Goal: Task Accomplishment & Management: Complete application form

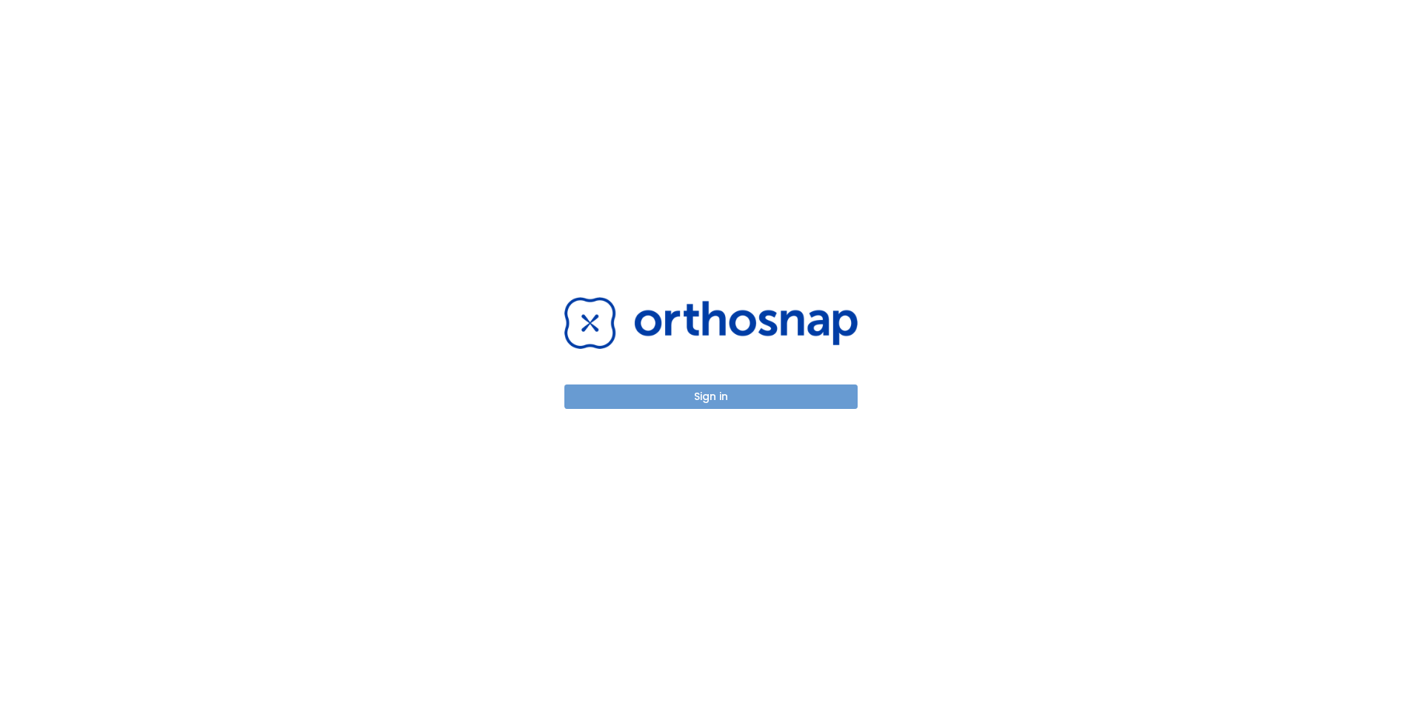
click at [733, 390] on button "Sign in" at bounding box center [710, 396] width 293 height 24
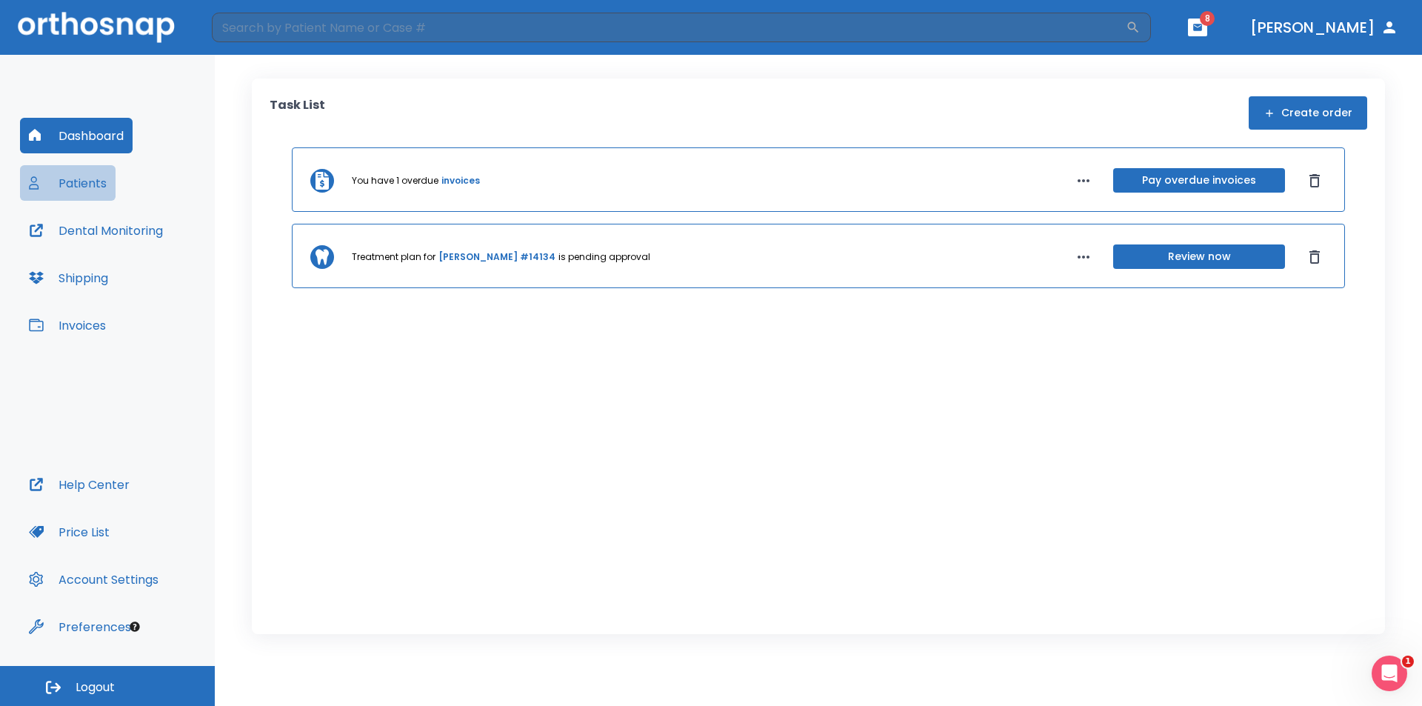
click at [78, 184] on button "Patients" at bounding box center [68, 183] width 96 height 36
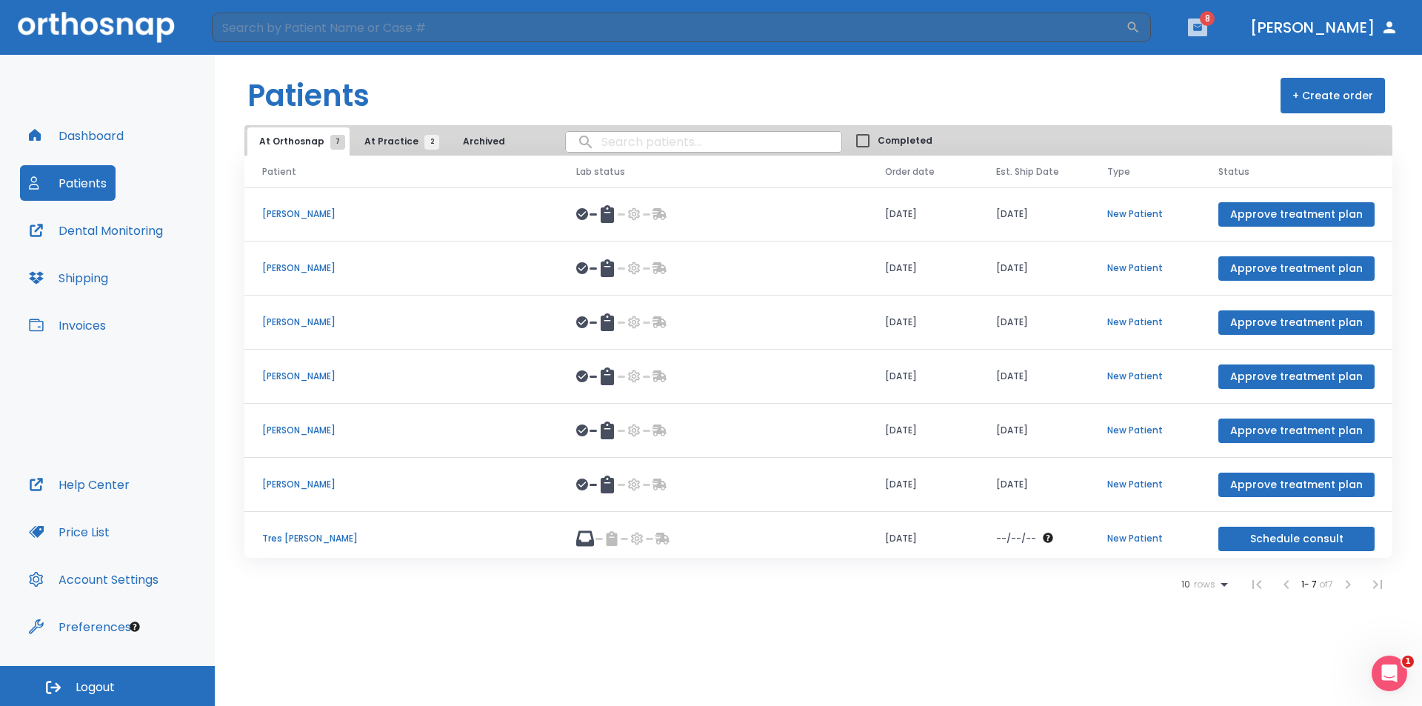
click at [1202, 27] on icon "button" at bounding box center [1197, 27] width 9 height 7
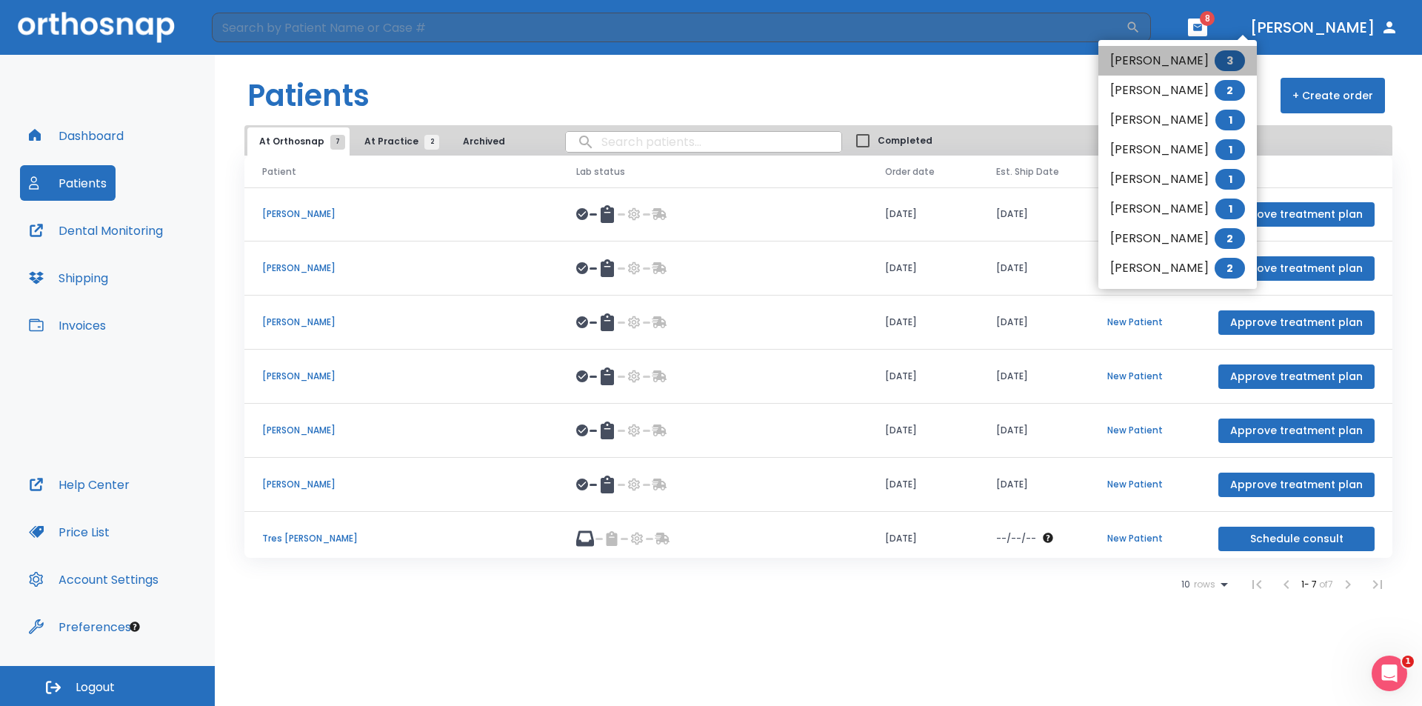
click at [1236, 69] on span "3" at bounding box center [1229, 60] width 30 height 21
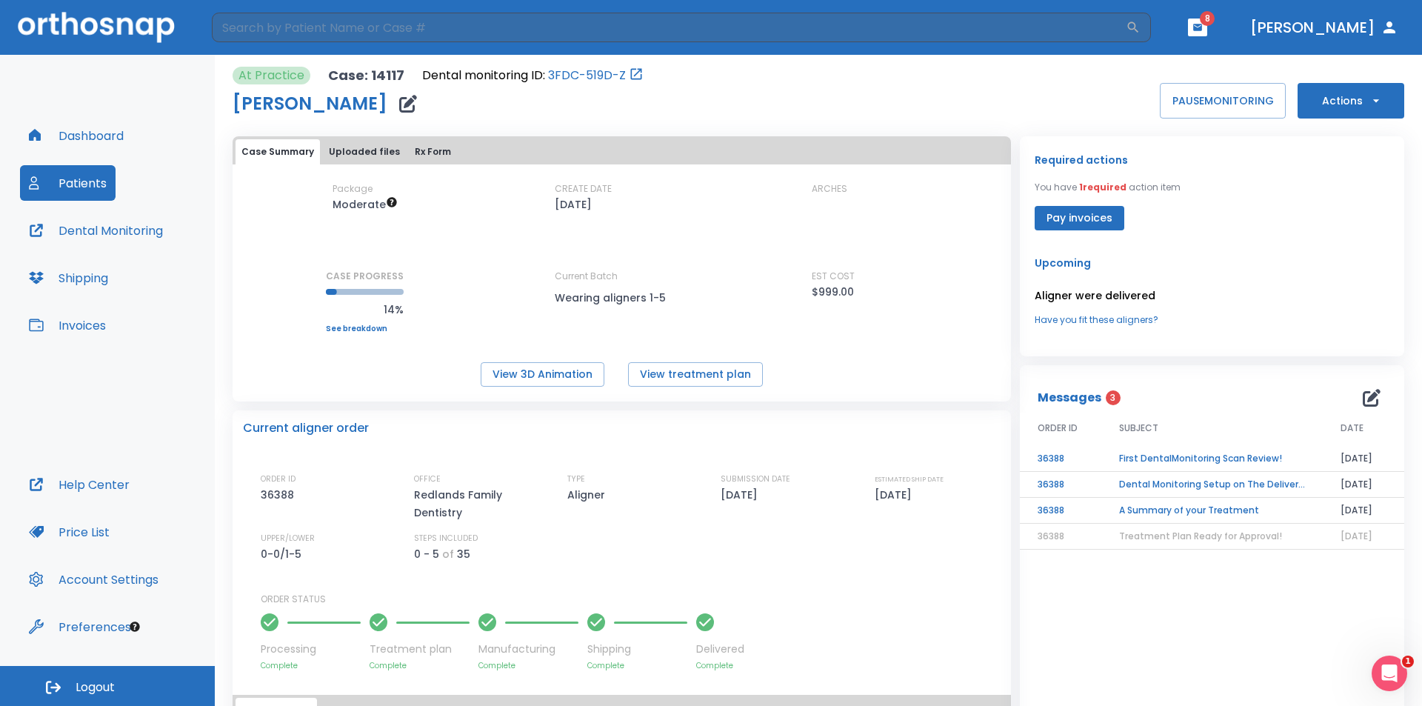
click at [60, 187] on button "Patients" at bounding box center [68, 183] width 96 height 36
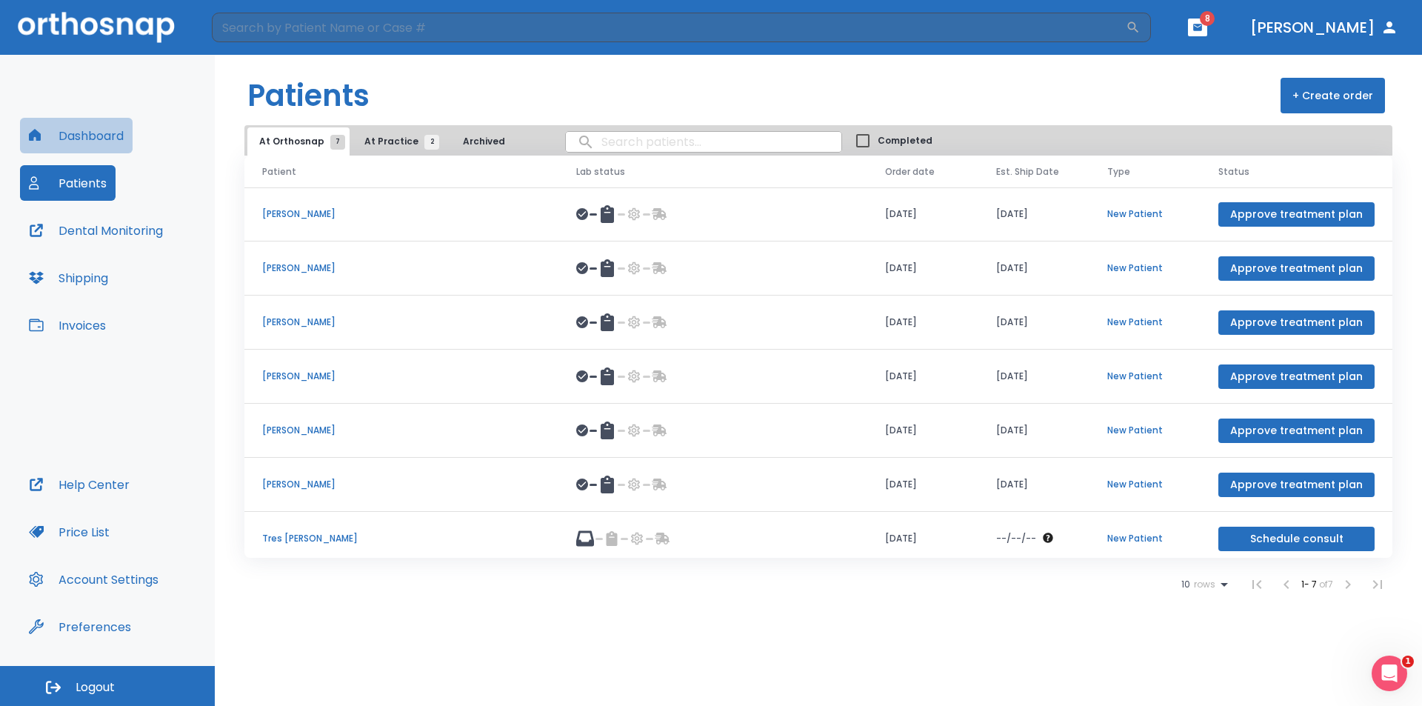
click at [75, 137] on button "Dashboard" at bounding box center [76, 136] width 113 height 36
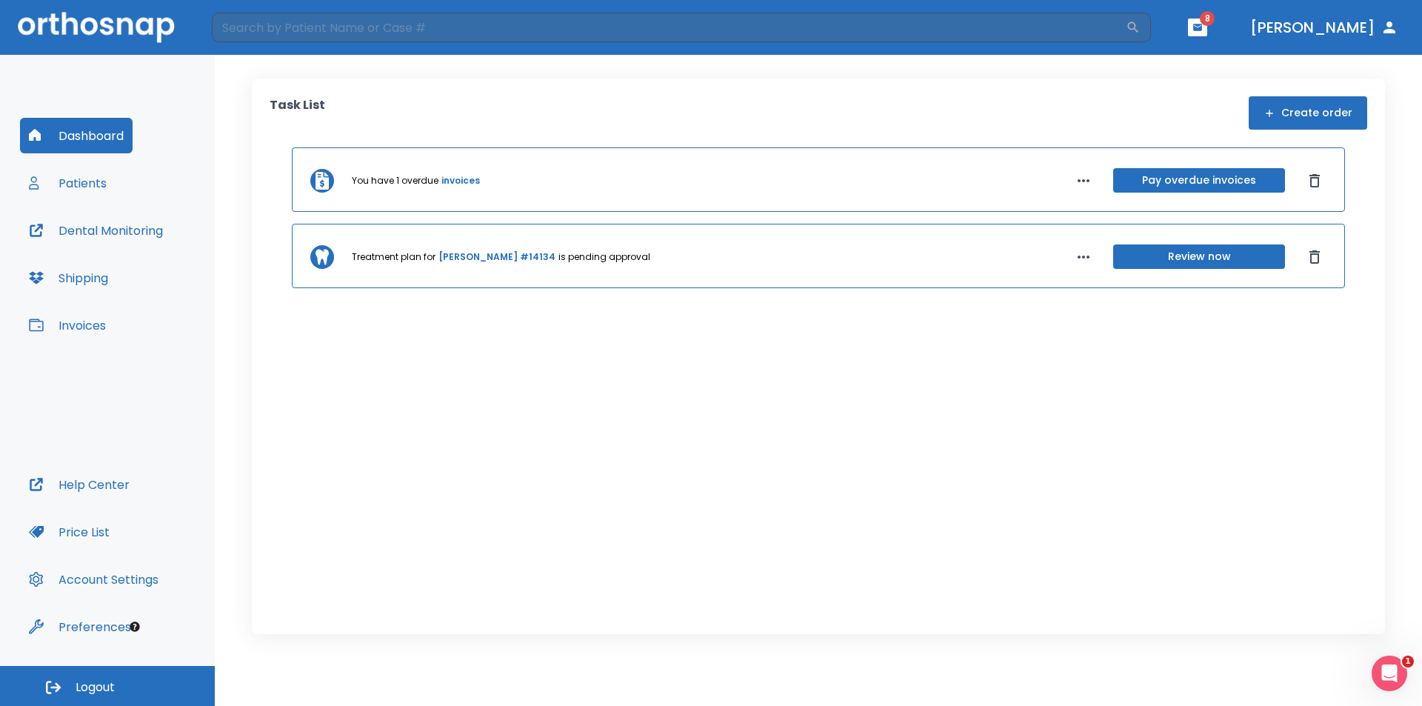
click at [1317, 105] on button "Create order" at bounding box center [1307, 112] width 118 height 33
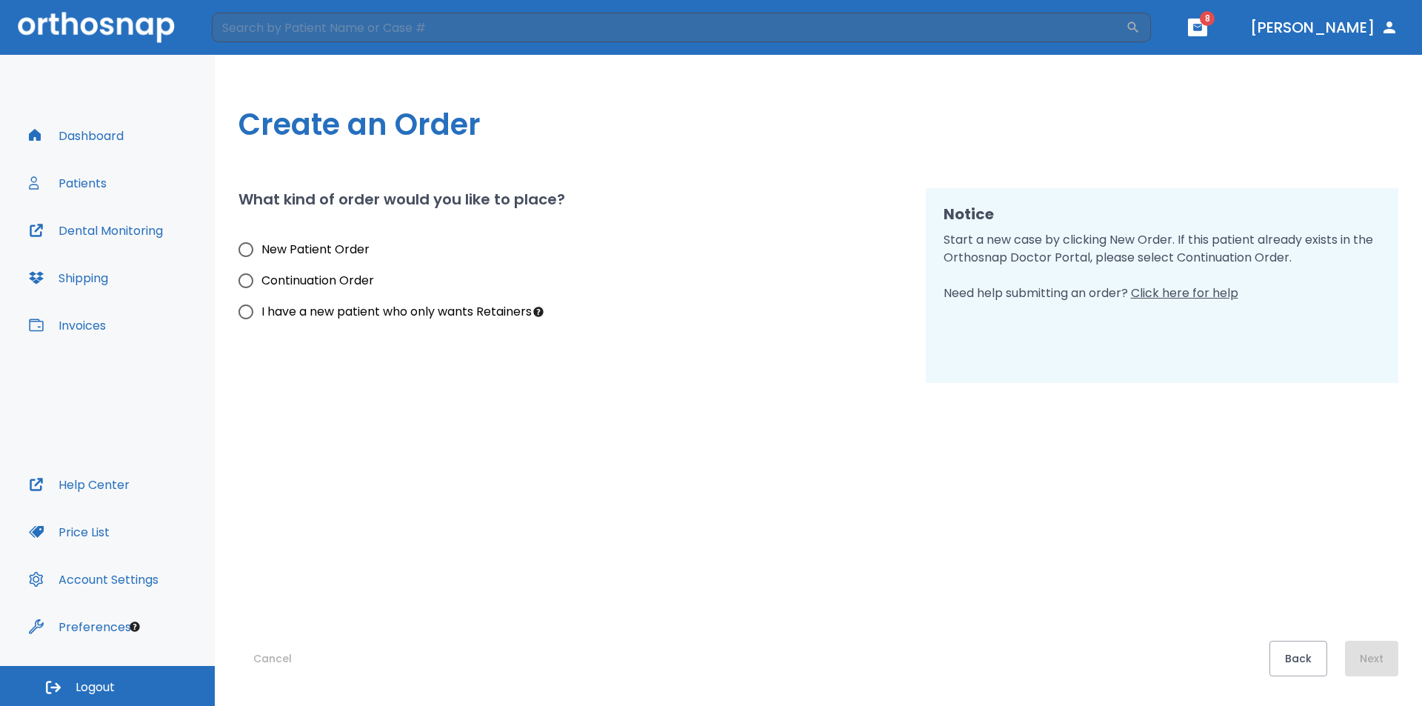
click at [359, 250] on span "New Patient Order" at bounding box center [315, 250] width 108 height 18
click at [261, 250] on input "New Patient Order" at bounding box center [245, 249] width 31 height 31
radio input "true"
click at [1375, 659] on button "Next" at bounding box center [1371, 658] width 53 height 36
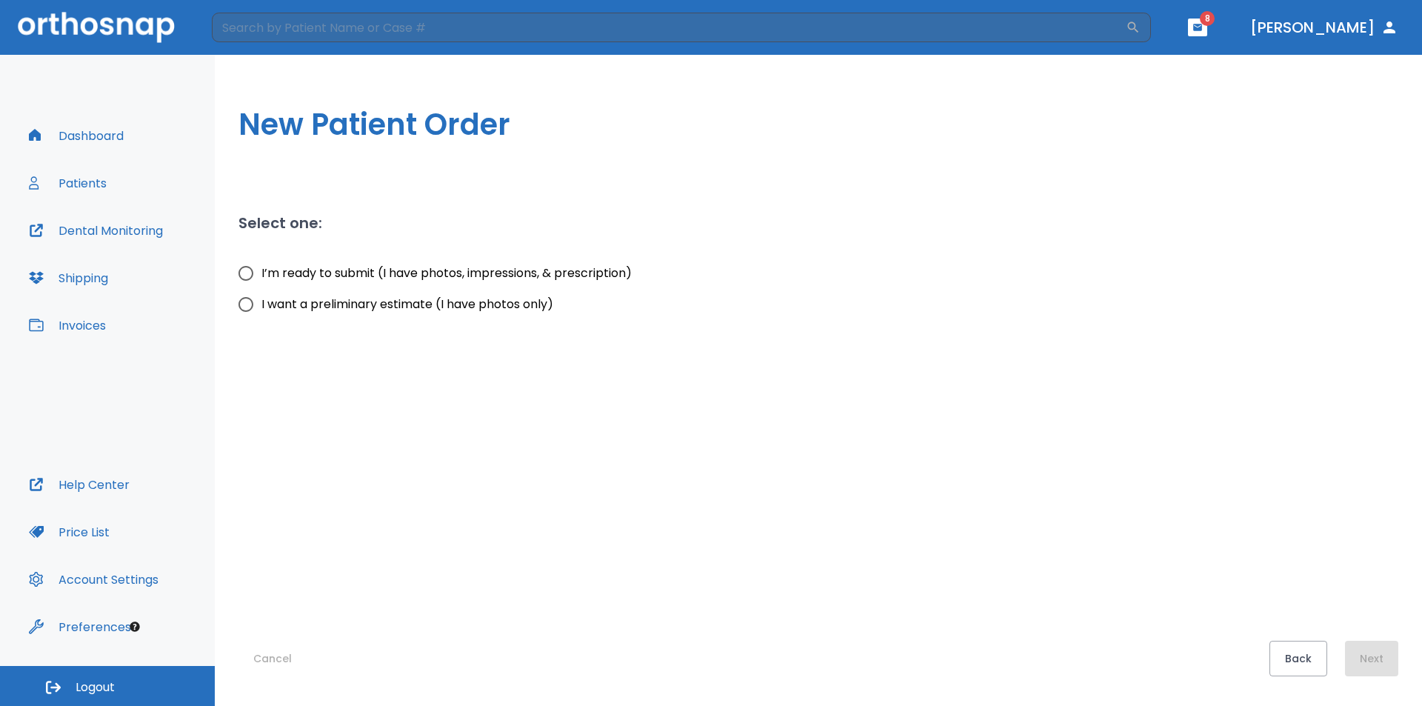
click at [366, 276] on span "I’m ready to submit (I have photos, impressions, & prescription)" at bounding box center [446, 273] width 370 height 18
click at [261, 276] on input "I’m ready to submit (I have photos, impressions, & prescription)" at bounding box center [245, 273] width 31 height 31
radio input "true"
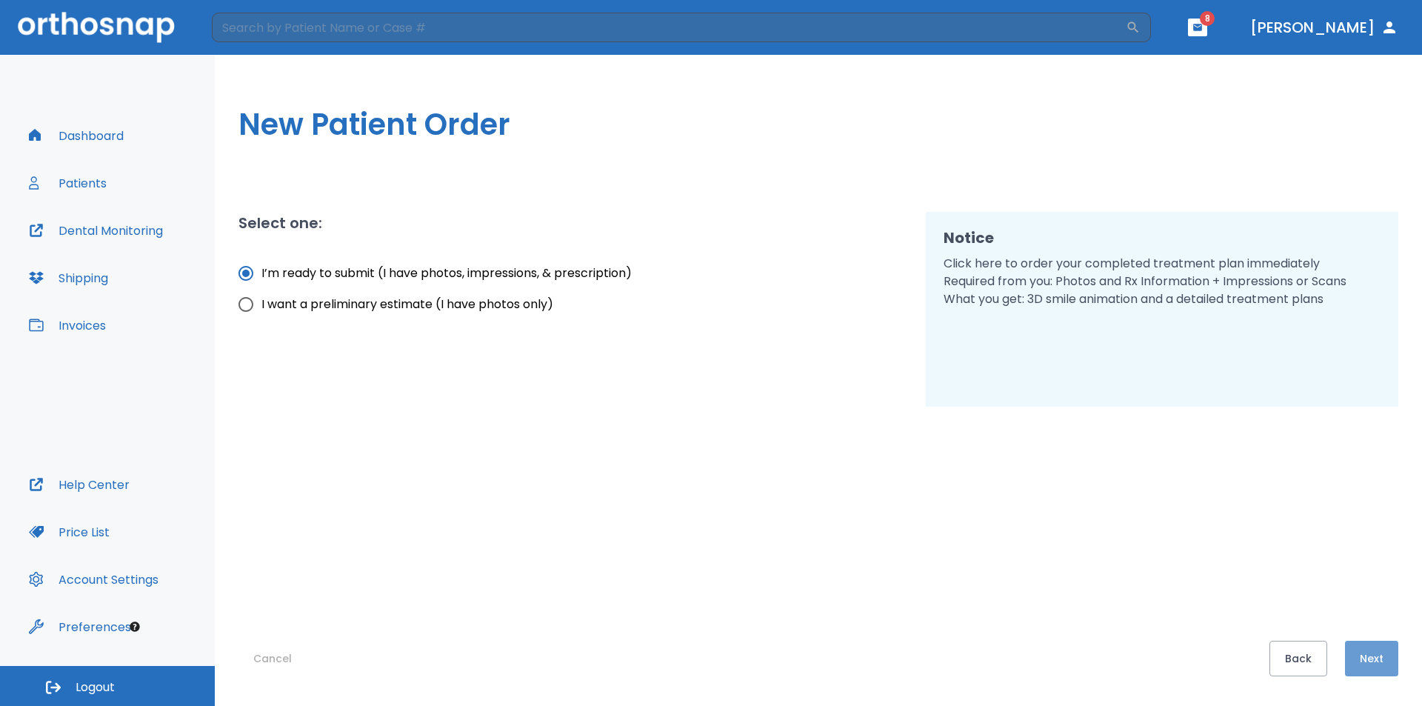
click at [1365, 665] on button "Next" at bounding box center [1371, 658] width 53 height 36
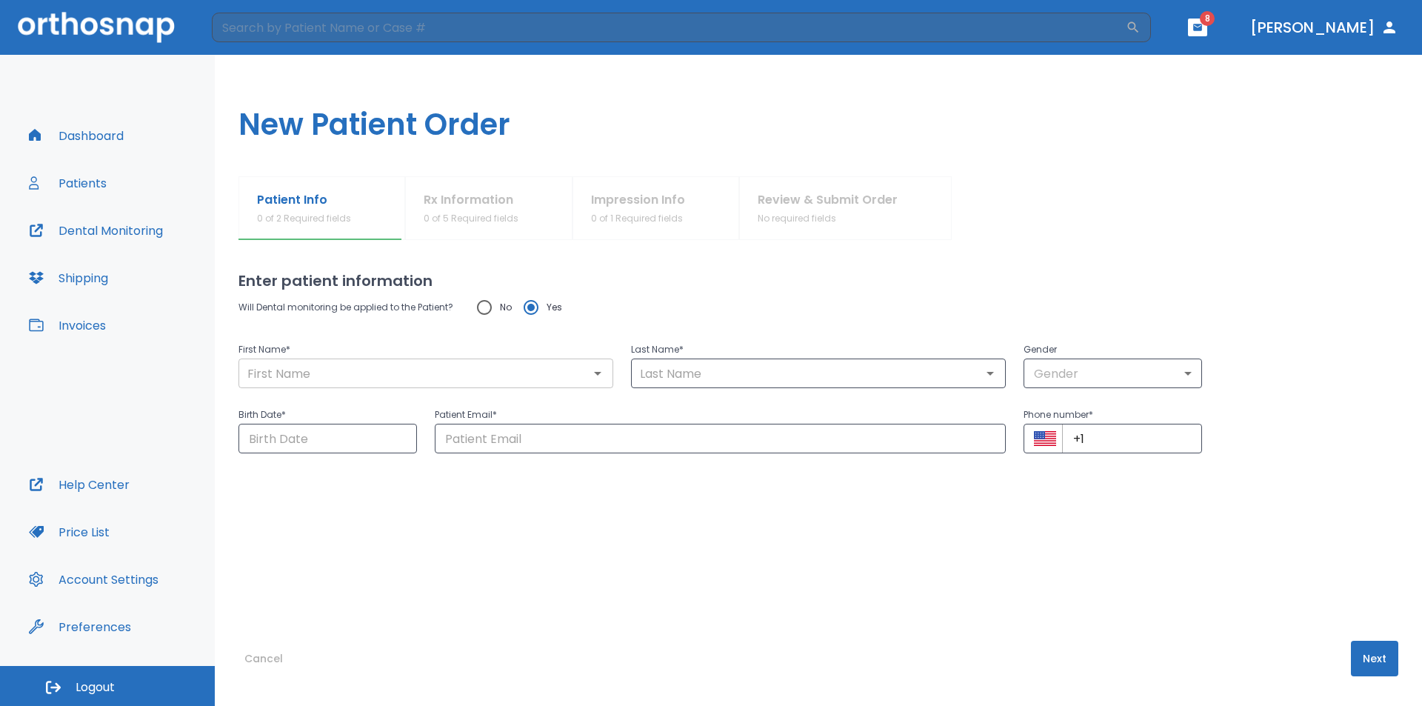
click at [476, 378] on input "text" at bounding box center [426, 373] width 366 height 21
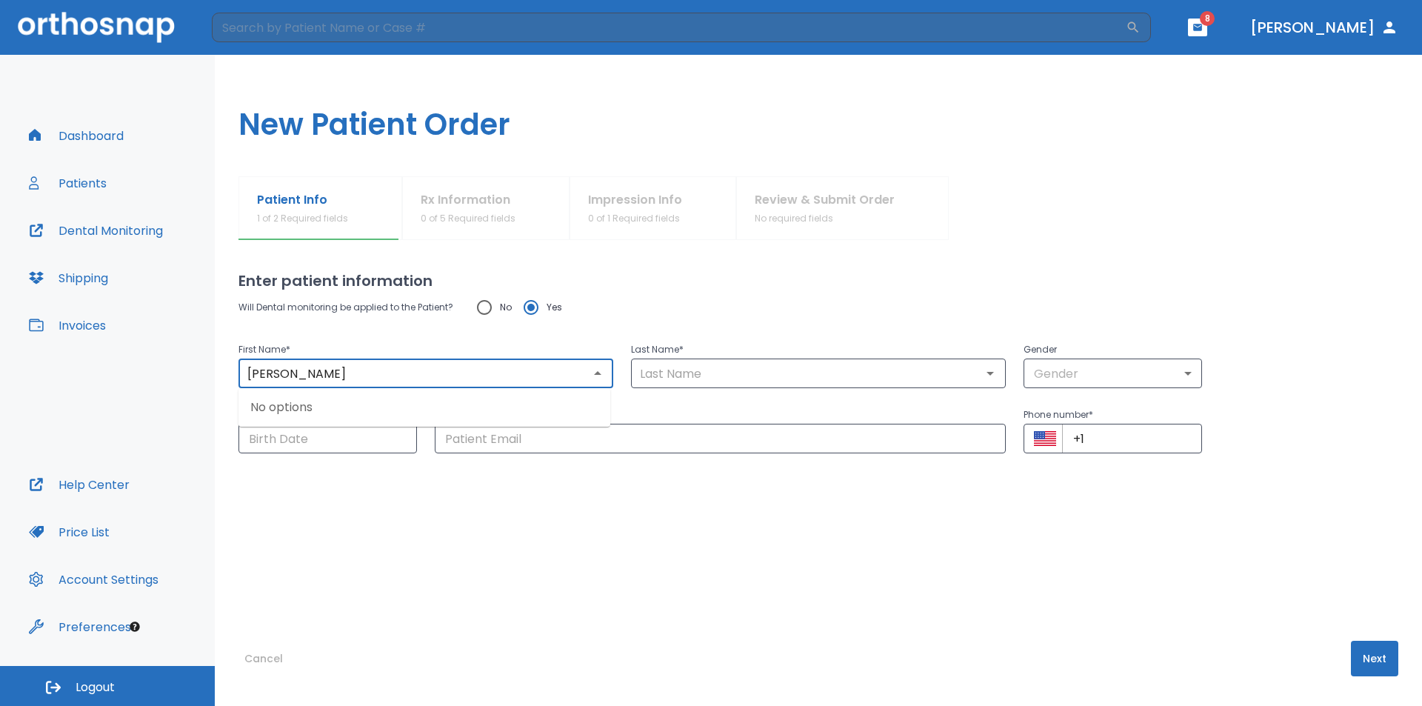
type input "[PERSON_NAME]"
click at [784, 393] on div "Patient Email * ​" at bounding box center [711, 420] width 589 height 65
click at [772, 361] on div "​" at bounding box center [818, 373] width 375 height 30
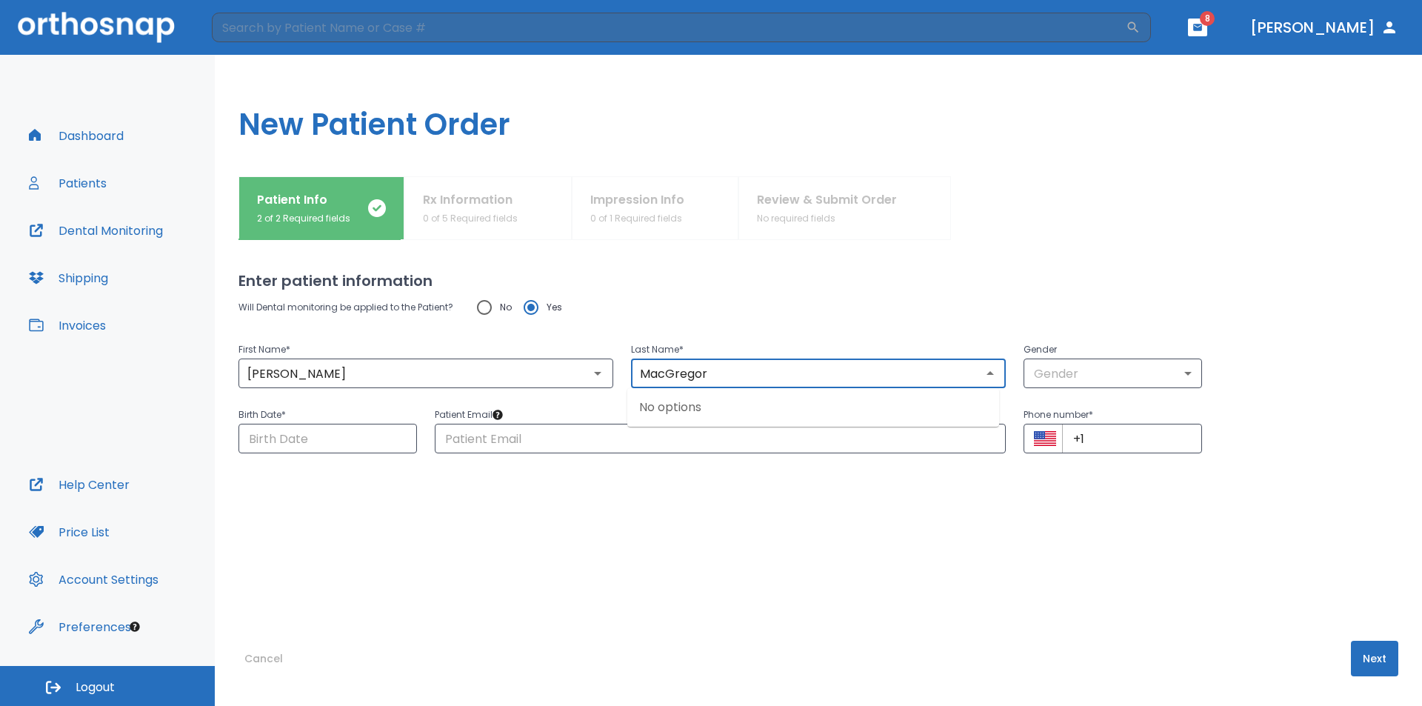
type input "MacGregor"
click at [1071, 363] on body "​ 8 [PERSON_NAME] Dashboard Patients Dental Monitoring Shipping Invoices Help C…" at bounding box center [711, 353] width 1422 height 706
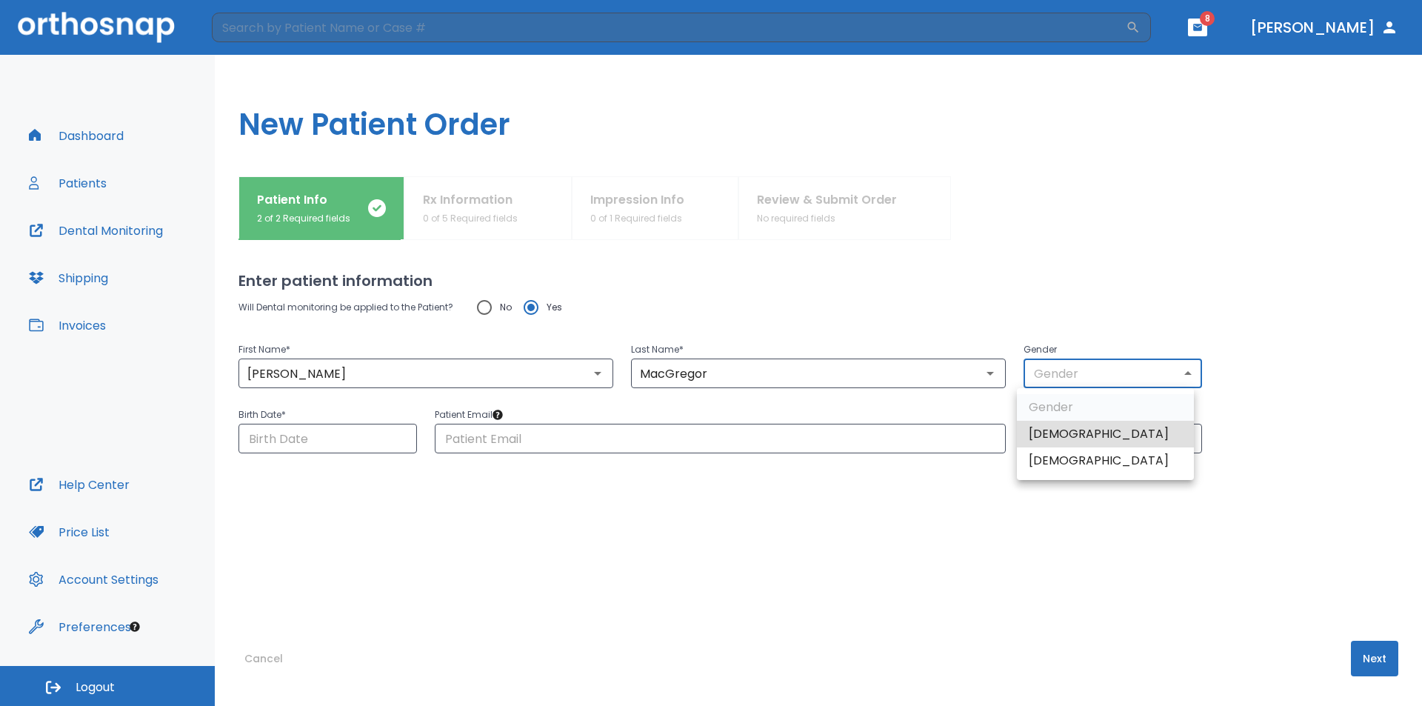
click at [1063, 469] on li "[DEMOGRAPHIC_DATA]" at bounding box center [1105, 460] width 177 height 27
type input "0"
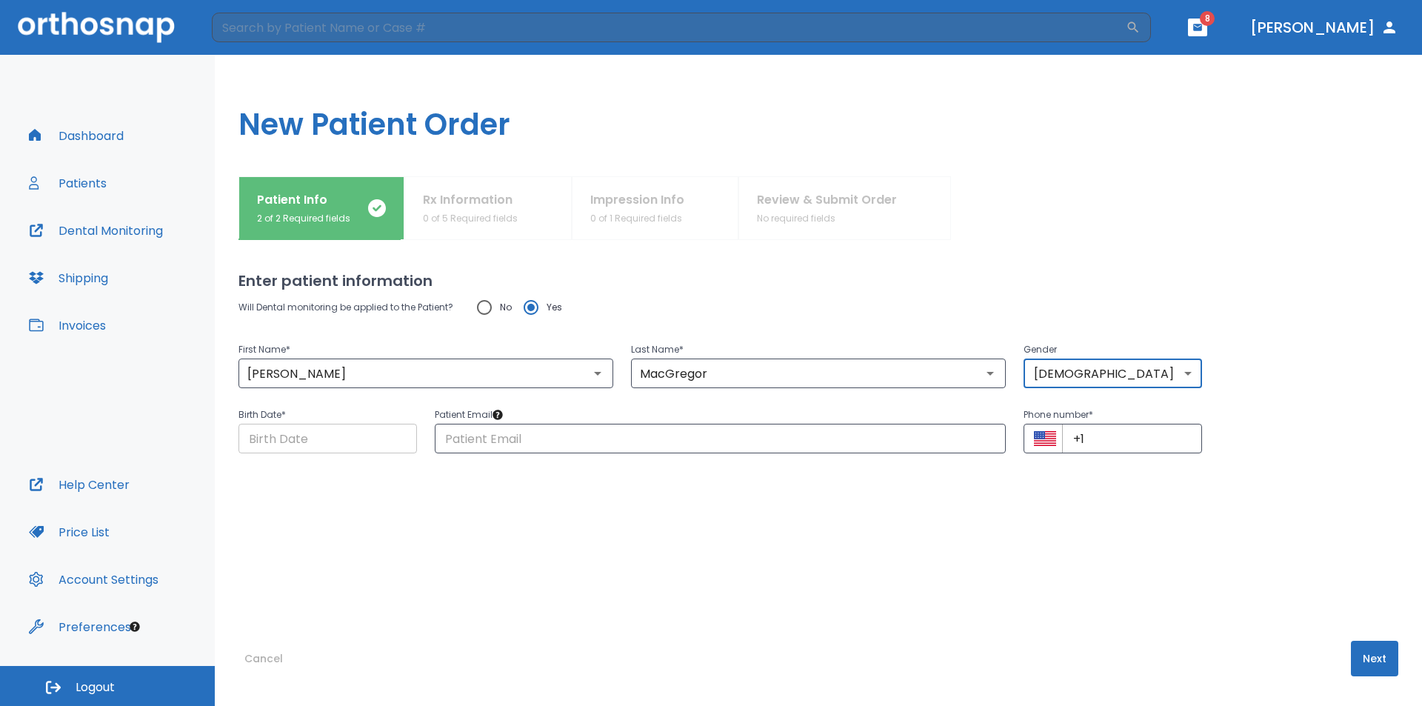
click at [321, 434] on input "Choose date" at bounding box center [327, 439] width 178 height 30
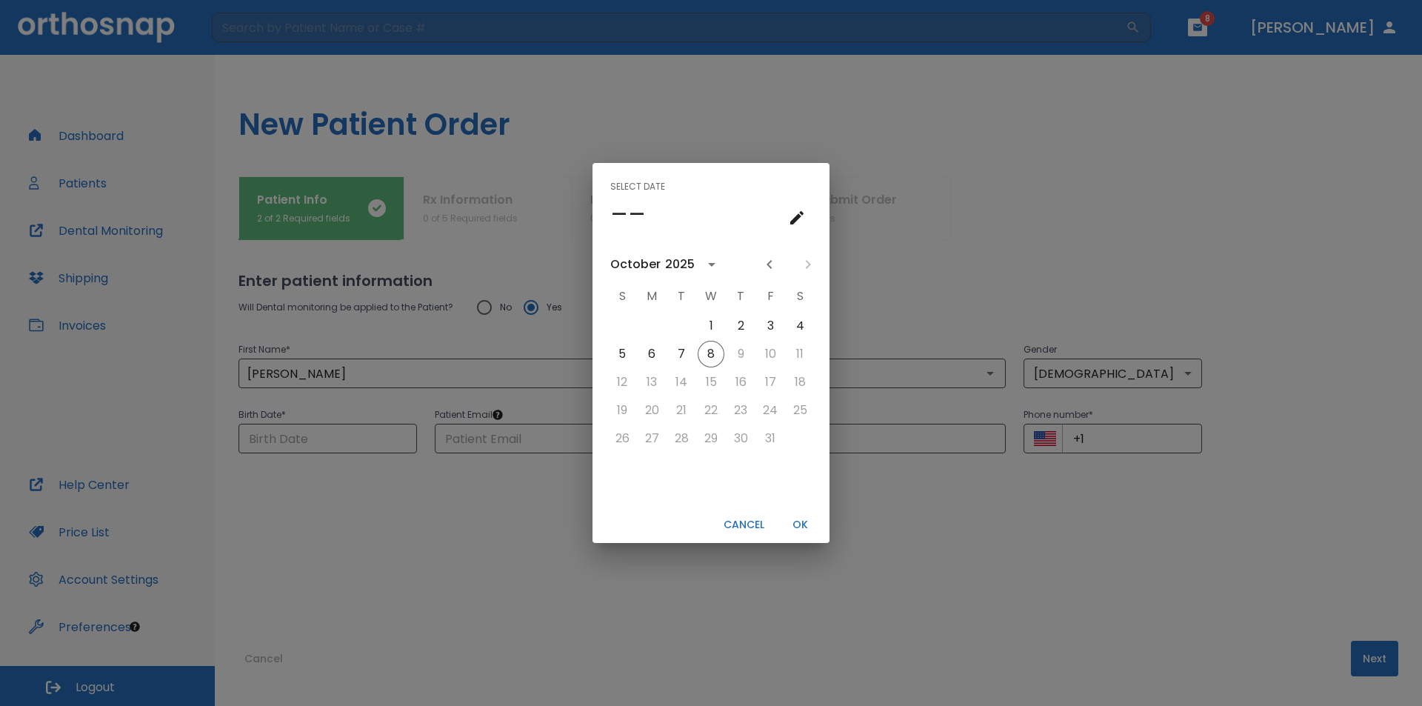
click at [677, 265] on div "2025" at bounding box center [680, 264] width 30 height 18
click at [648, 328] on button "1966" at bounding box center [633, 328] width 53 height 27
click at [643, 269] on div "October" at bounding box center [635, 264] width 50 height 18
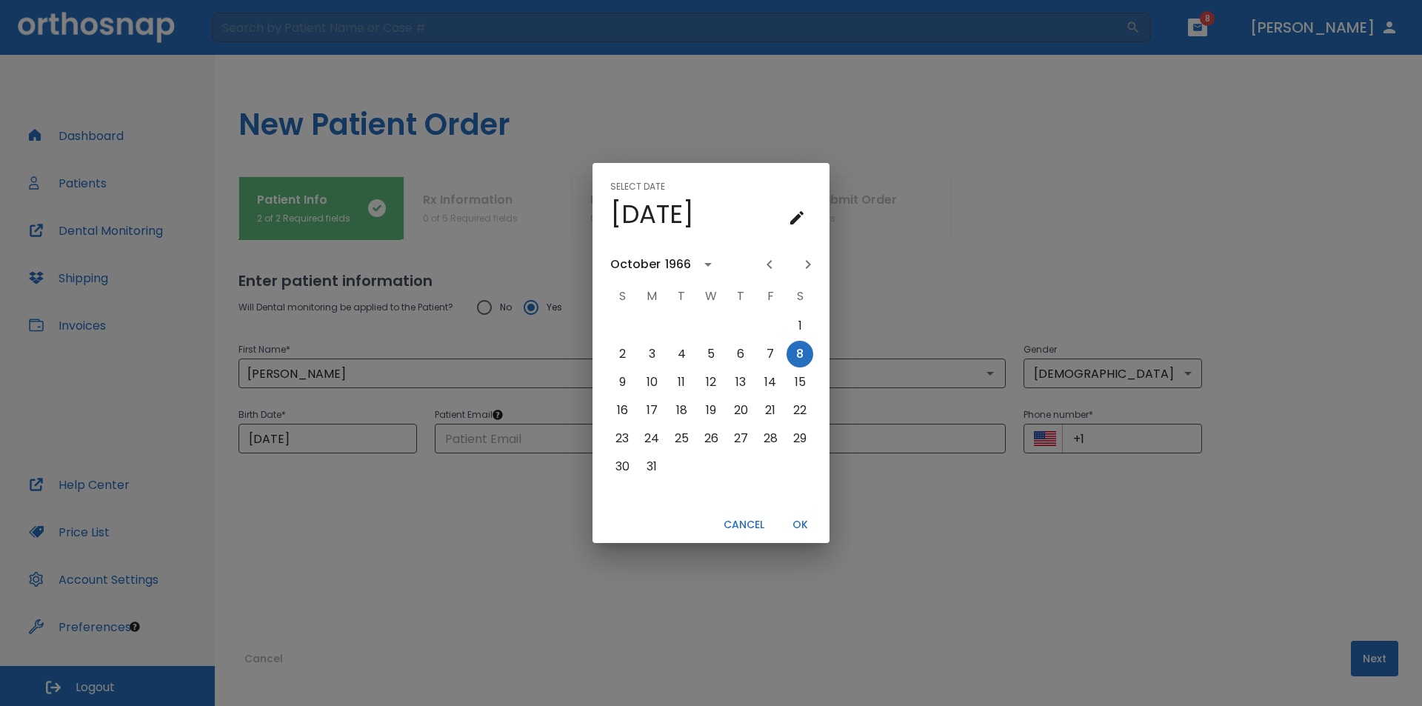
scroll to position [754, 0]
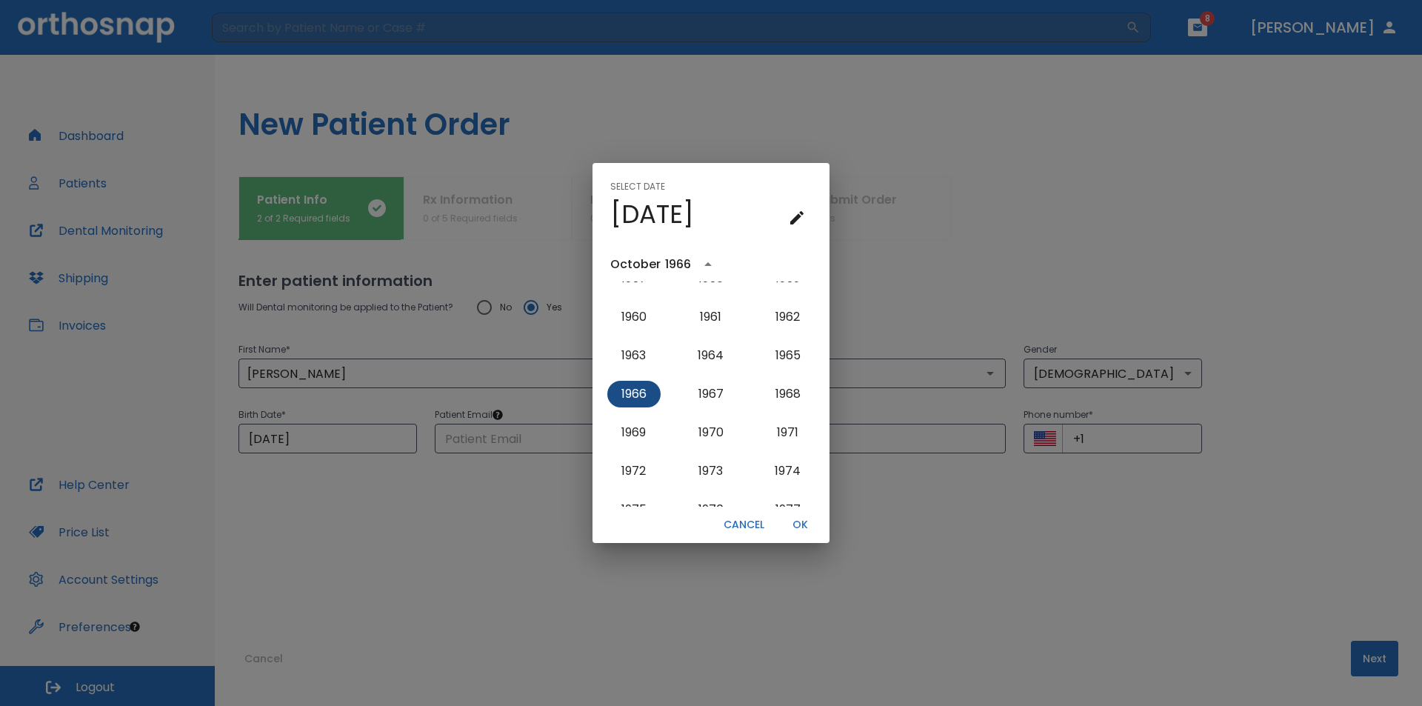
click at [646, 385] on button "1966" at bounding box center [633, 394] width 53 height 27
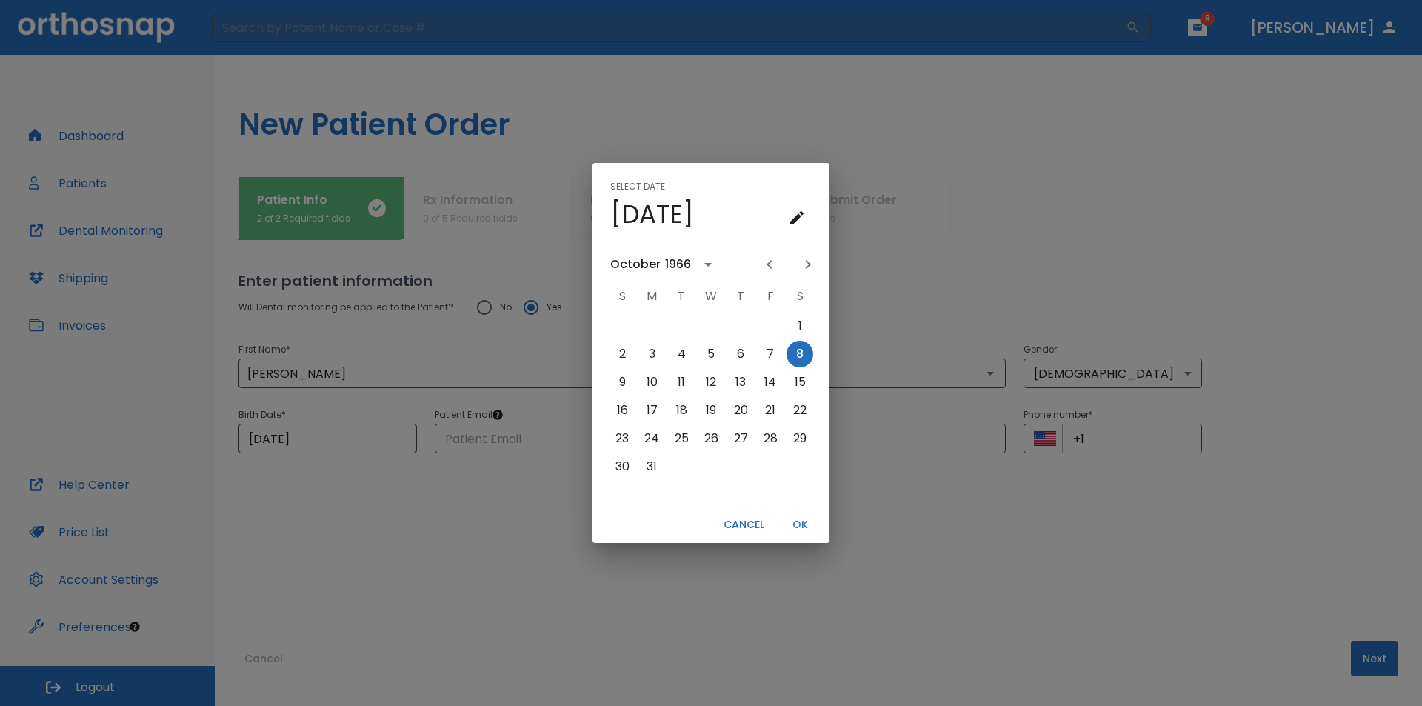
scroll to position [0, 0]
click at [805, 220] on icon "calendar view is open, go to text input view" at bounding box center [797, 218] width 18 height 18
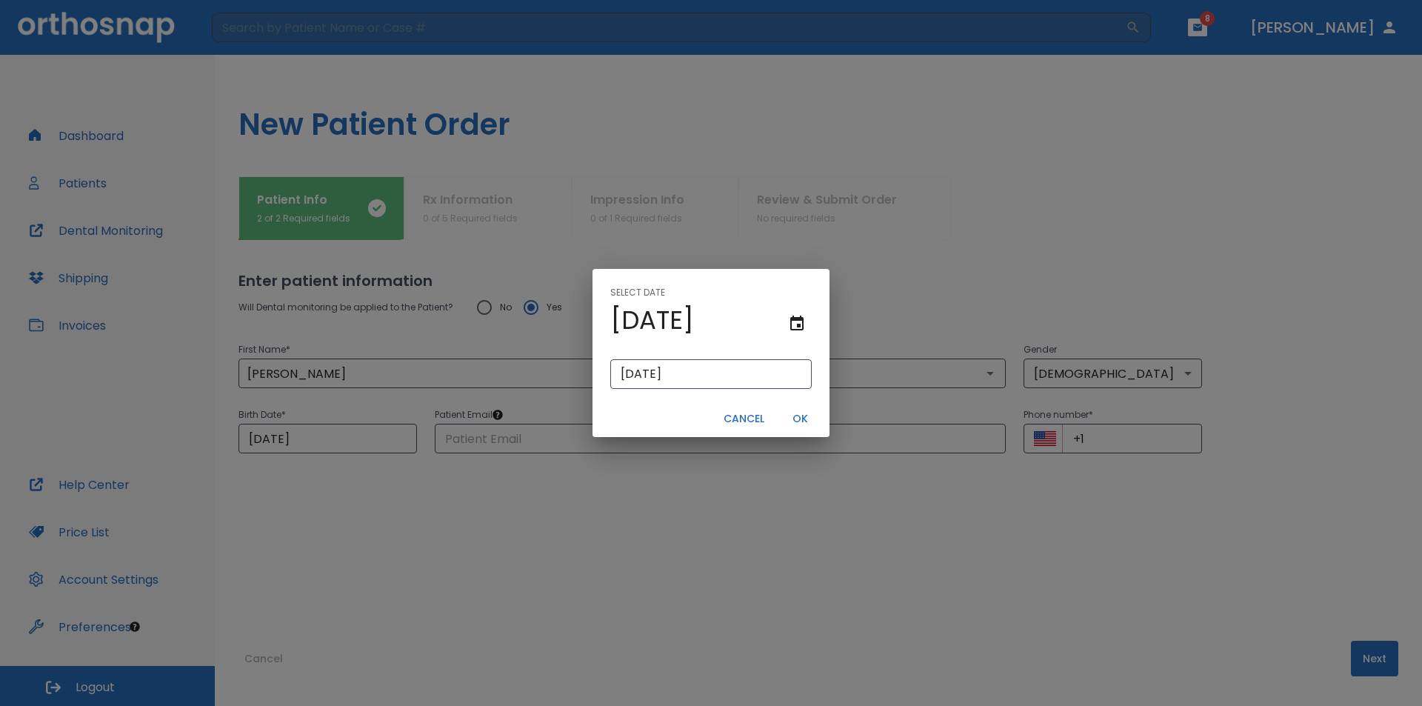
drag, startPoint x: 643, startPoint y: 317, endPoint x: 651, endPoint y: 321, distance: 8.6
click at [644, 316] on h4 "[DATE]" at bounding box center [652, 319] width 84 height 31
click at [629, 370] on input "[DATE]" at bounding box center [710, 374] width 201 height 30
type input "[DATE]"
type input "00/81/966"
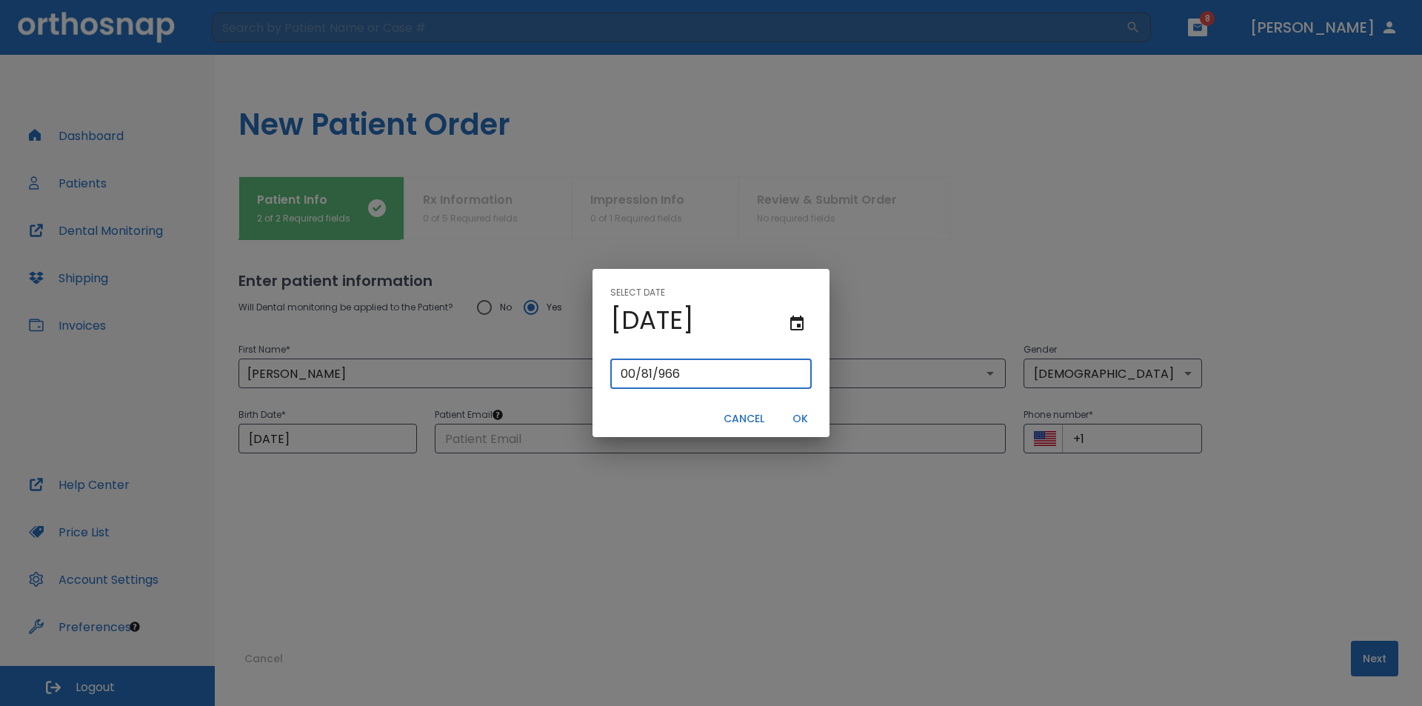
type input "[DATE]"
type input "0/08/1966"
type input "[DATE]"
click at [658, 369] on input "[DATE]" at bounding box center [710, 374] width 201 height 30
type input "02/0/1966"
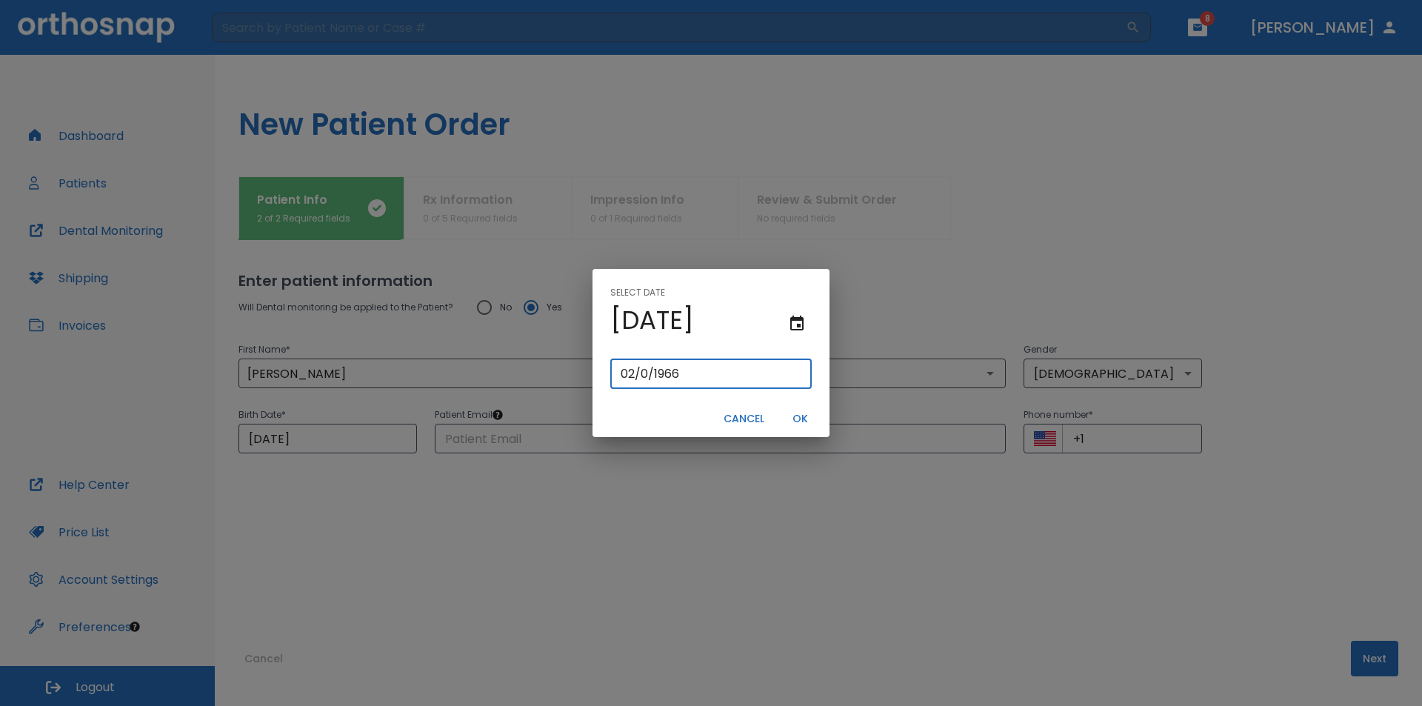
type input "02/01/0966"
type input "02/1/966"
type input "02/11/0966"
type input "02/11/966"
type input "[DATE]"
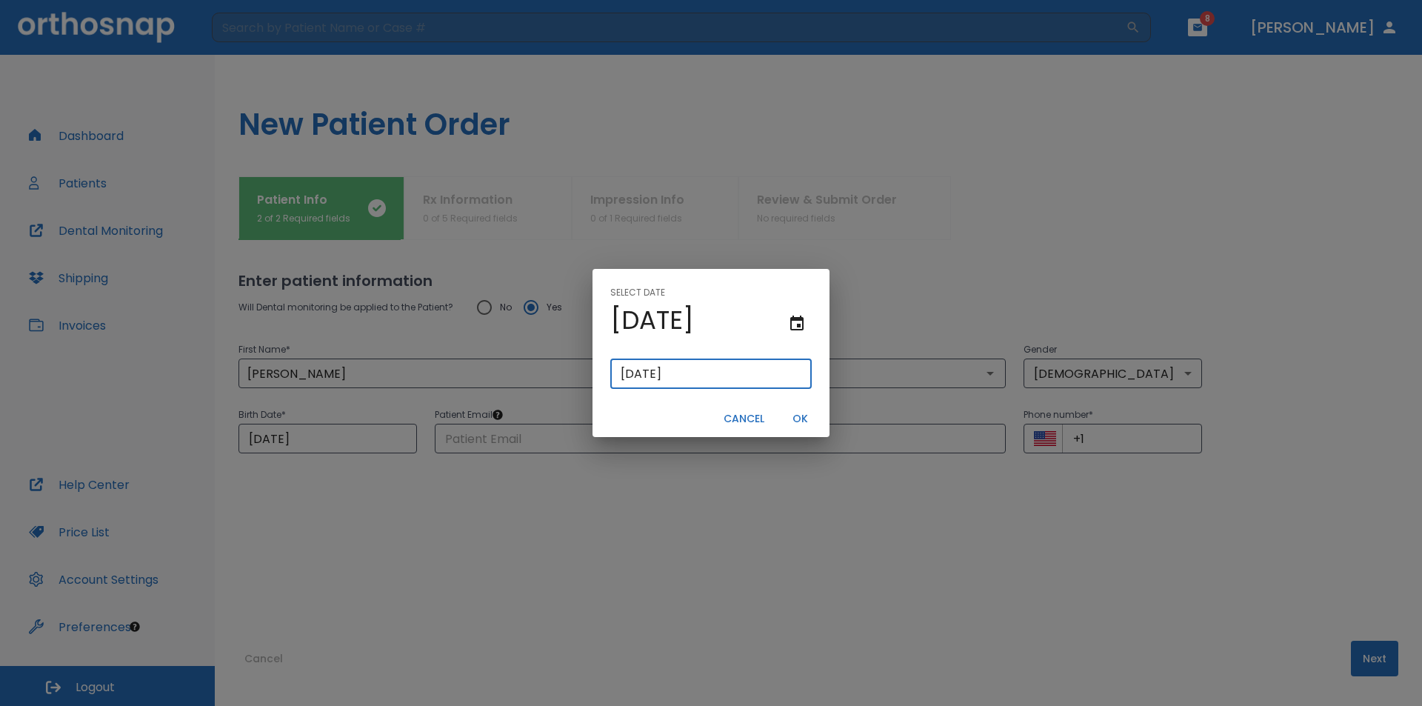
type input "[DATE]"
click at [803, 418] on button "OK" at bounding box center [799, 419] width 47 height 24
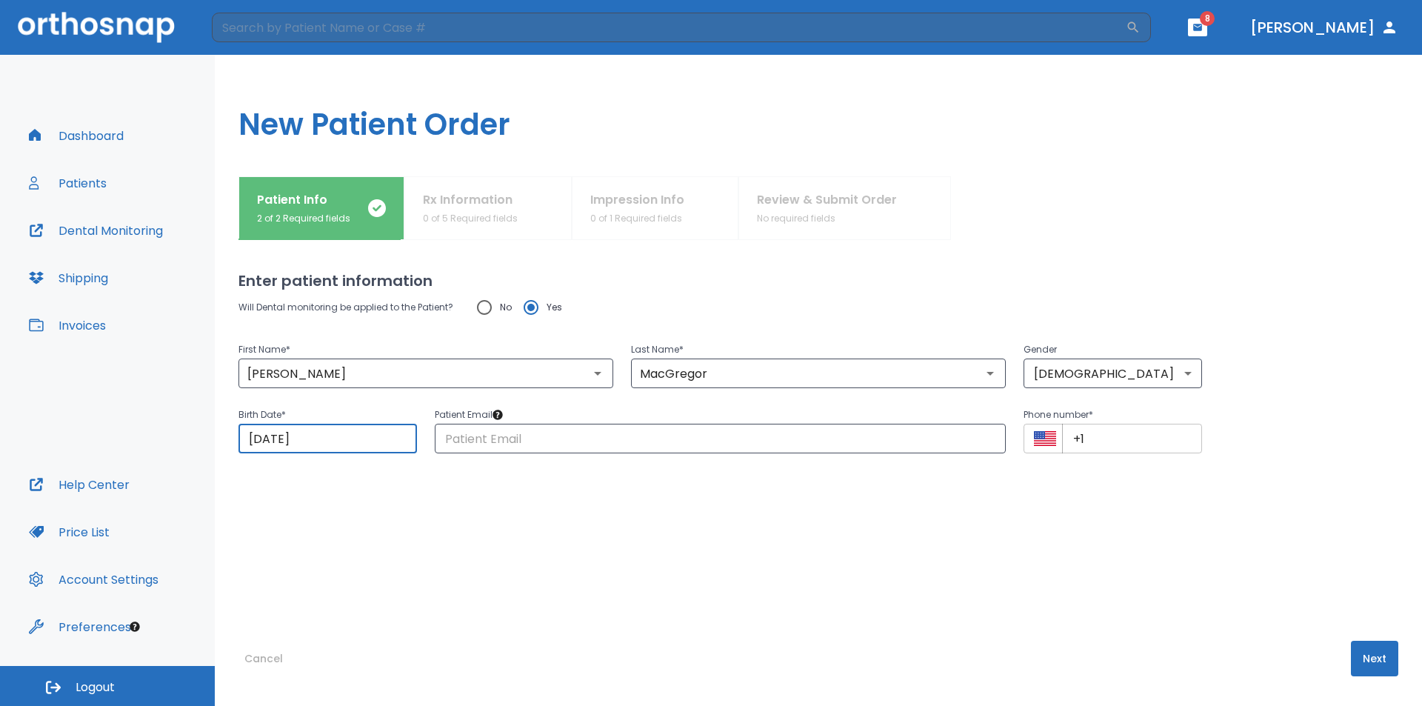
click at [1088, 438] on input "+1" at bounding box center [1132, 439] width 140 height 30
click at [1088, 438] on input "+1 (909) 849" at bounding box center [1132, 439] width 140 height 30
type input "[PHONE_NUMBER]"
click at [570, 423] on p "Patient Email *" at bounding box center [720, 415] width 571 height 18
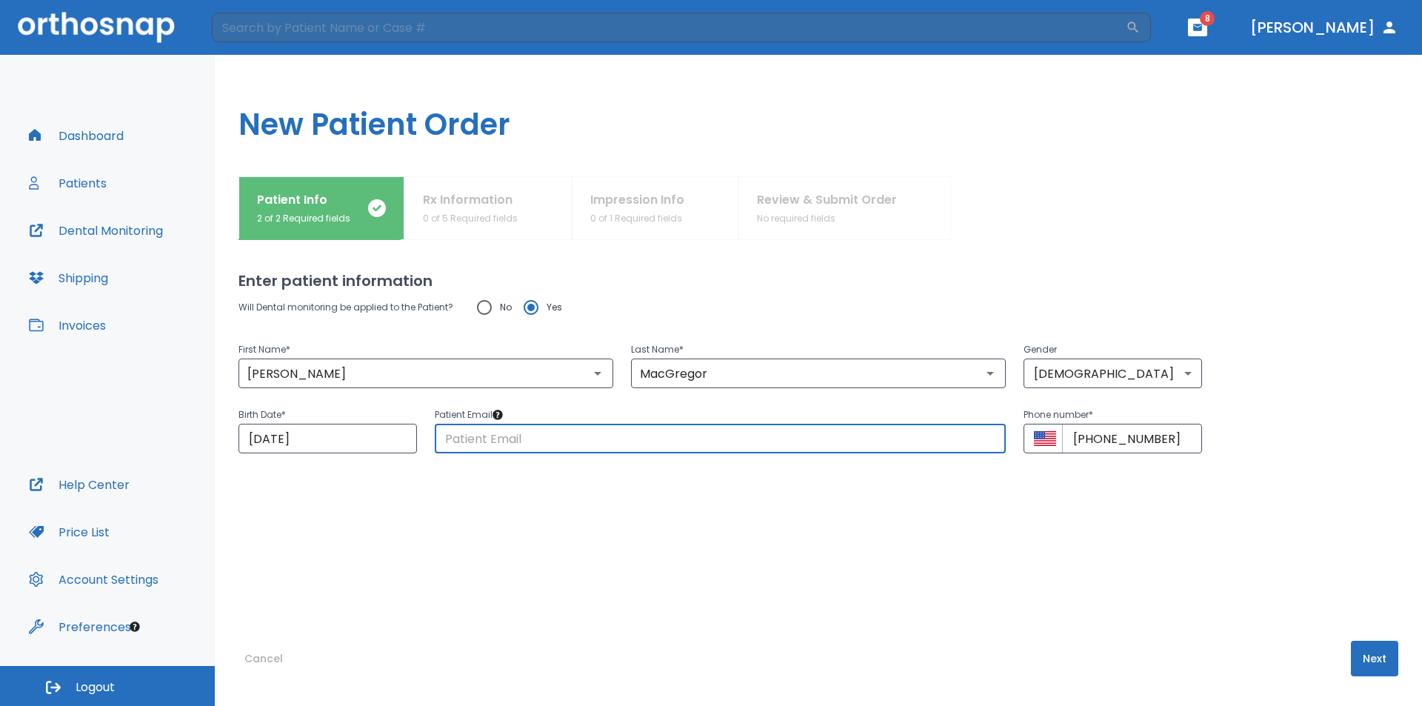
click at [543, 434] on input "text" at bounding box center [720, 439] width 571 height 30
type input "[EMAIL_ADDRESS][DOMAIN_NAME]"
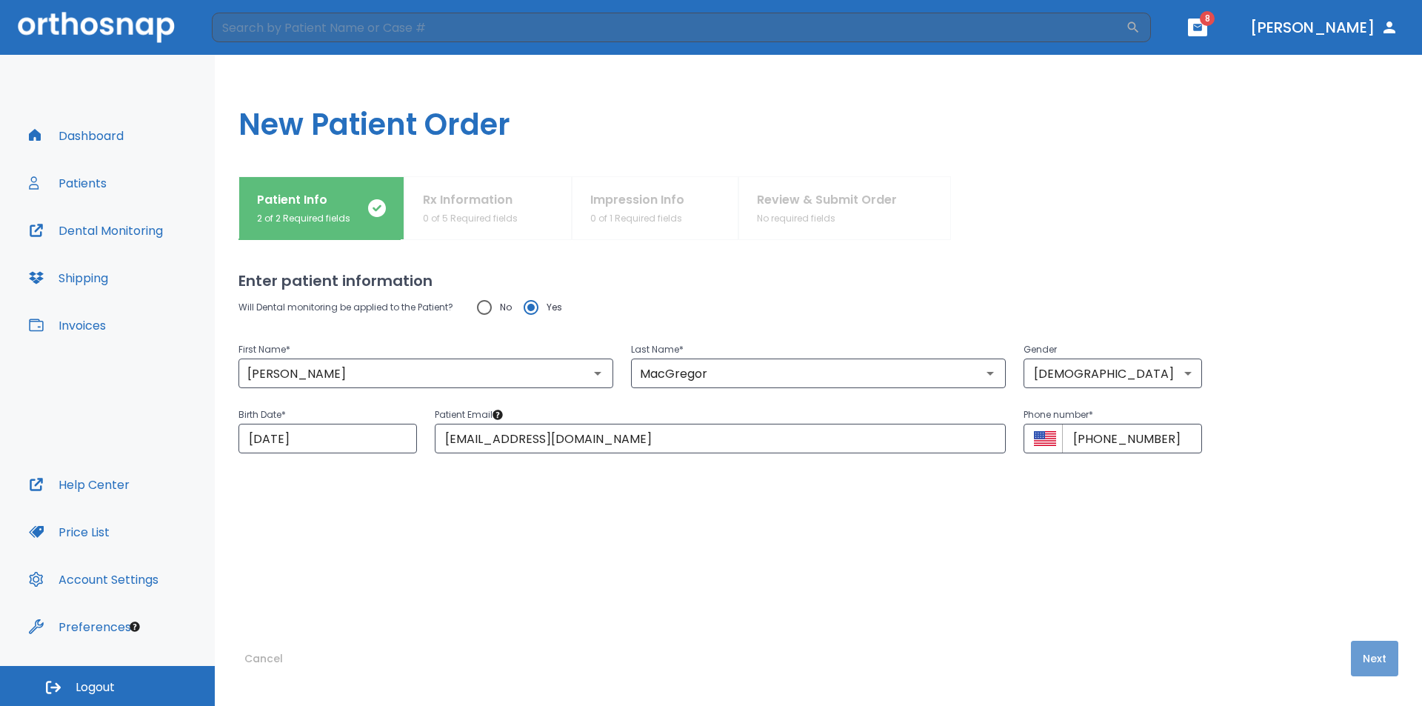
click at [1364, 648] on button "Next" at bounding box center [1374, 658] width 47 height 36
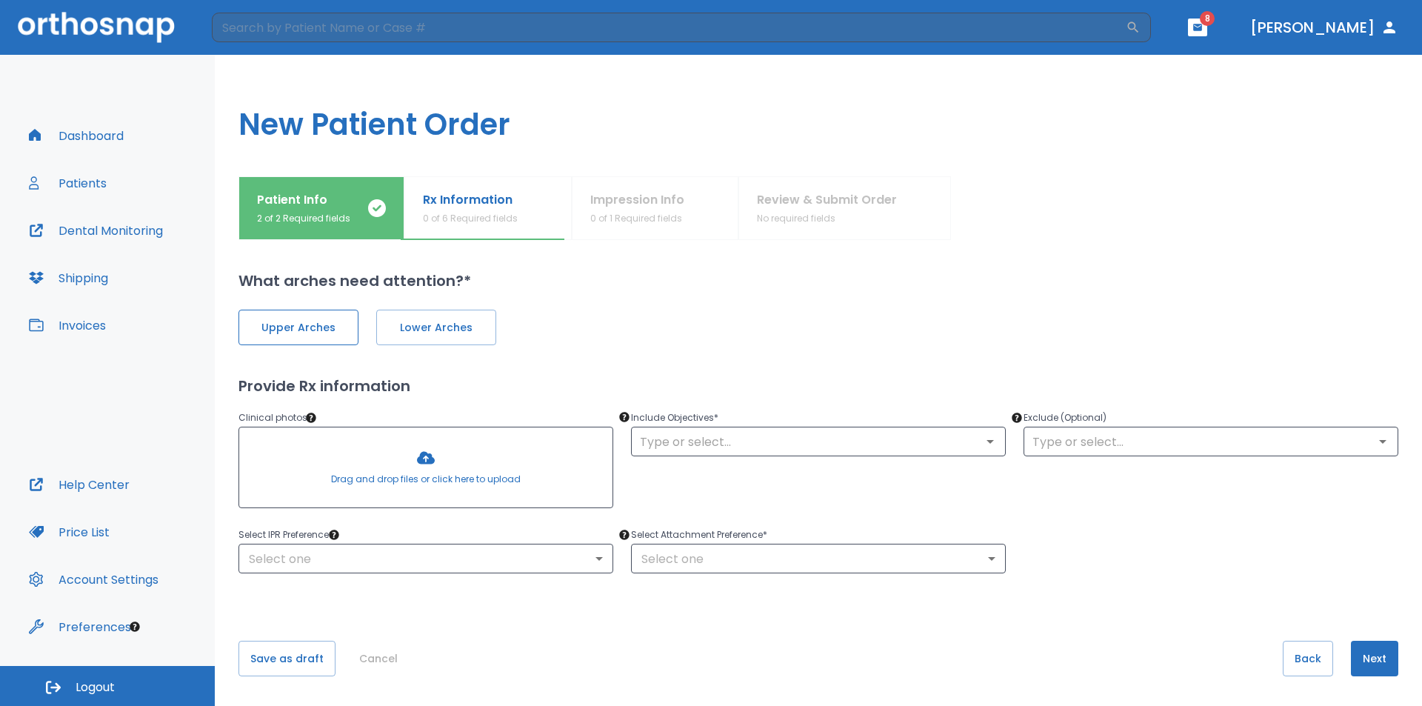
click at [321, 315] on button "Upper Arches" at bounding box center [298, 328] width 120 height 36
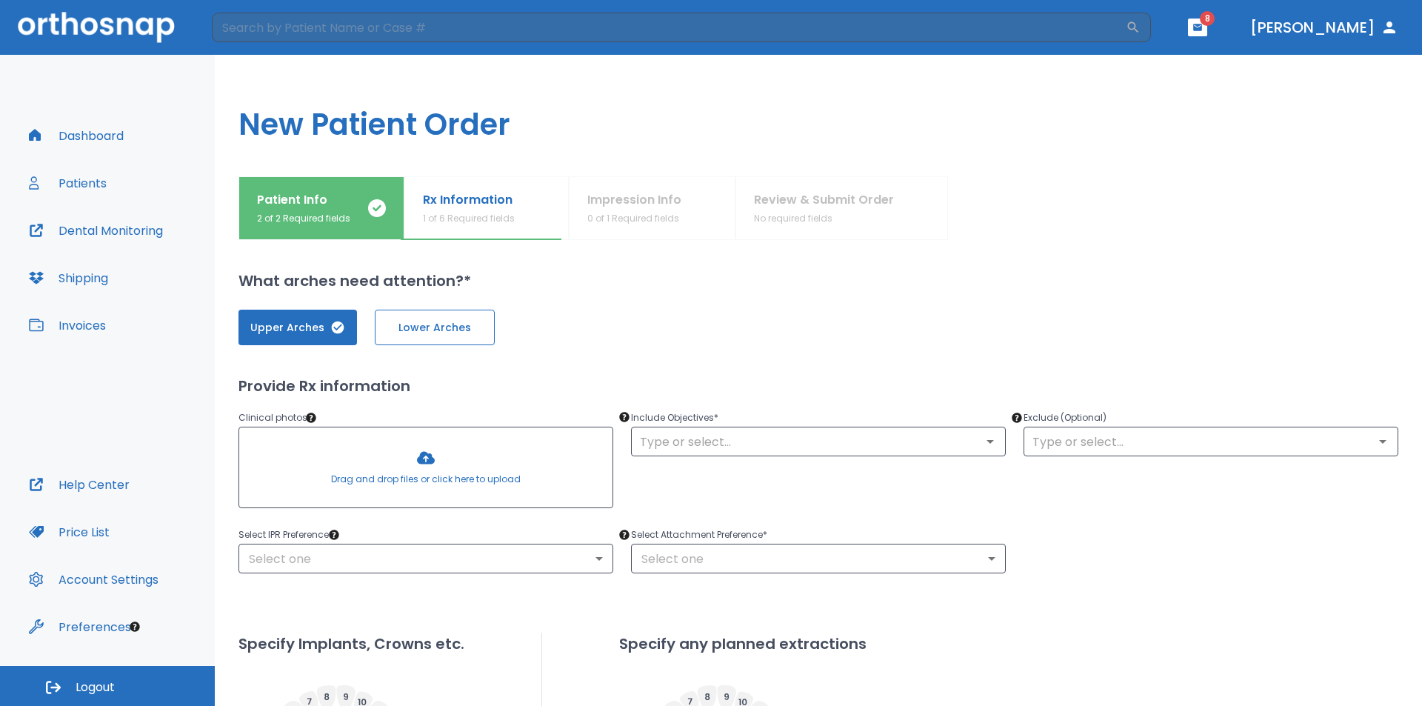
click at [412, 327] on span "Lower Arches" at bounding box center [434, 328] width 89 height 16
click at [435, 471] on div at bounding box center [425, 467] width 373 height 80
click at [424, 464] on div at bounding box center [425, 467] width 373 height 80
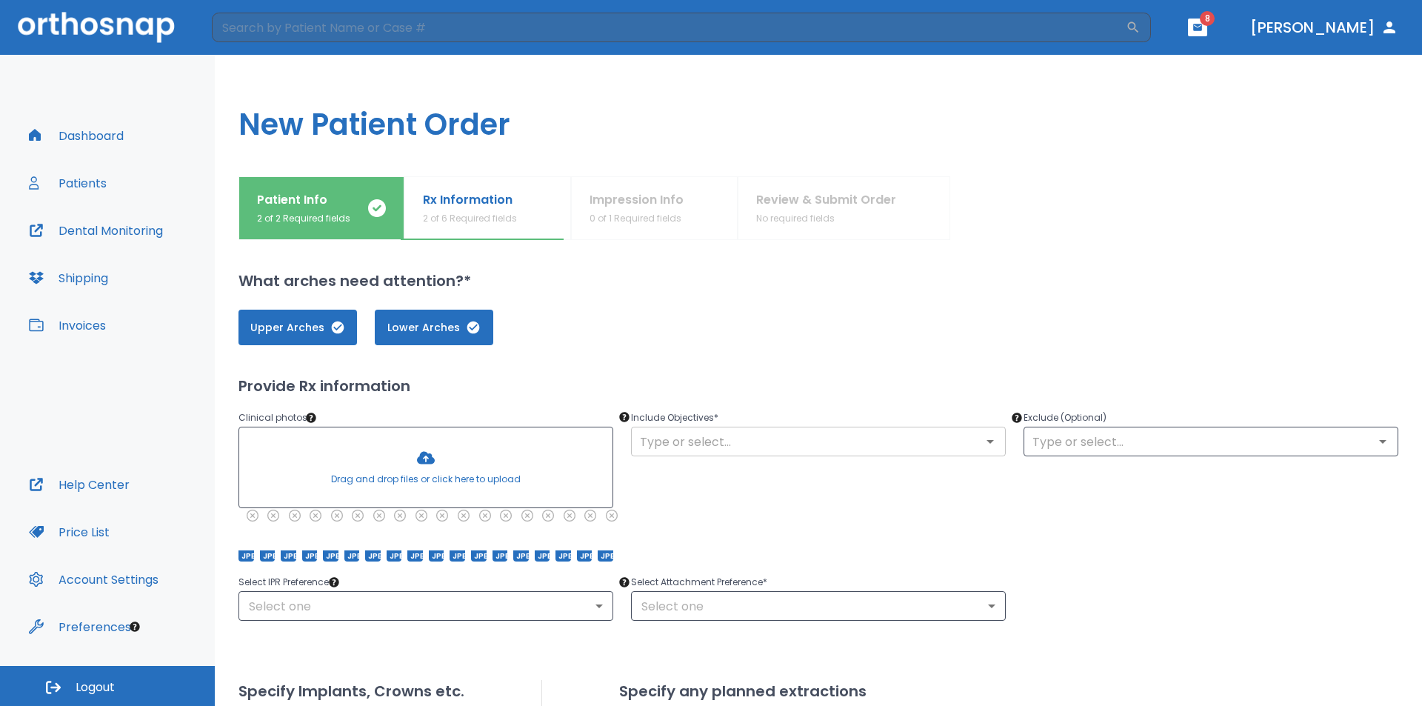
click at [800, 437] on input "text" at bounding box center [818, 441] width 366 height 21
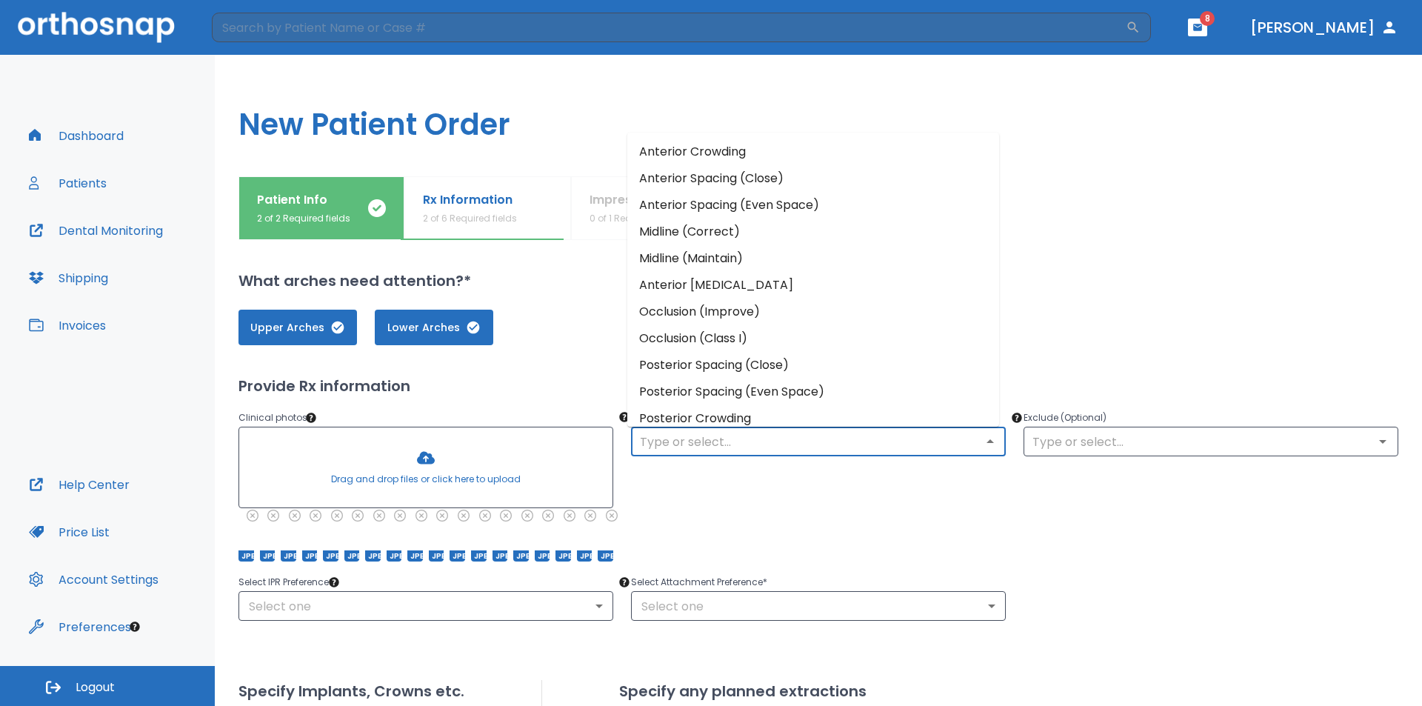
click at [763, 154] on li "Anterior Crowding" at bounding box center [813, 151] width 372 height 27
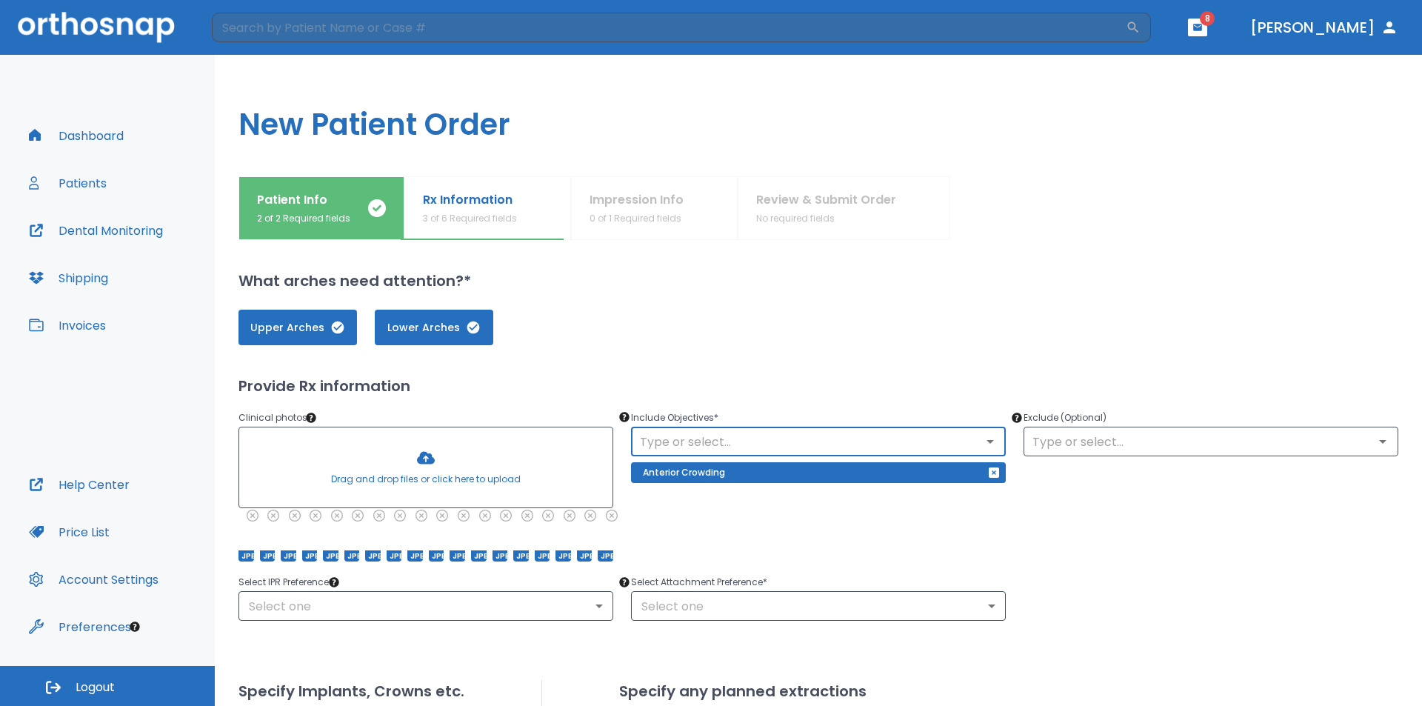
click at [892, 434] on input "text" at bounding box center [818, 441] width 366 height 21
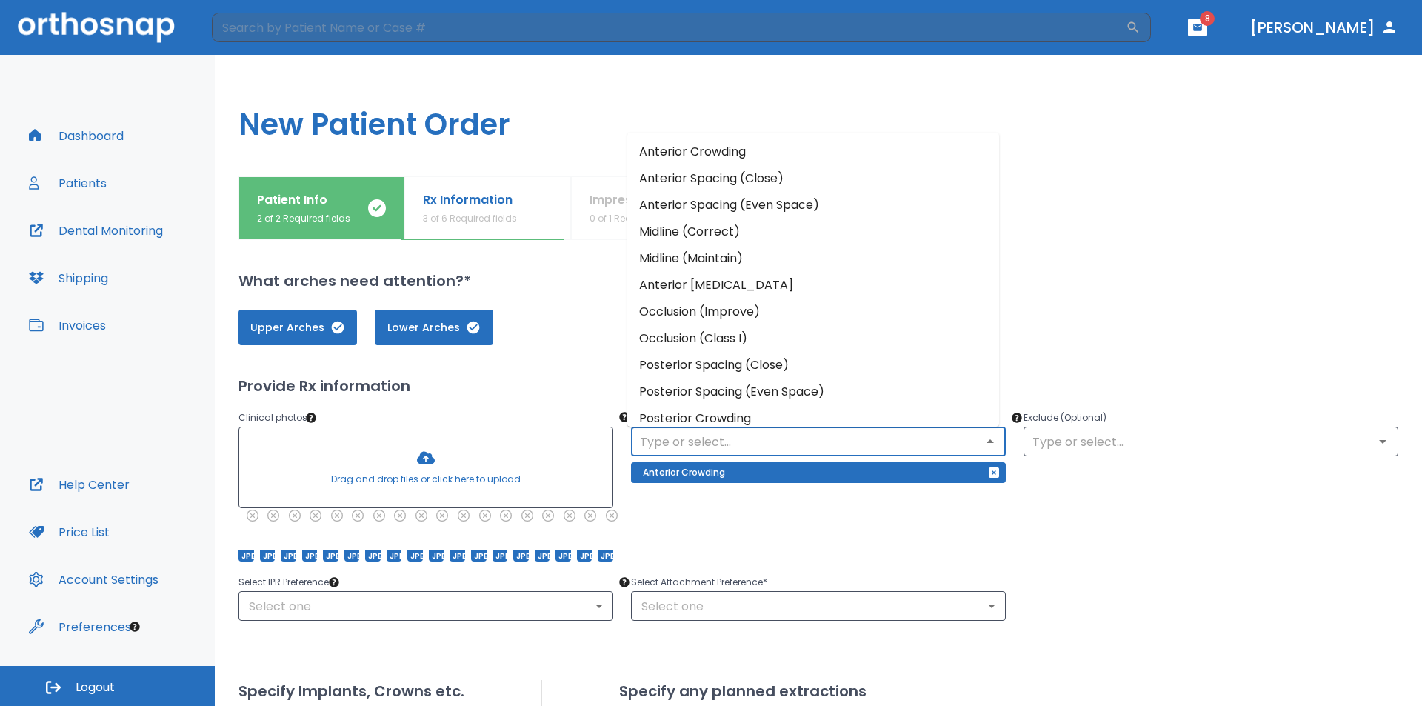
click at [988, 472] on icon "button" at bounding box center [993, 472] width 10 height 10
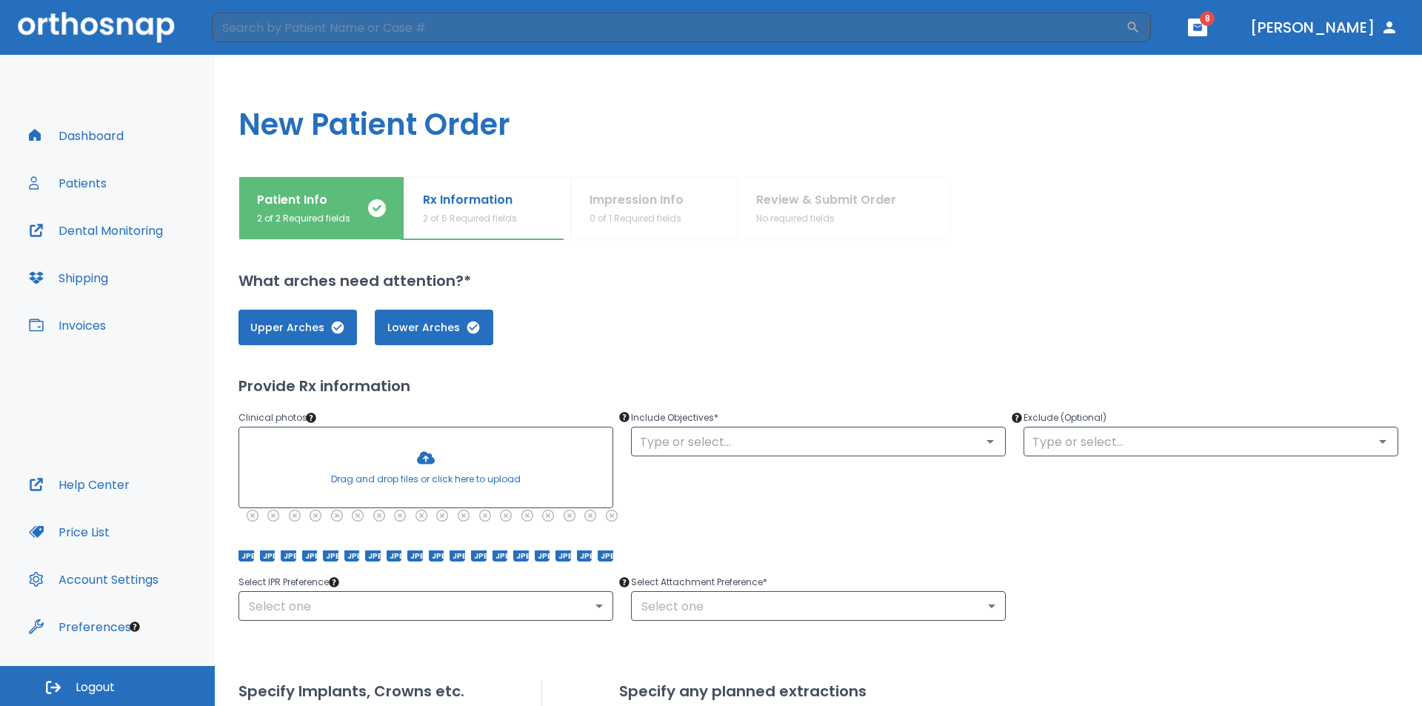
scroll to position [148, 0]
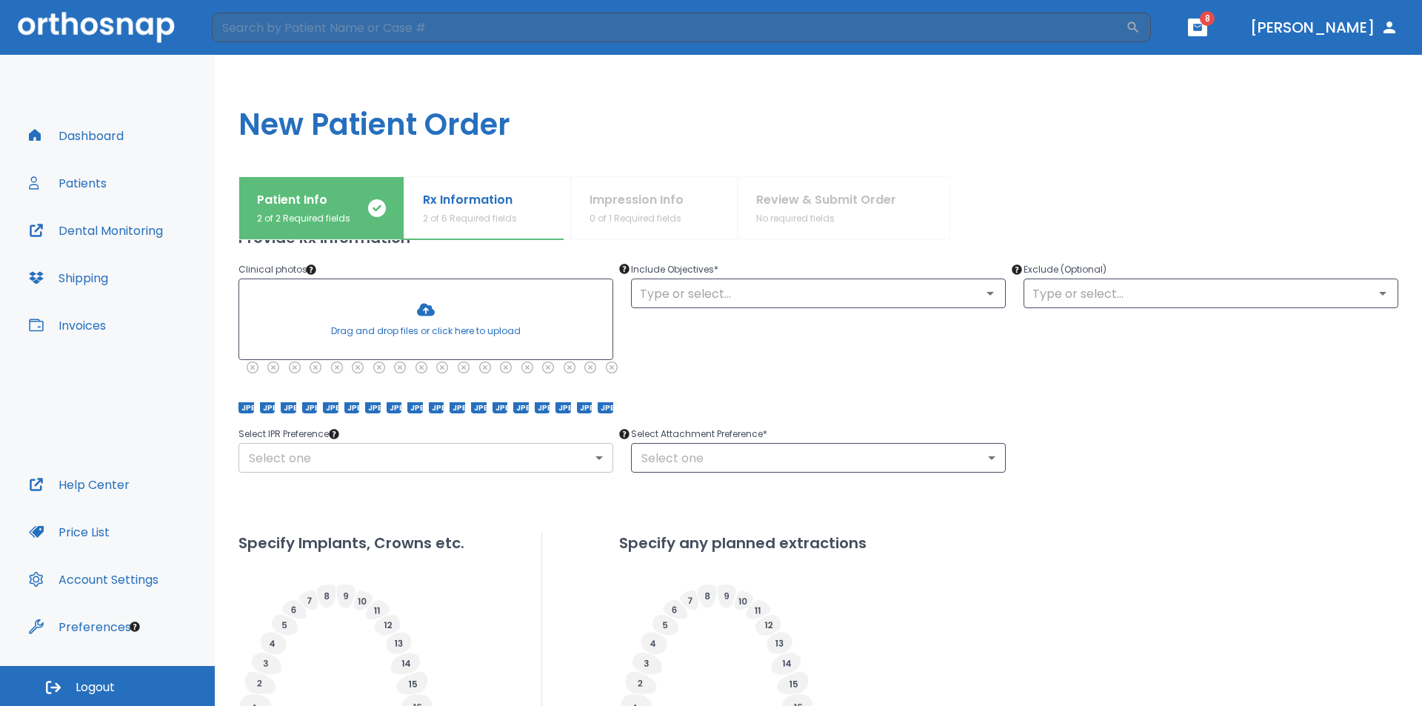
click at [386, 462] on body "​ 8 [PERSON_NAME] Dashboard Patients Dental Monitoring Shipping Invoices Help C…" at bounding box center [711, 353] width 1422 height 706
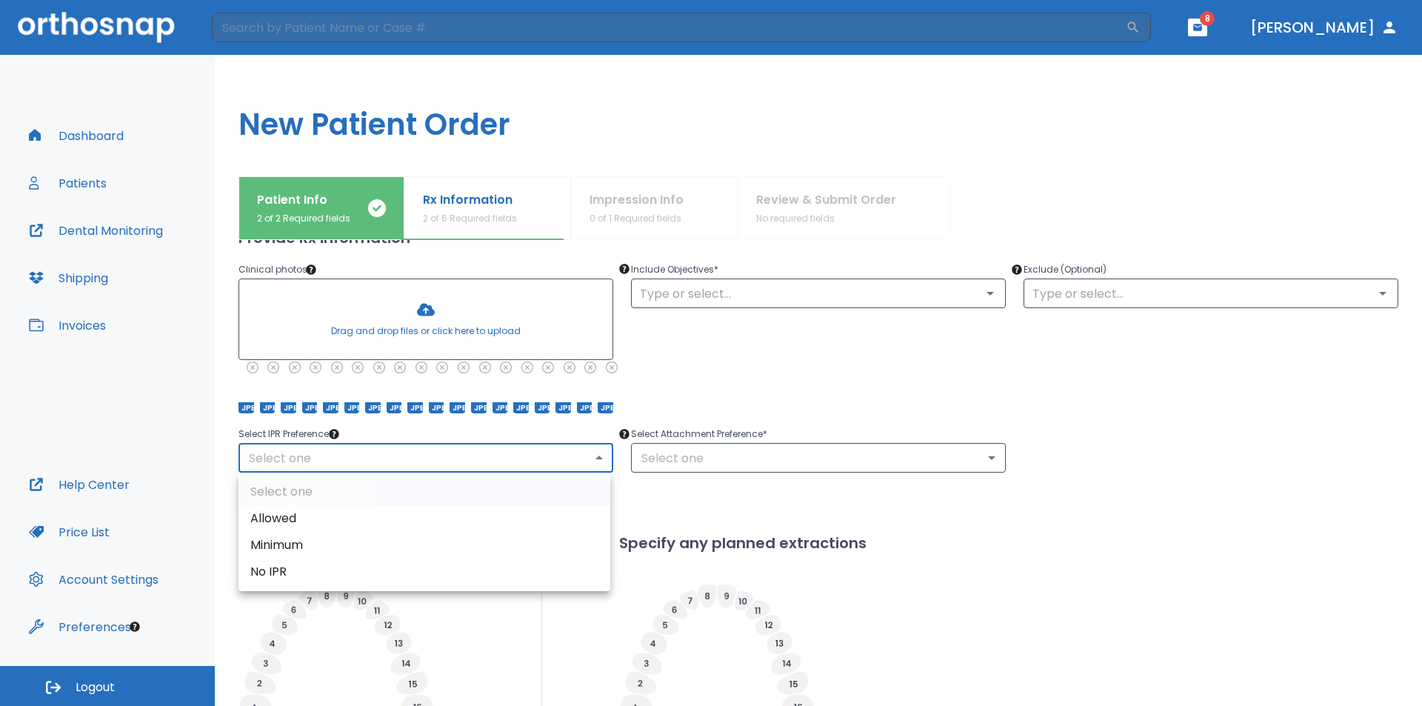
click at [344, 522] on li "Allowed" at bounding box center [424, 518] width 372 height 27
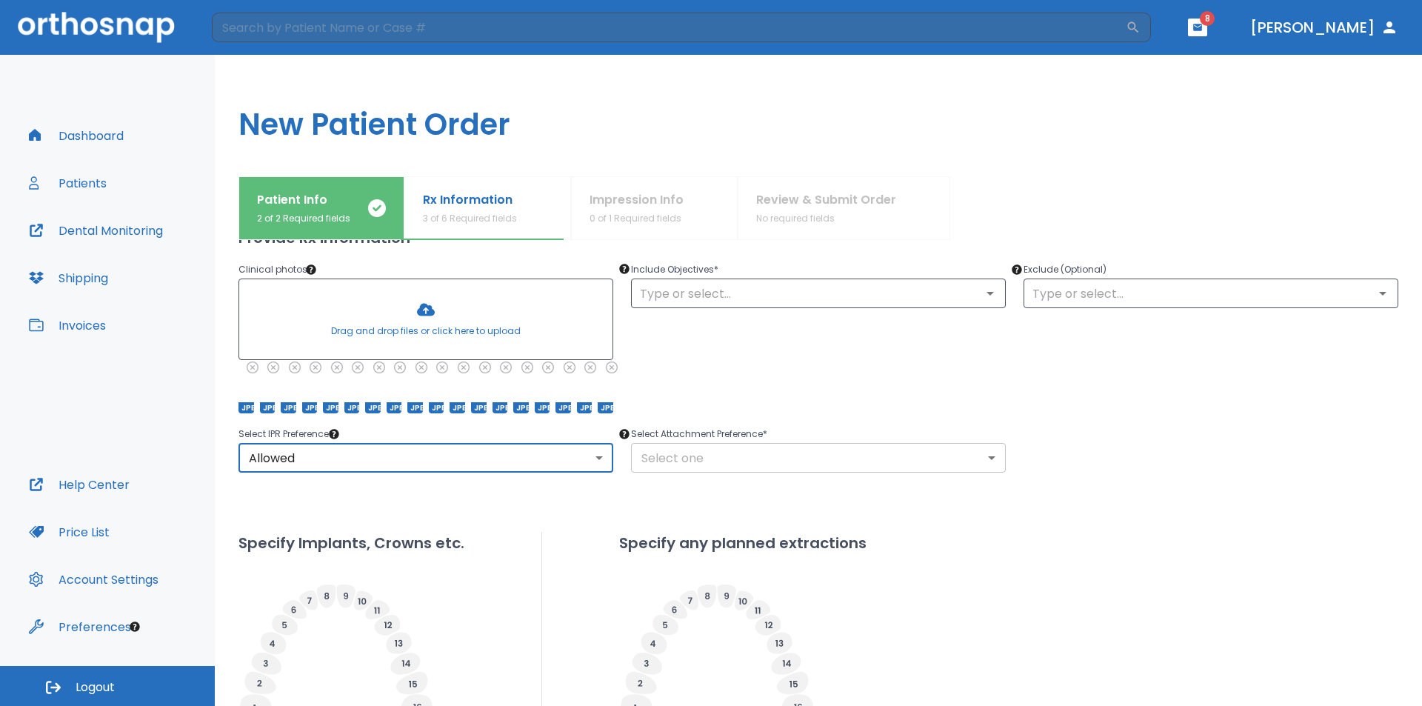
click at [662, 456] on body "​ 8 [PERSON_NAME] Dashboard Patients Dental Monitoring Shipping Invoices Help C…" at bounding box center [711, 353] width 1422 height 706
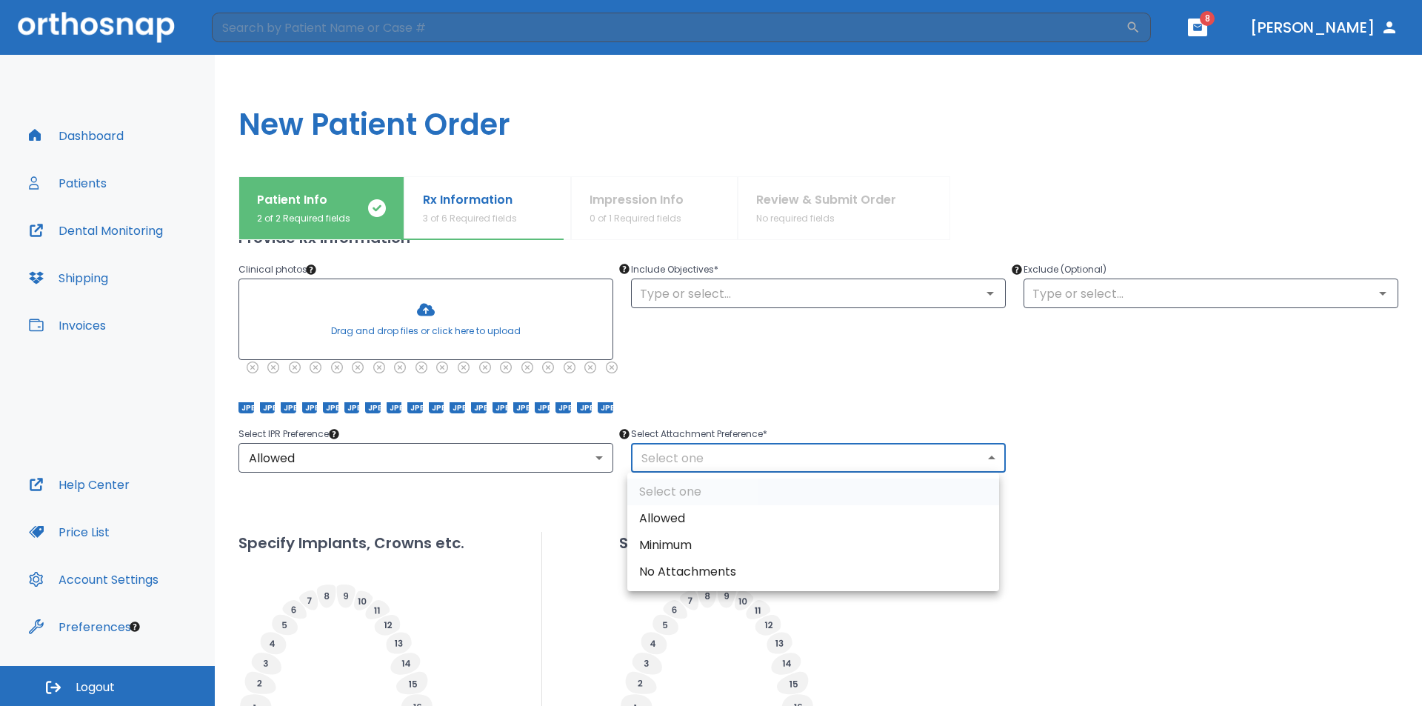
click at [530, 467] on div at bounding box center [711, 353] width 1422 height 706
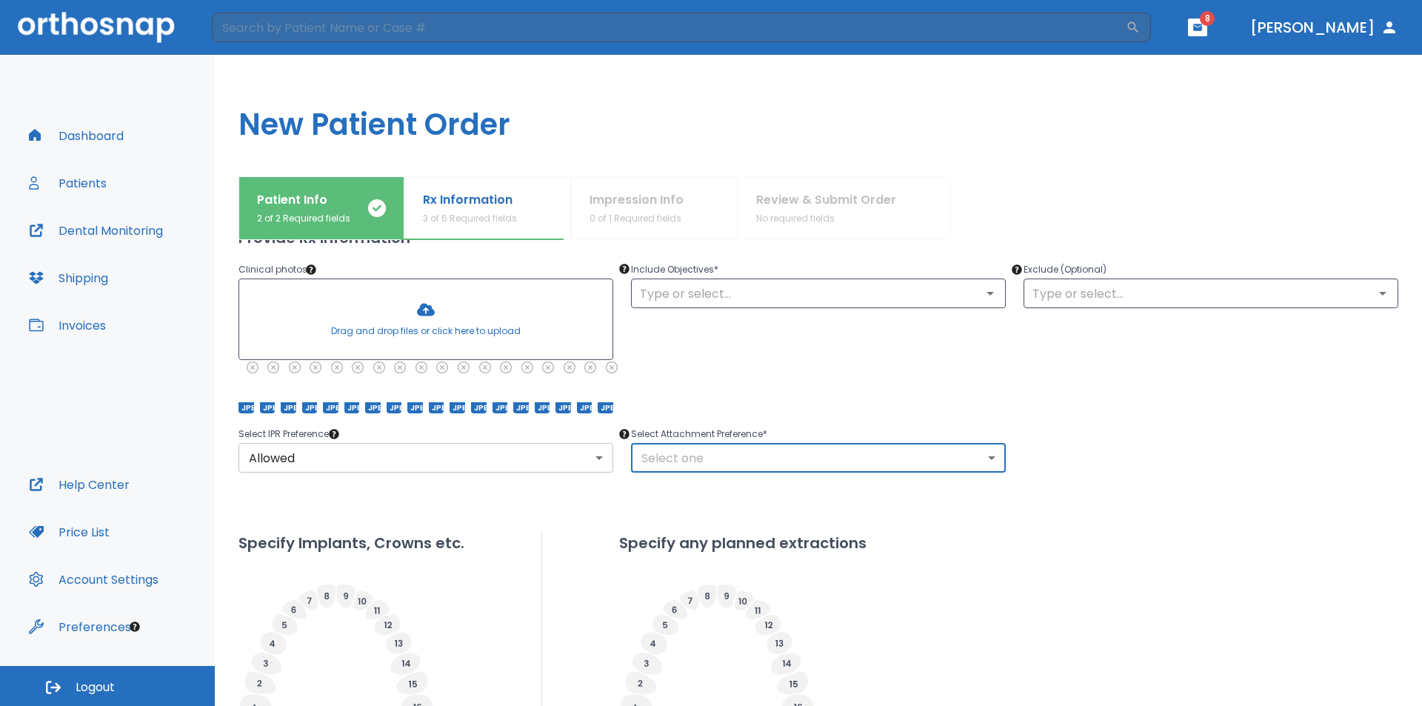
click at [328, 467] on body "​ 8 [PERSON_NAME] Dashboard Patients Dental Monitoring Shipping Invoices Help C…" at bounding box center [711, 353] width 1422 height 706
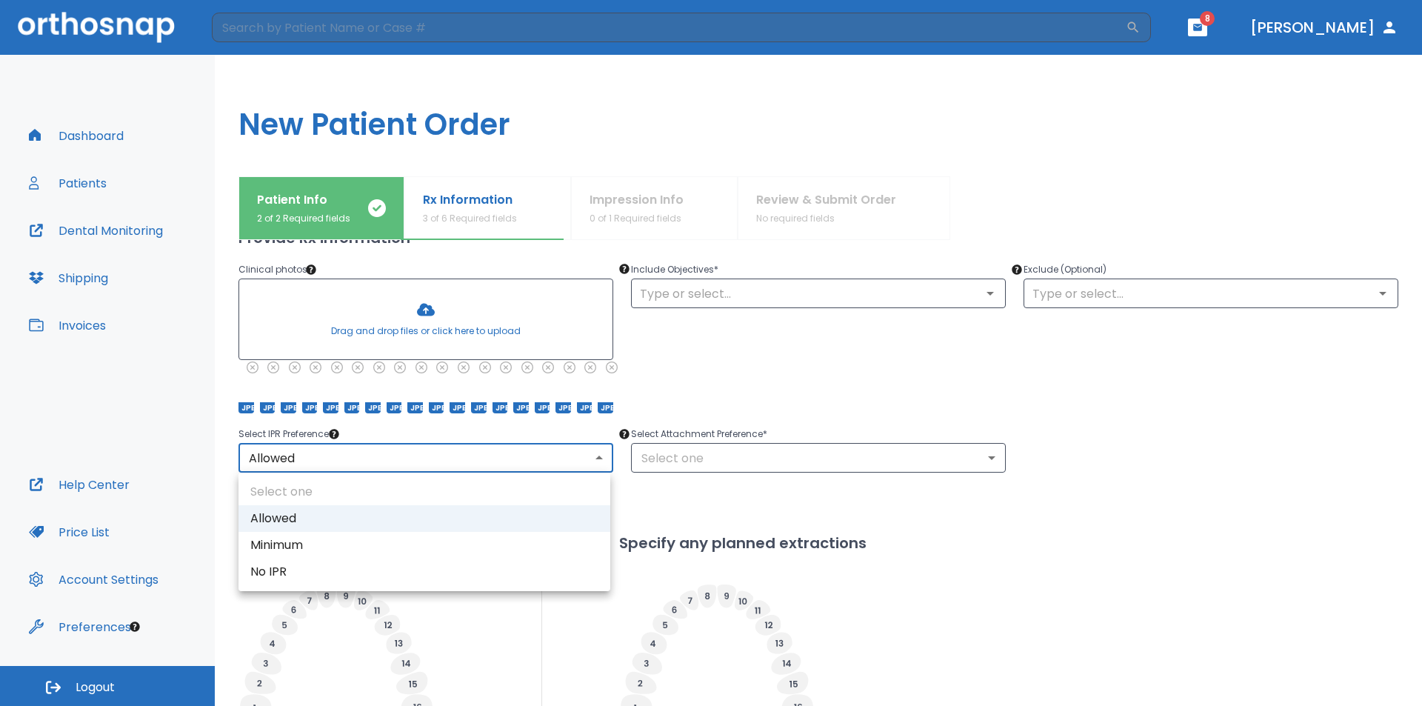
click at [359, 538] on li "Minimum" at bounding box center [424, 545] width 372 height 27
type input "2"
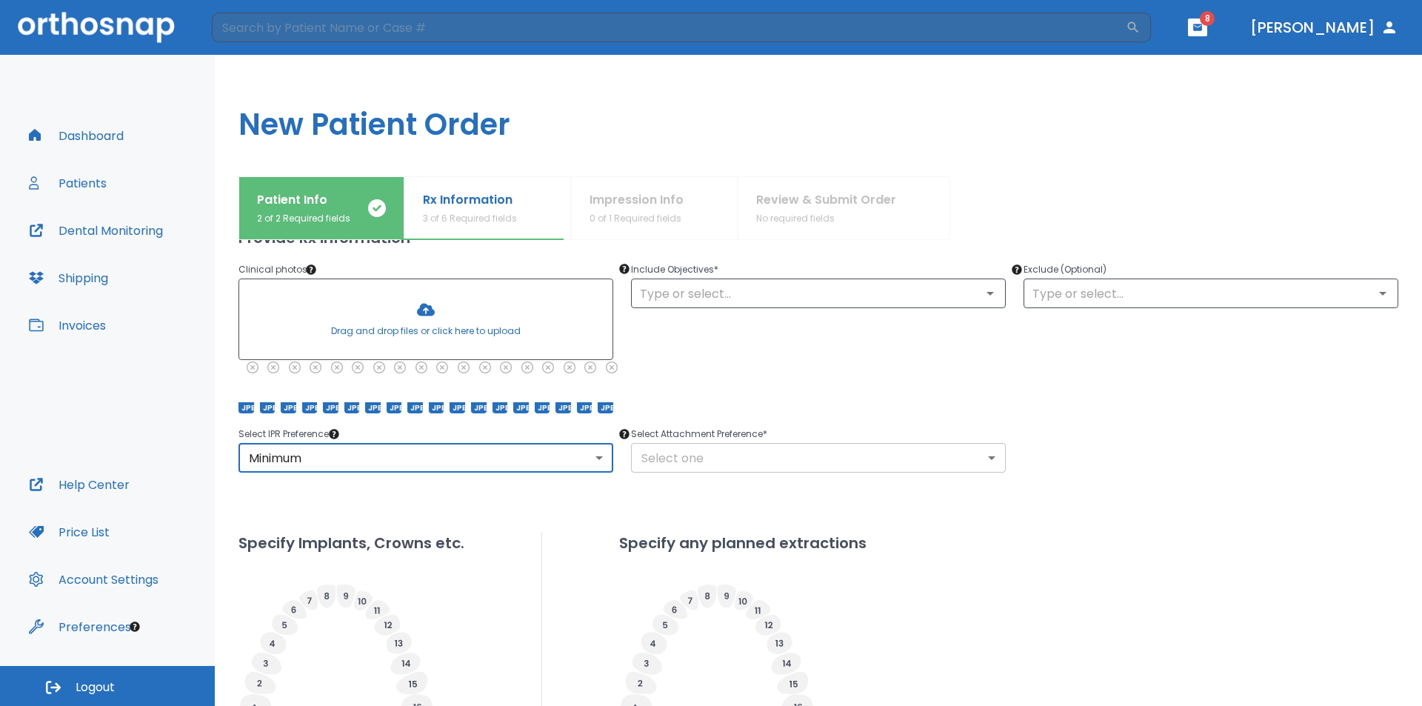
click at [737, 450] on body "​ 8 [PERSON_NAME] Dashboard Patients Dental Monitoring Shipping Invoices Help C…" at bounding box center [711, 353] width 1422 height 706
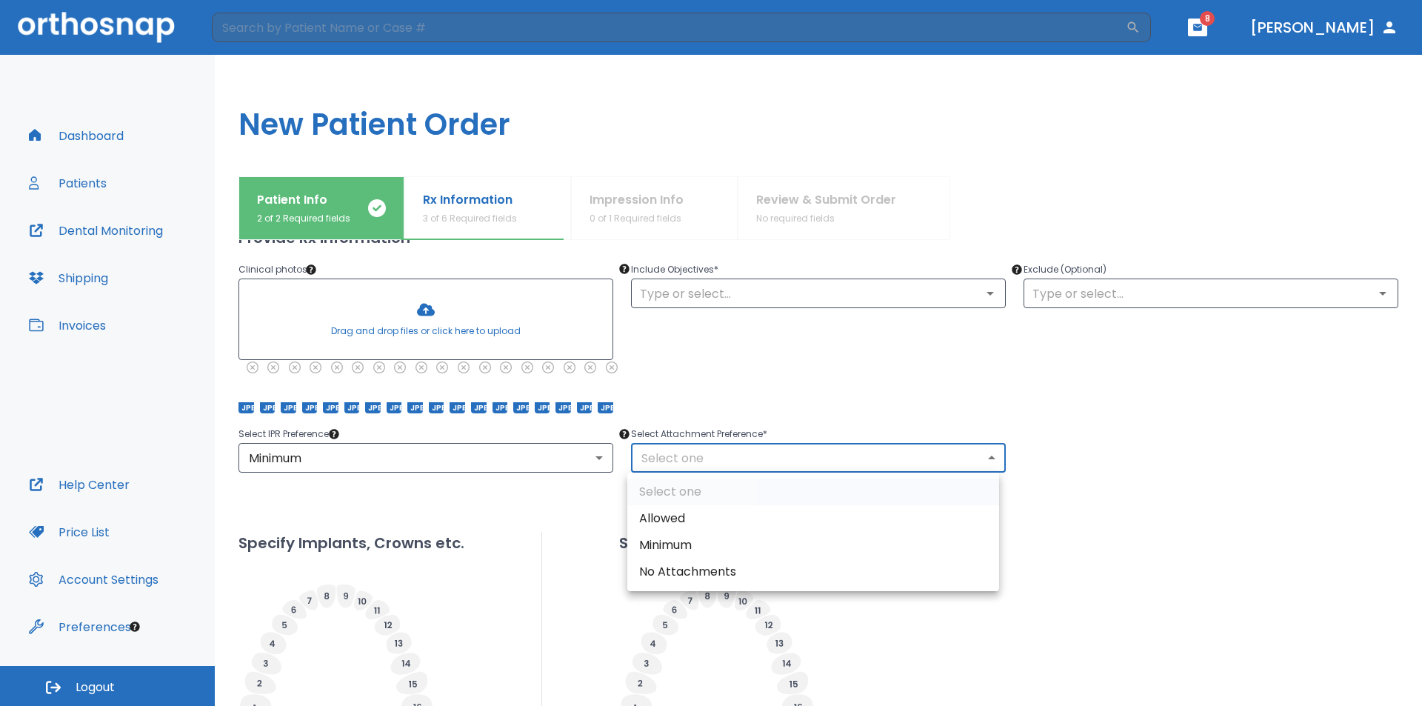
click at [680, 519] on li "Allowed" at bounding box center [813, 518] width 372 height 27
type input "1"
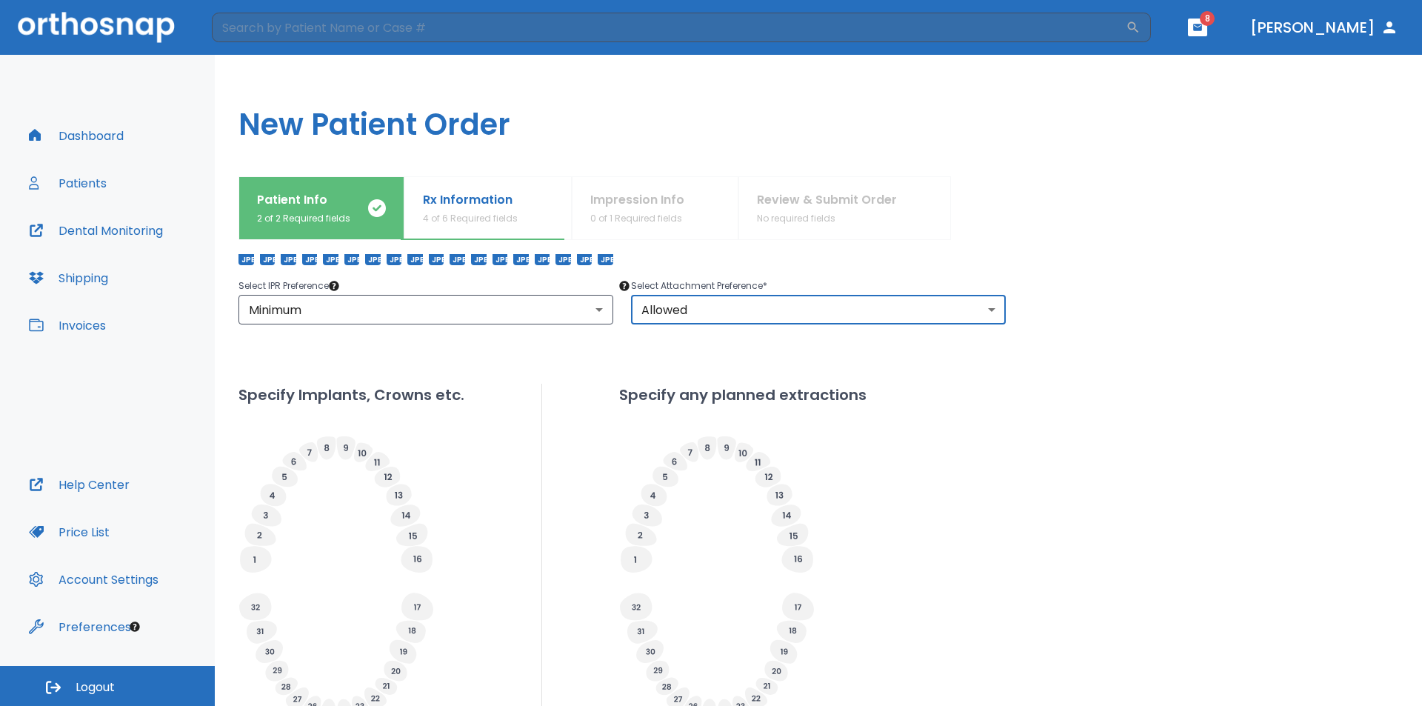
scroll to position [370, 0]
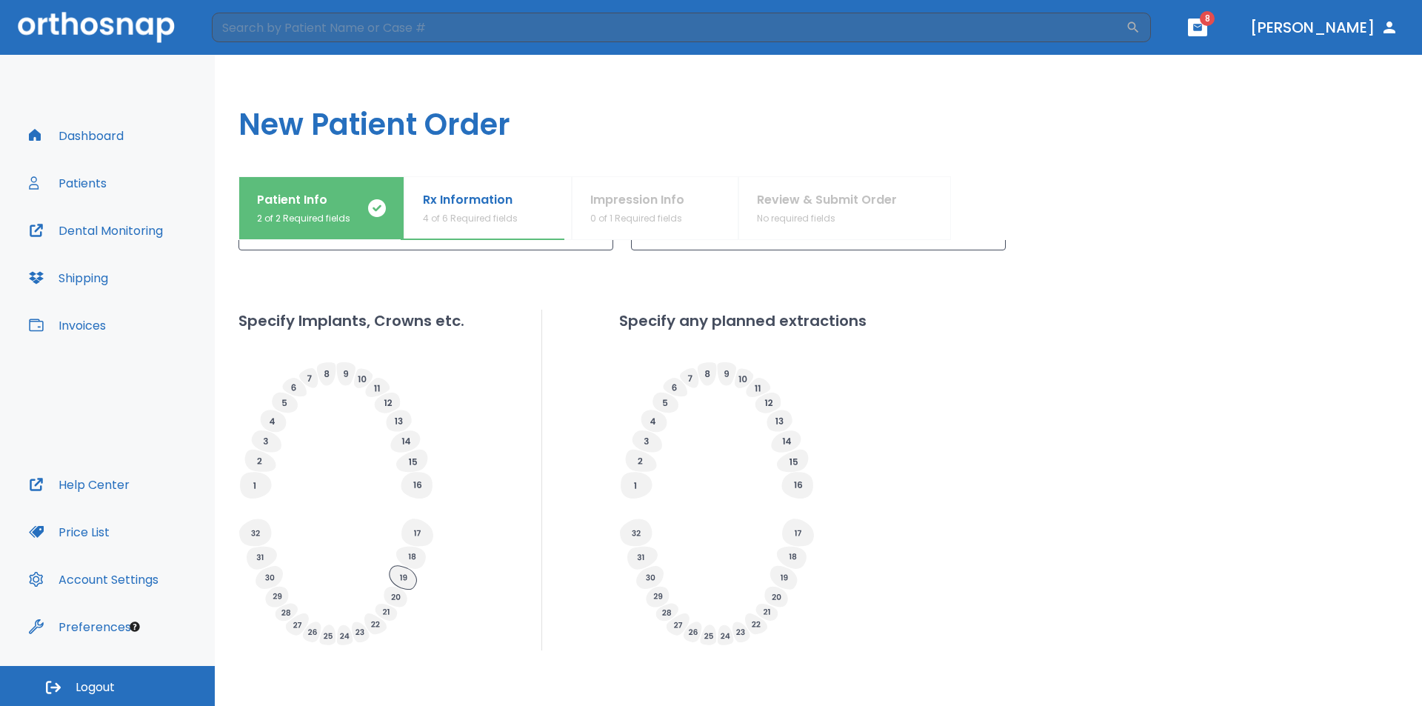
click at [401, 580] on icon at bounding box center [402, 578] width 27 height 24
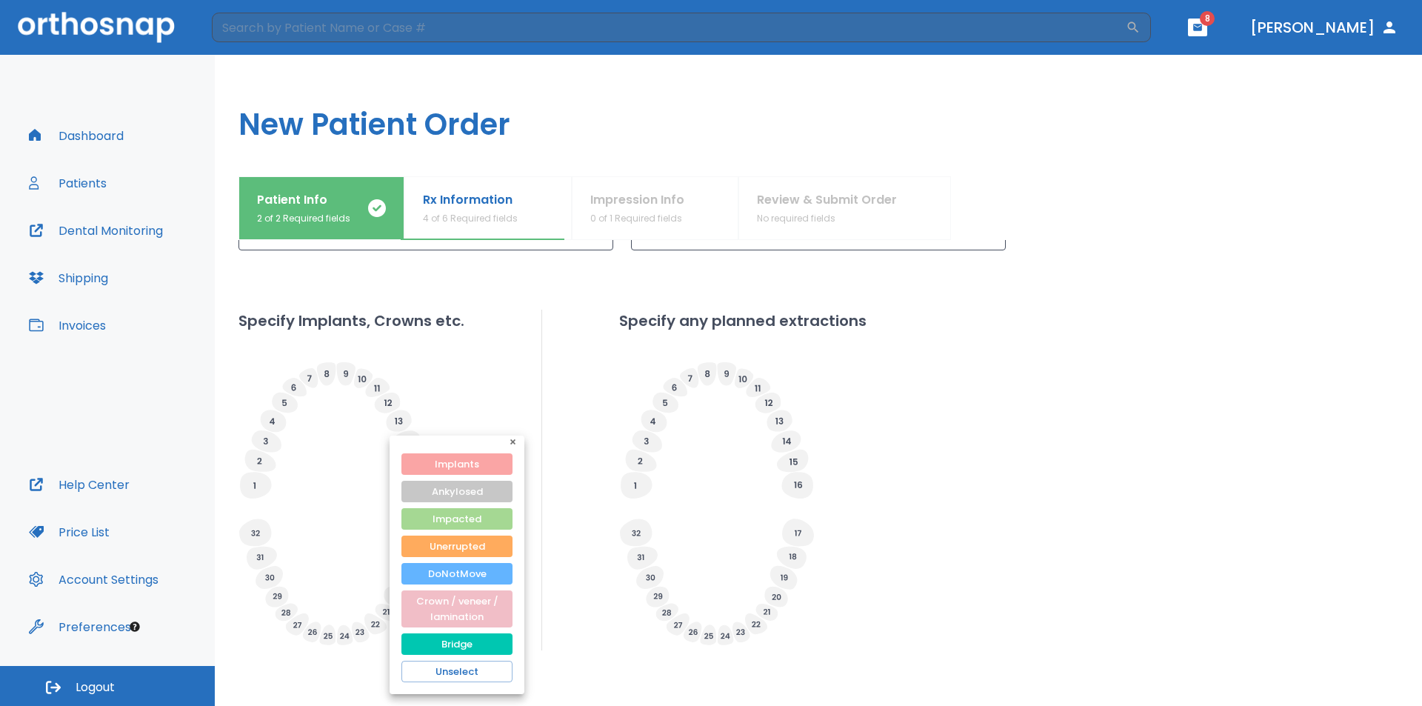
click at [462, 461] on button "Implants" at bounding box center [456, 463] width 111 height 21
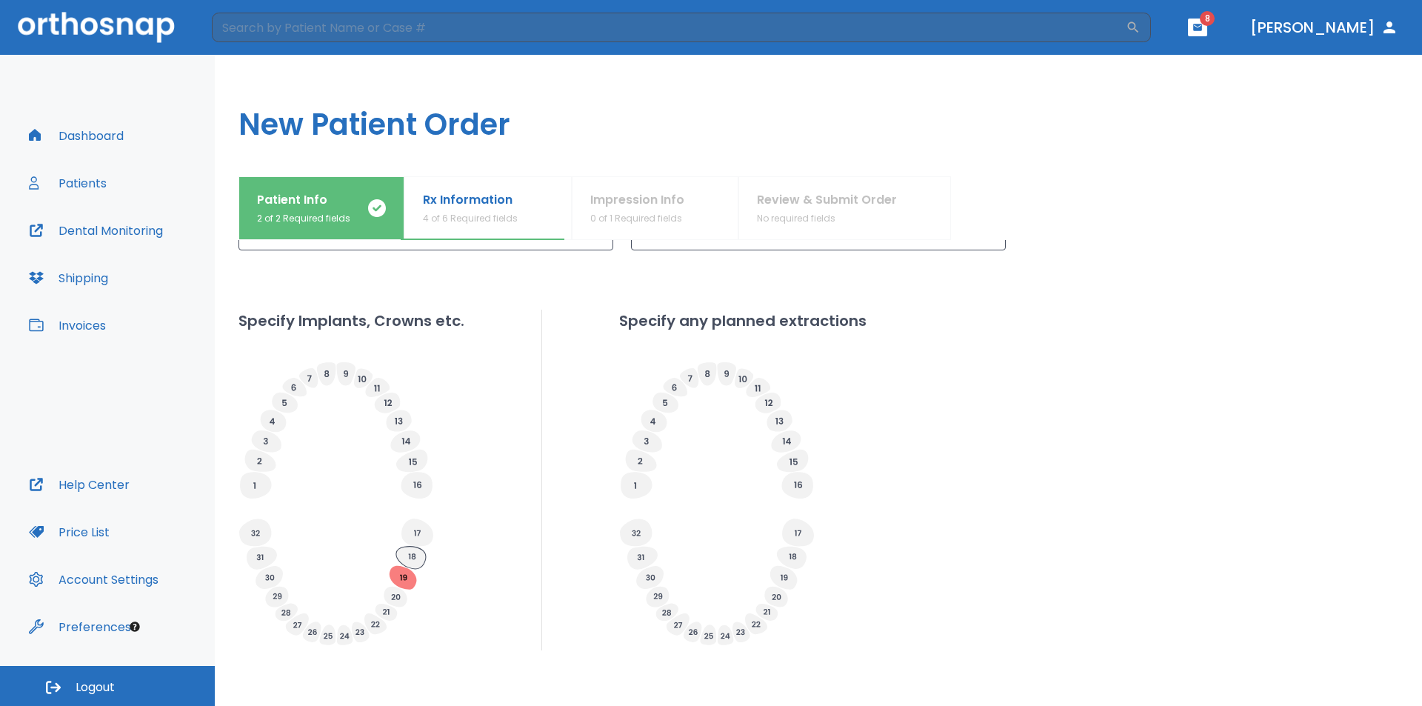
click at [415, 563] on icon at bounding box center [411, 557] width 30 height 22
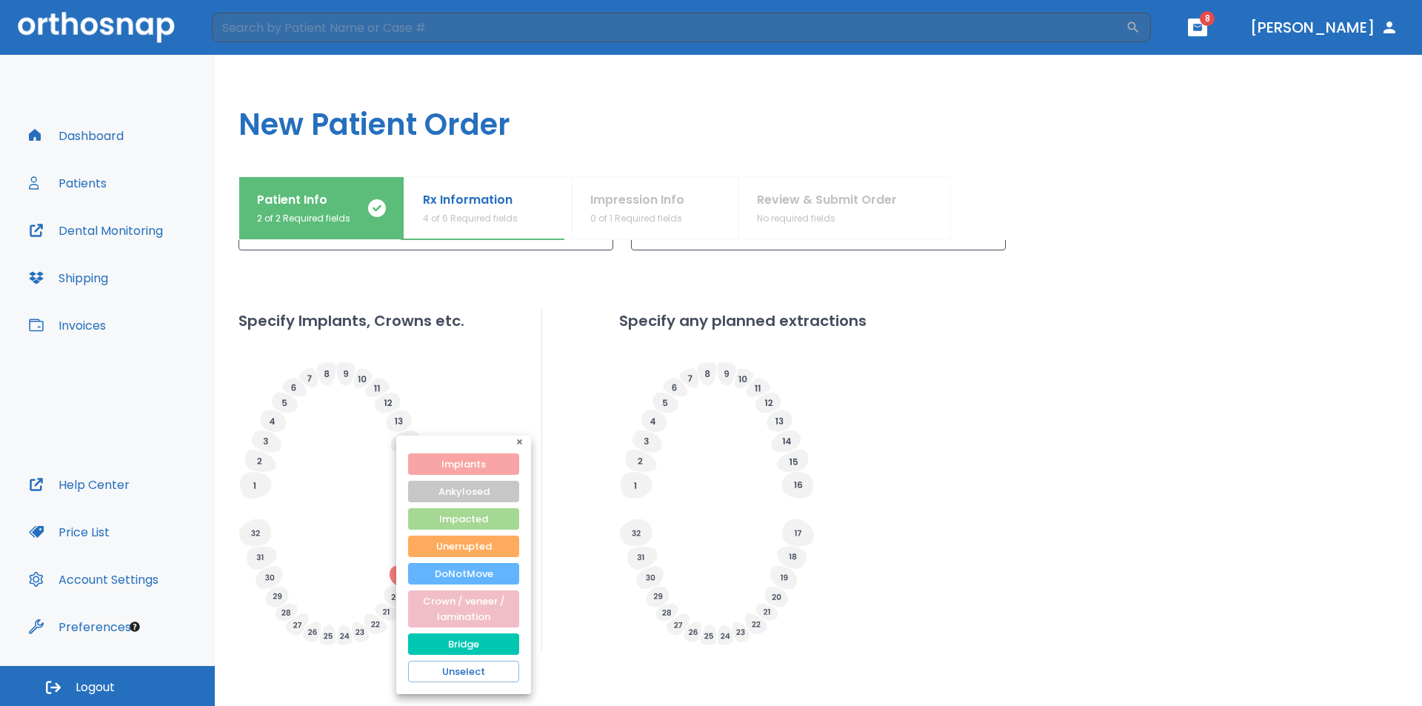
click at [445, 464] on button "Implants" at bounding box center [463, 463] width 111 height 21
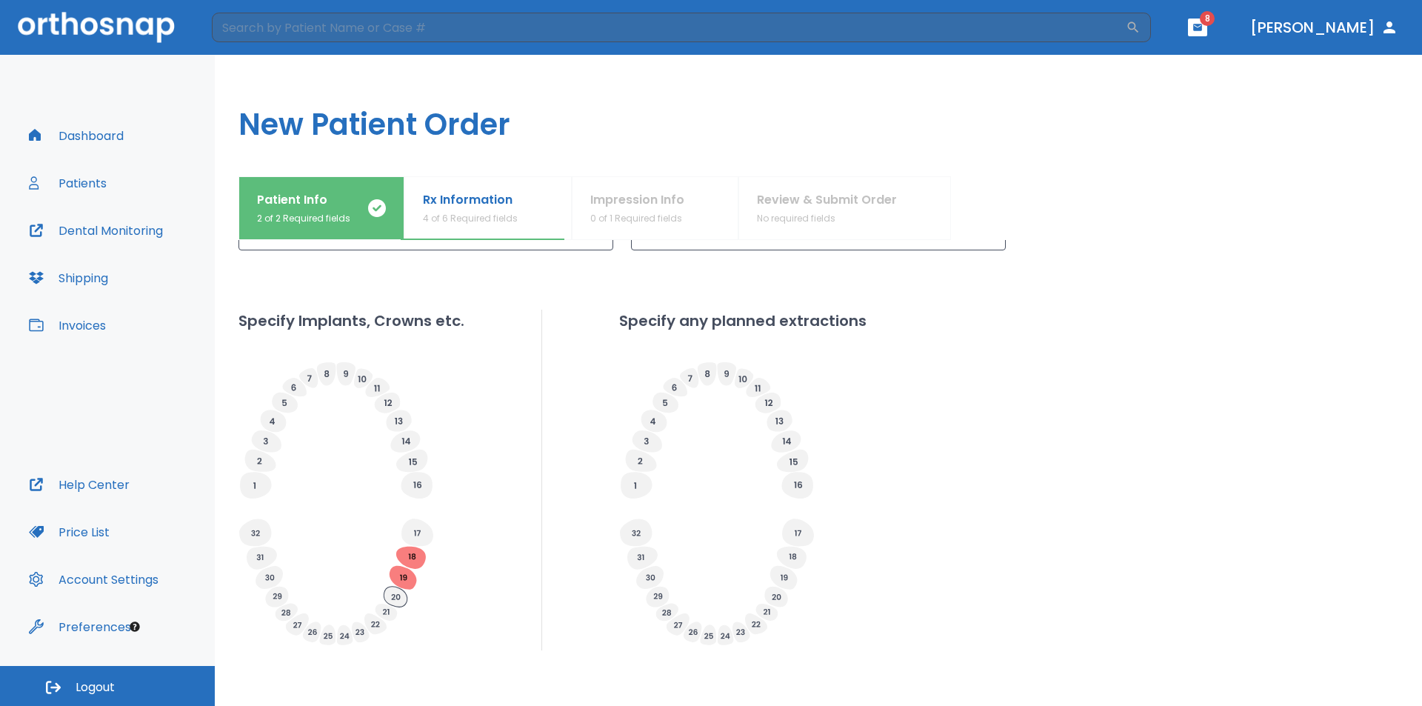
click at [404, 592] on icon at bounding box center [395, 596] width 23 height 21
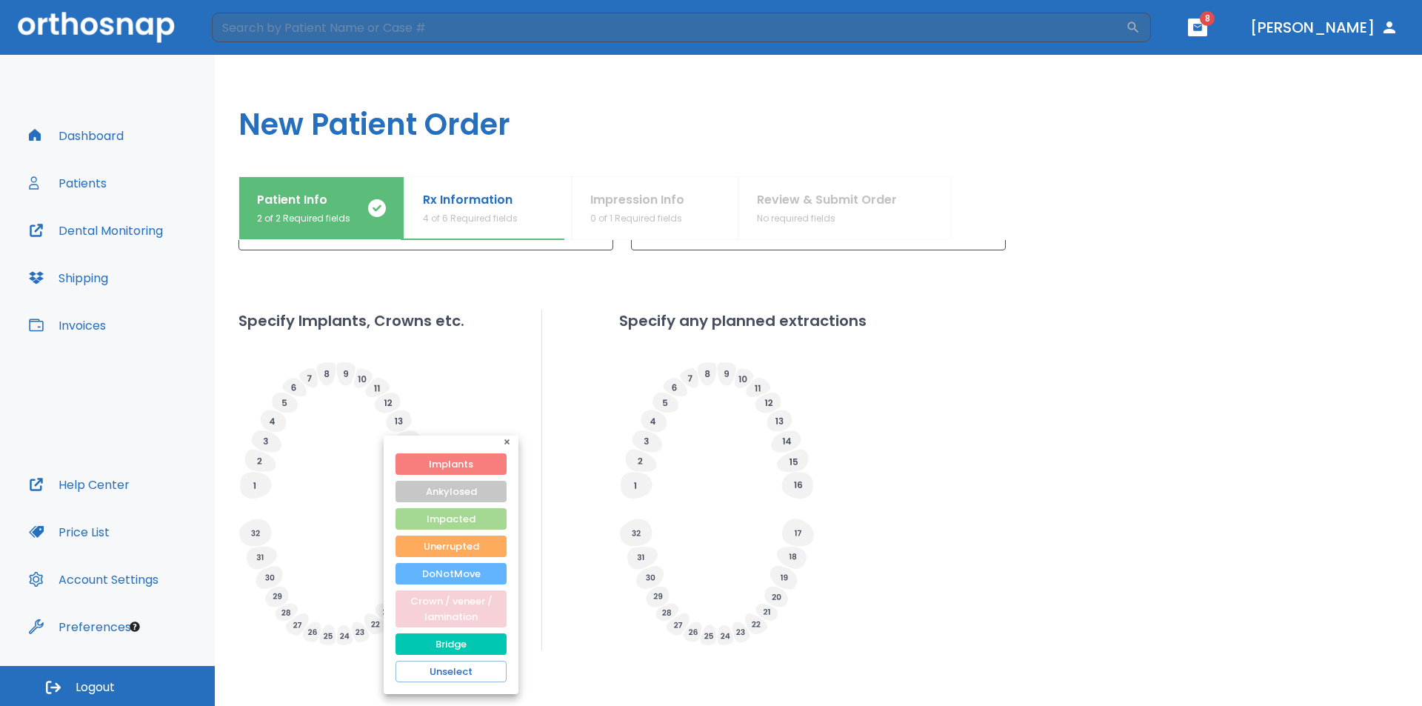
click at [414, 598] on button "Crown / veneer / lamination" at bounding box center [450, 608] width 111 height 37
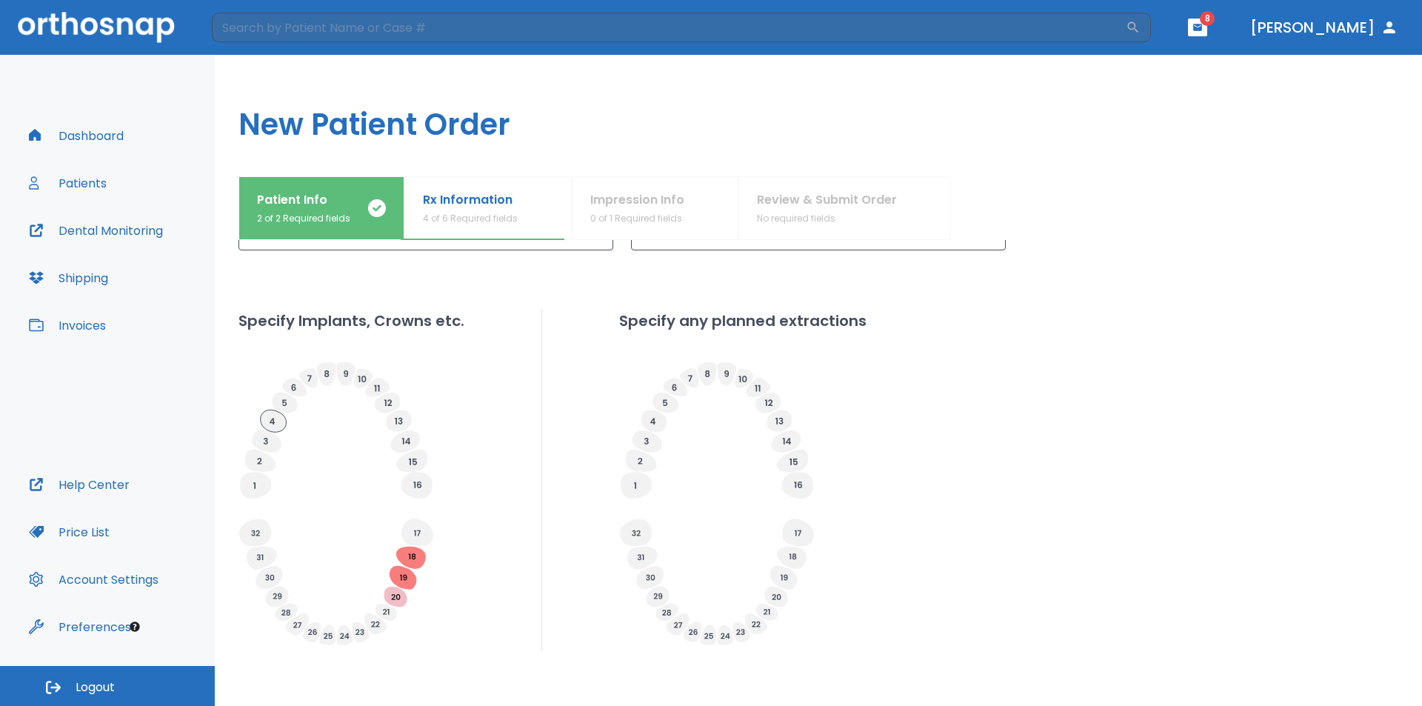
click at [266, 427] on icon at bounding box center [274, 420] width 26 height 22
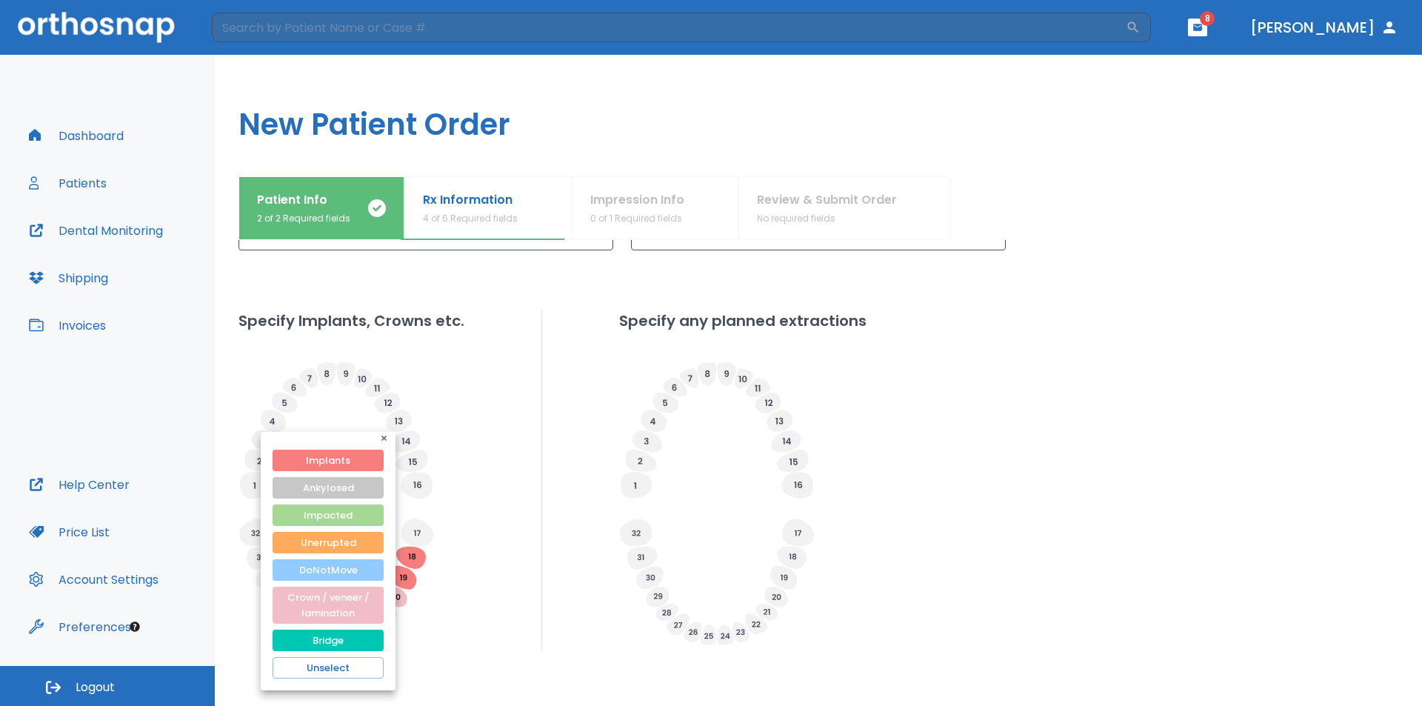
drag, startPoint x: 332, startPoint y: 597, endPoint x: 317, endPoint y: 567, distance: 33.5
click at [327, 594] on button "Crown / veneer / lamination" at bounding box center [327, 604] width 111 height 37
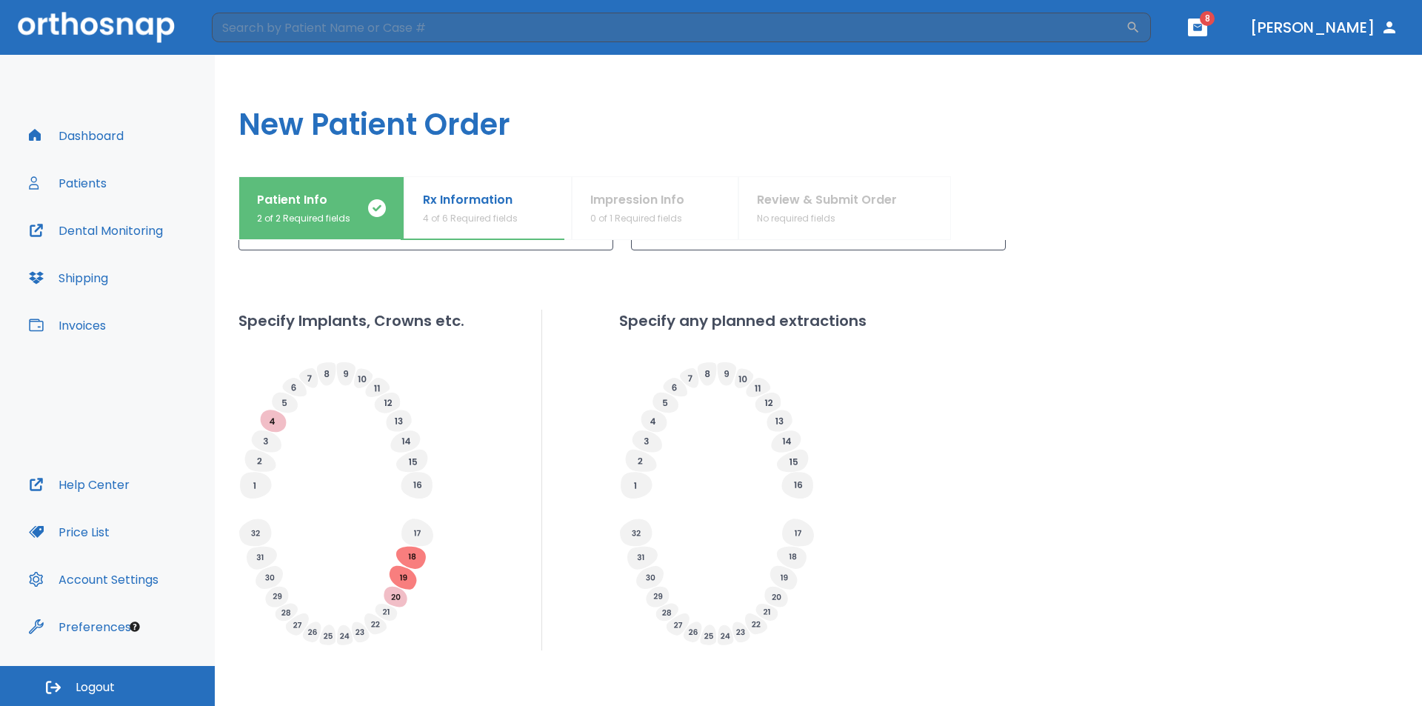
click at [267, 441] on icon at bounding box center [266, 441] width 4 height 7
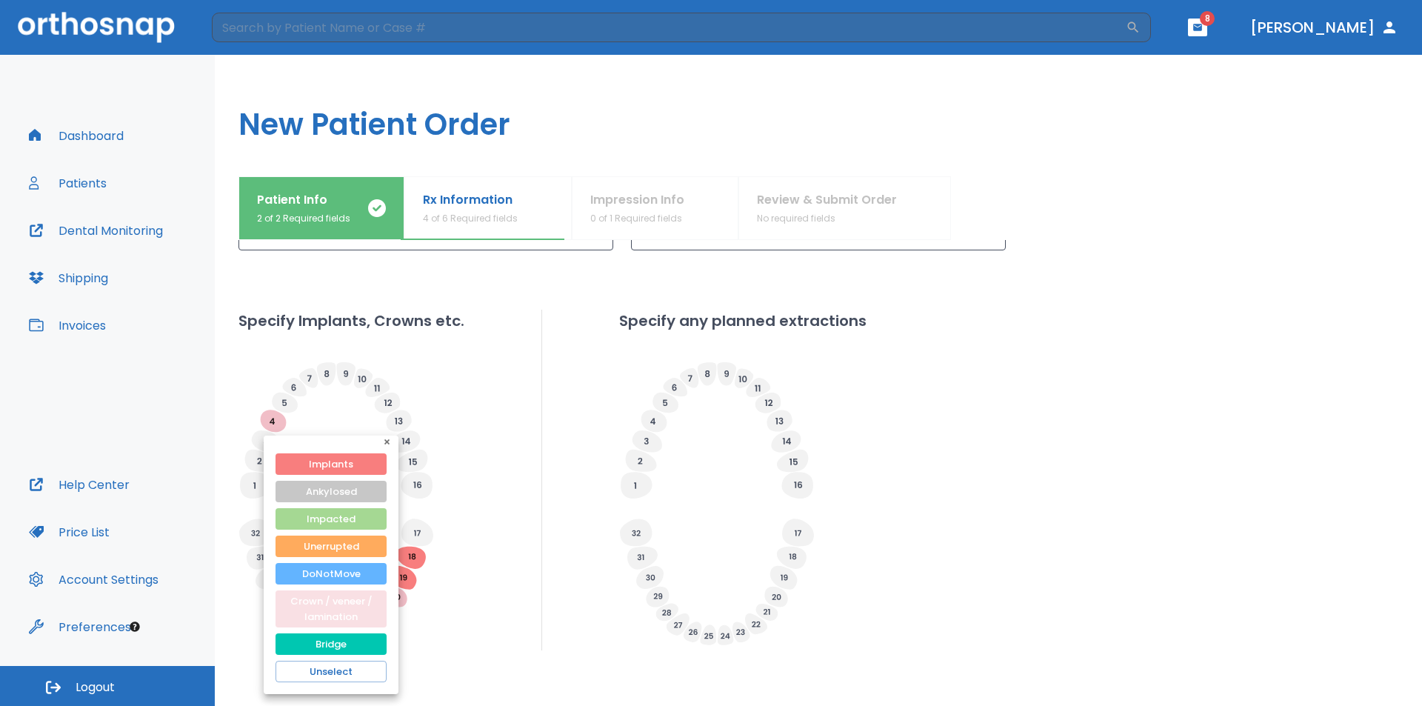
click at [333, 598] on button "Crown / veneer / lamination" at bounding box center [330, 608] width 111 height 37
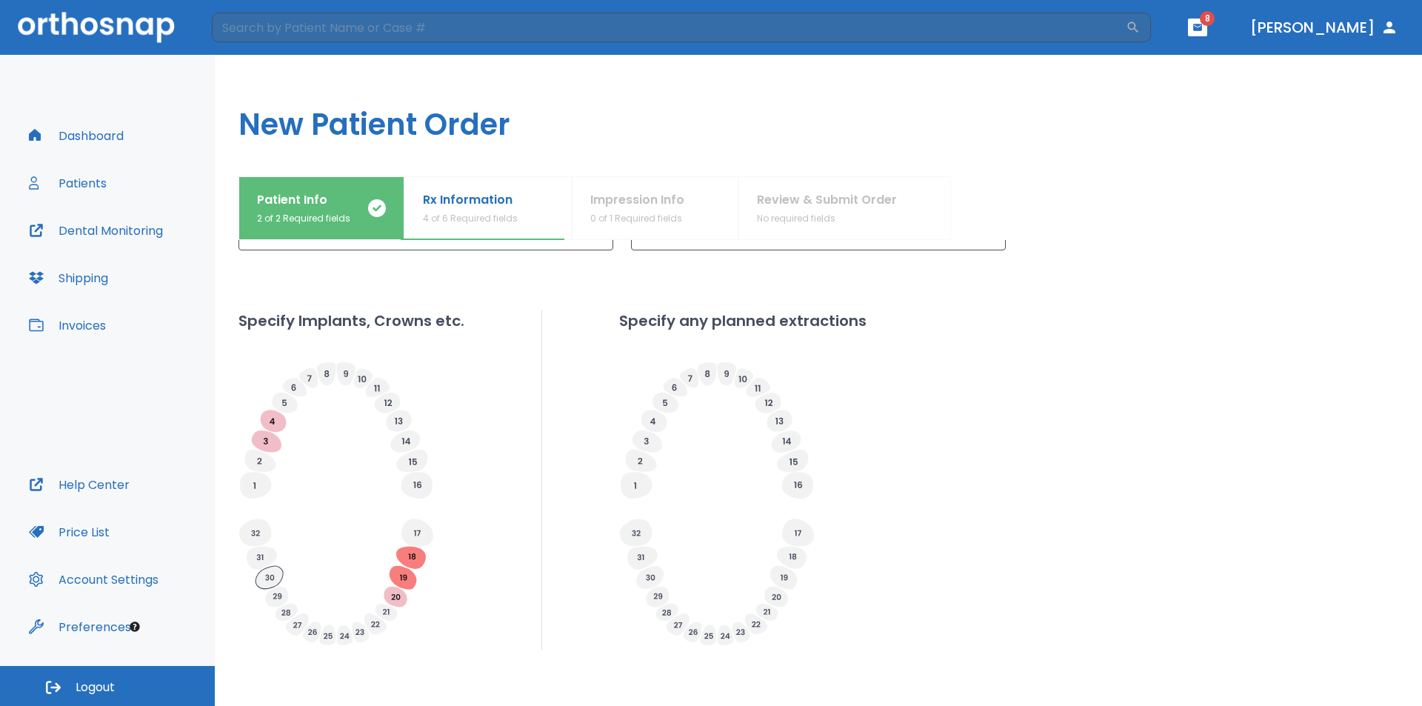
click at [279, 573] on icon at bounding box center [268, 577] width 27 height 23
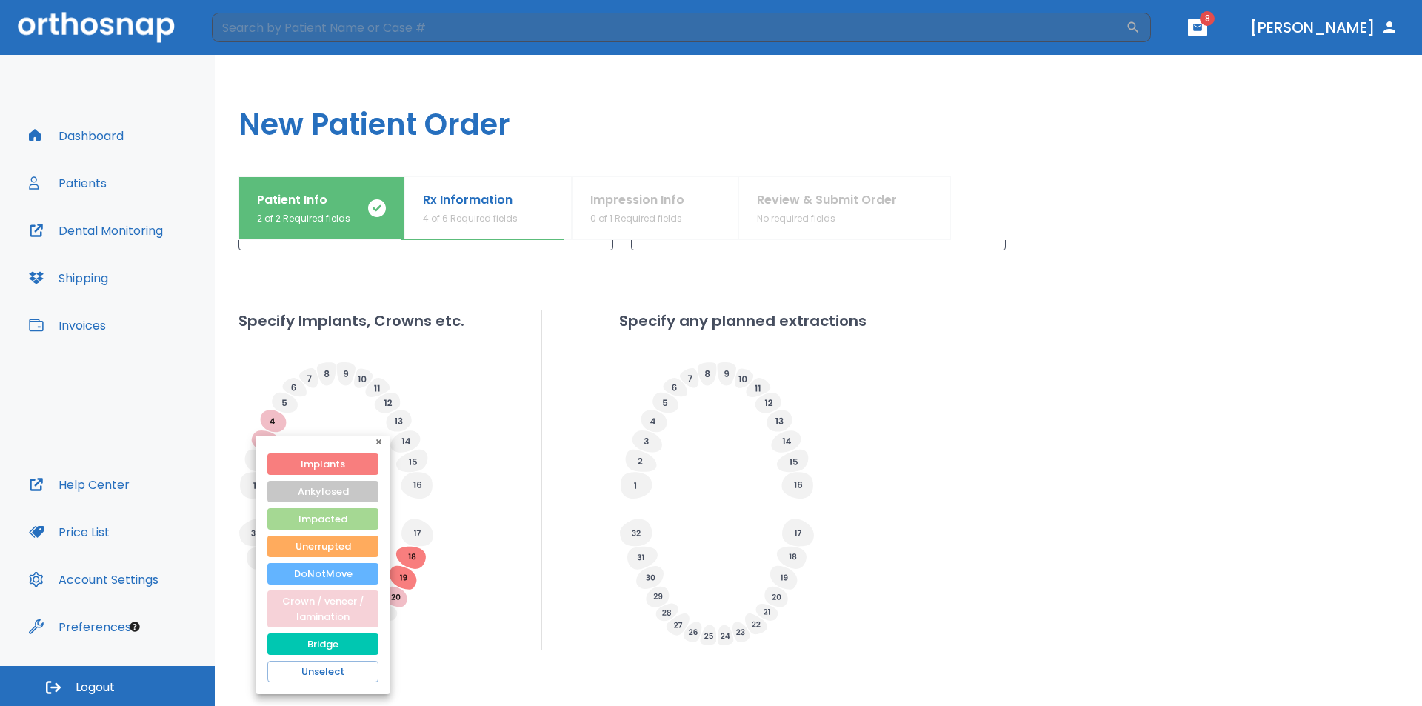
click at [341, 595] on button "Crown / veneer / lamination" at bounding box center [322, 608] width 111 height 37
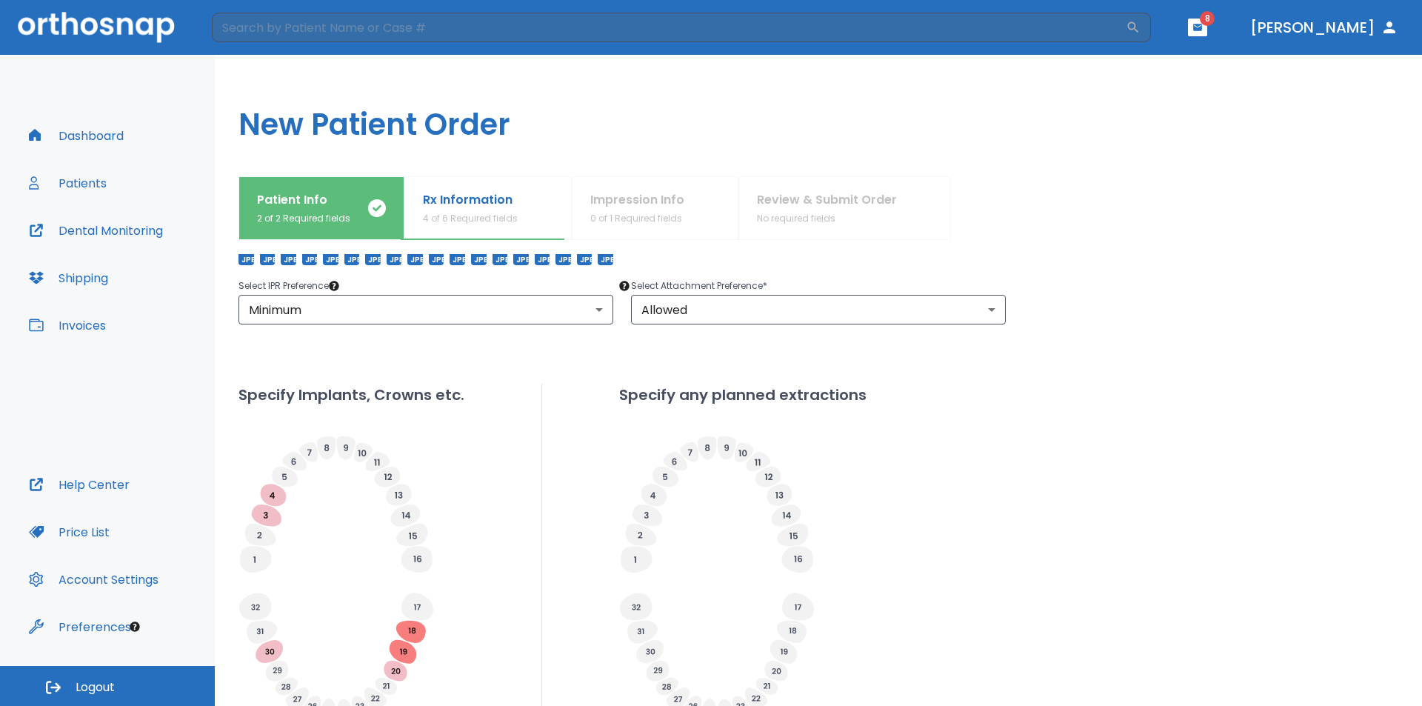
scroll to position [0, 0]
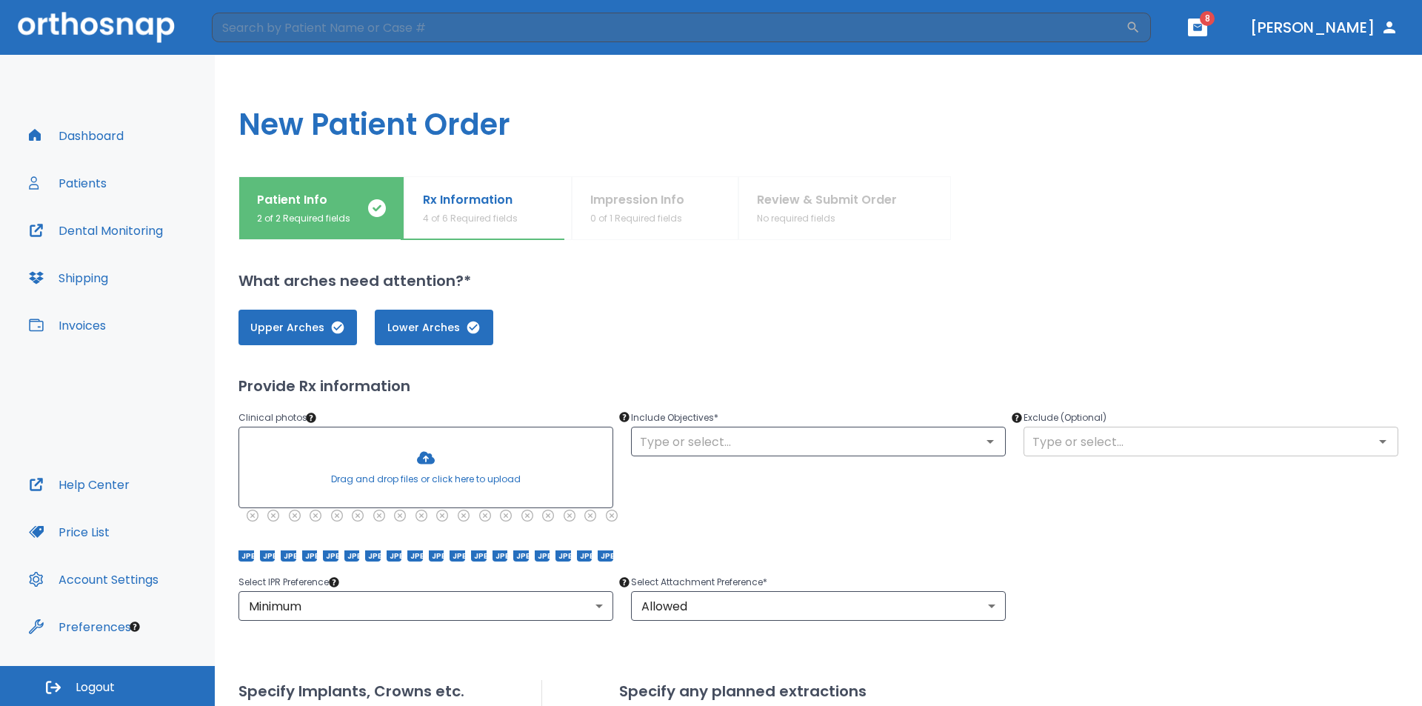
click at [1097, 433] on input "text" at bounding box center [1211, 441] width 366 height 21
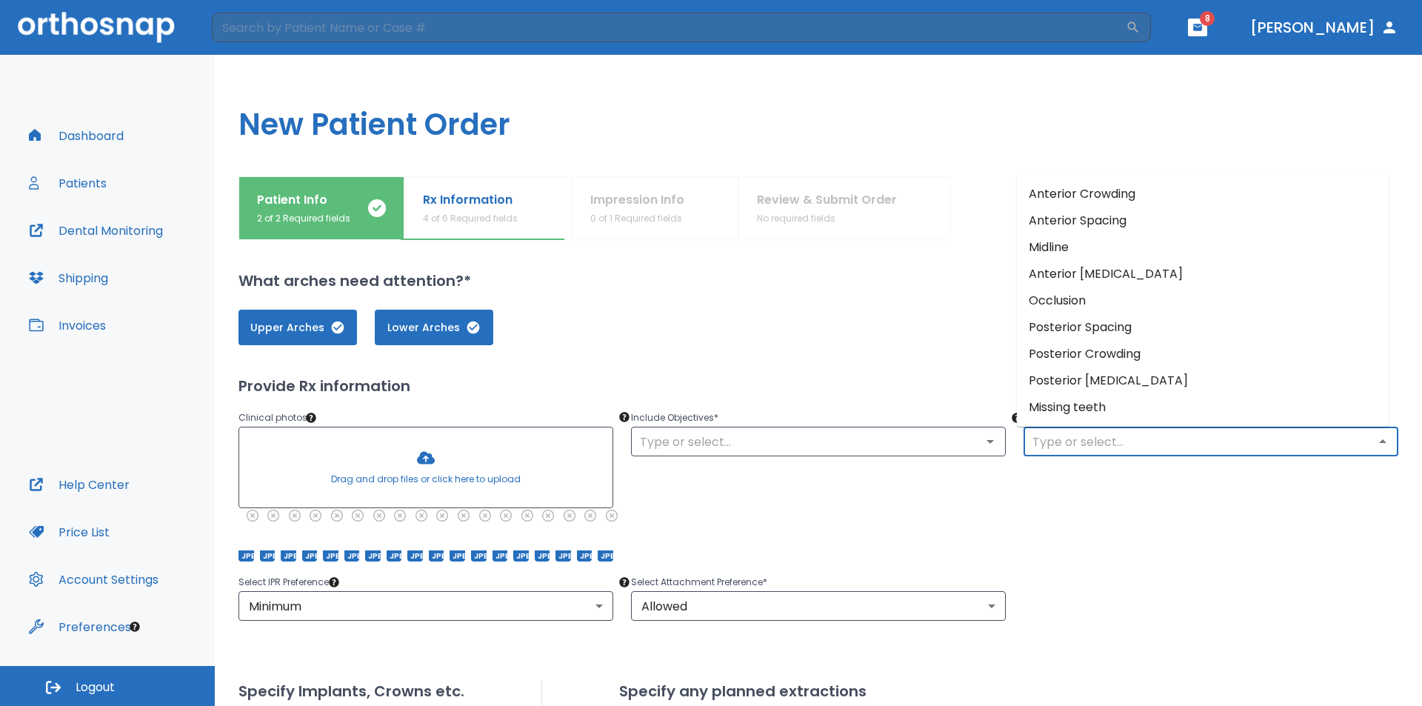
click at [874, 261] on div "What arches need attention?* Upper Arches Lower Arches Provide Rx information C…" at bounding box center [818, 473] width 1160 height 466
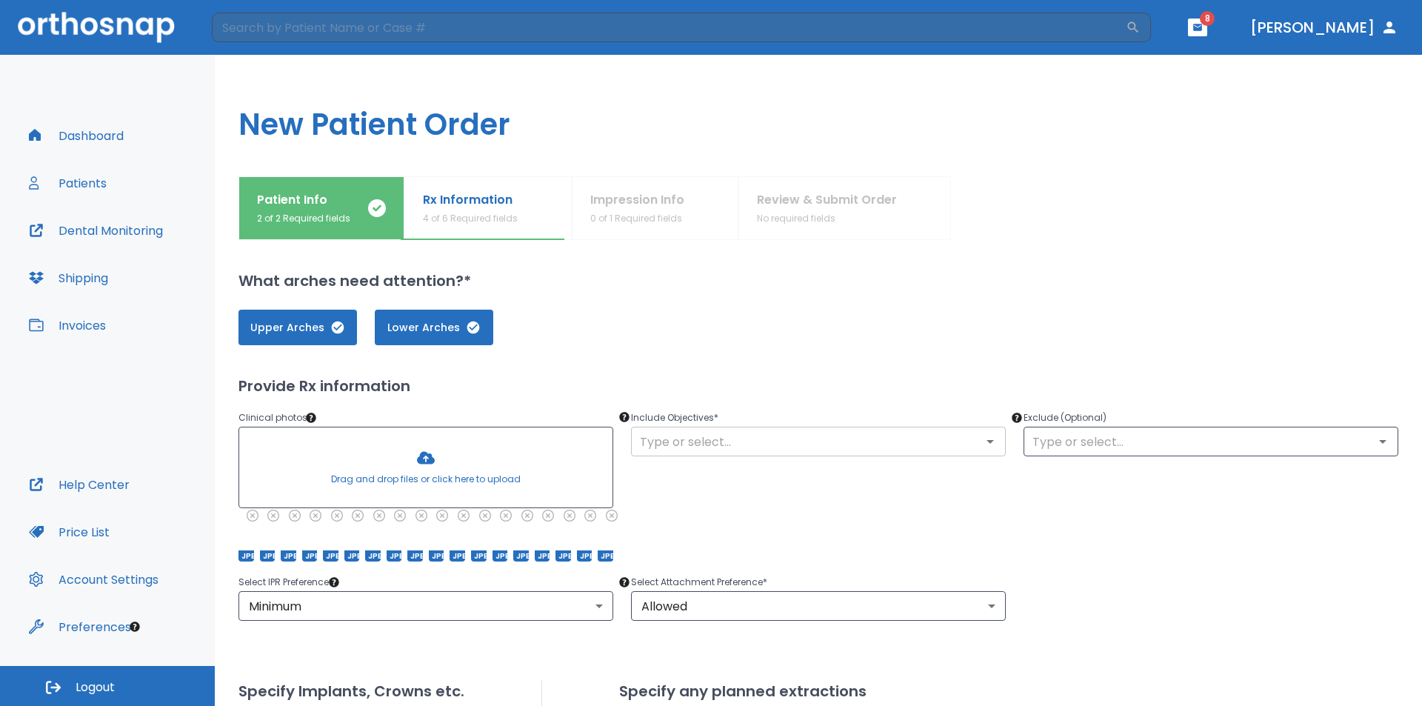
click at [981, 438] on icon "Open" at bounding box center [990, 441] width 18 height 18
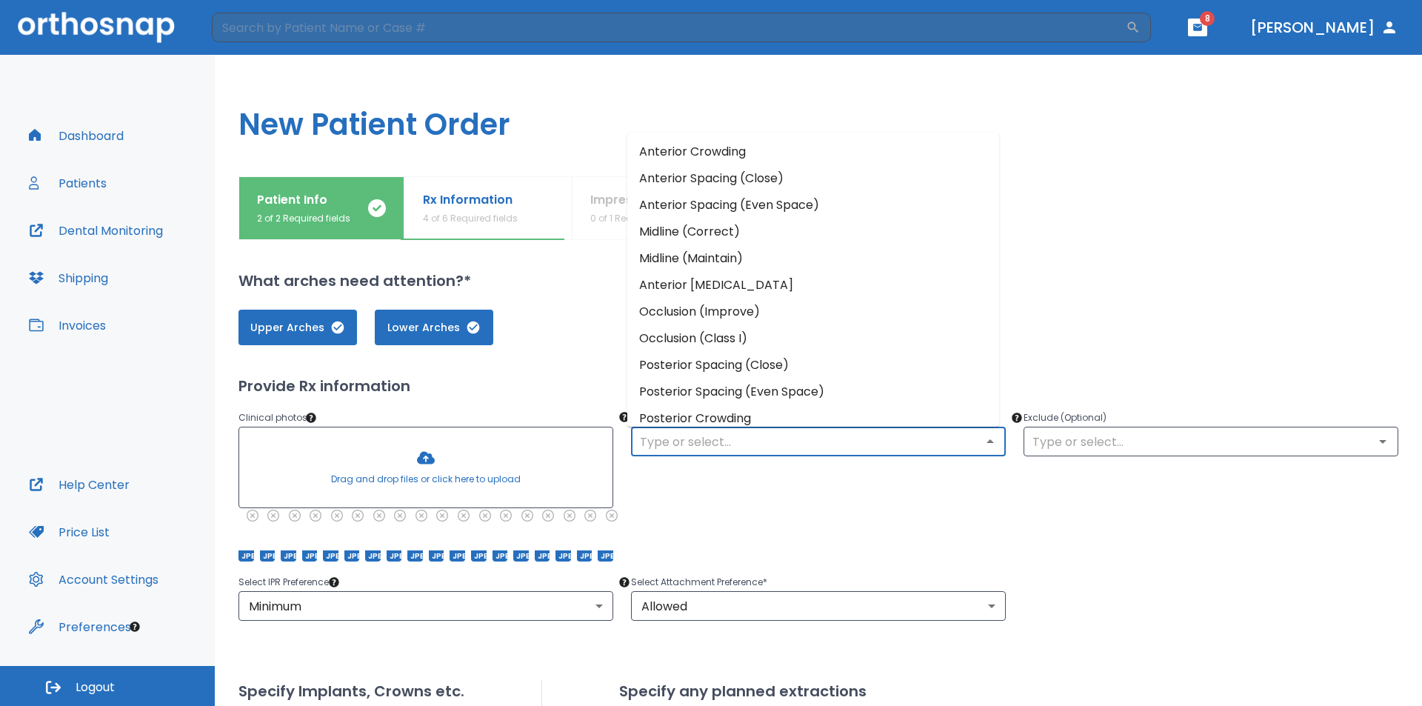
click at [705, 156] on li "Anterior Crowding" at bounding box center [813, 151] width 372 height 27
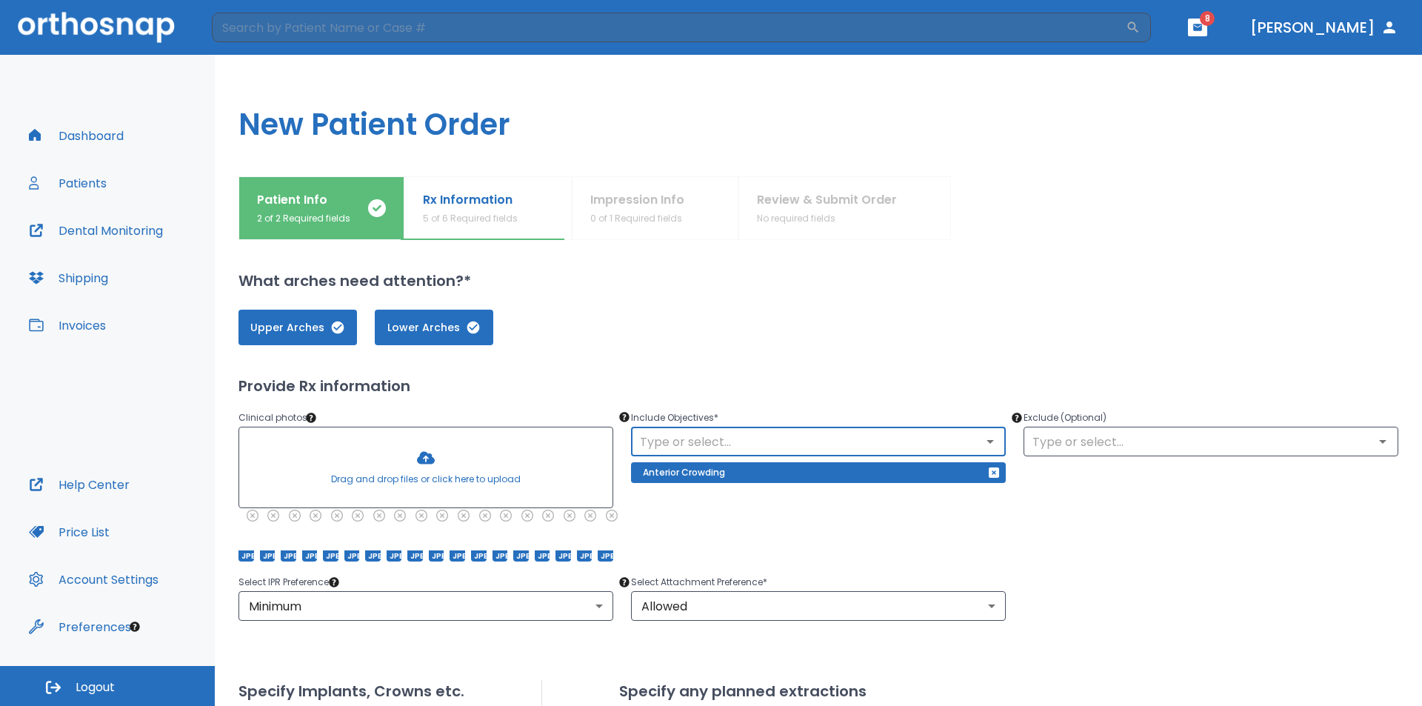
click at [981, 441] on icon "Open" at bounding box center [990, 441] width 18 height 18
click at [986, 438] on icon "Open" at bounding box center [990, 441] width 18 height 18
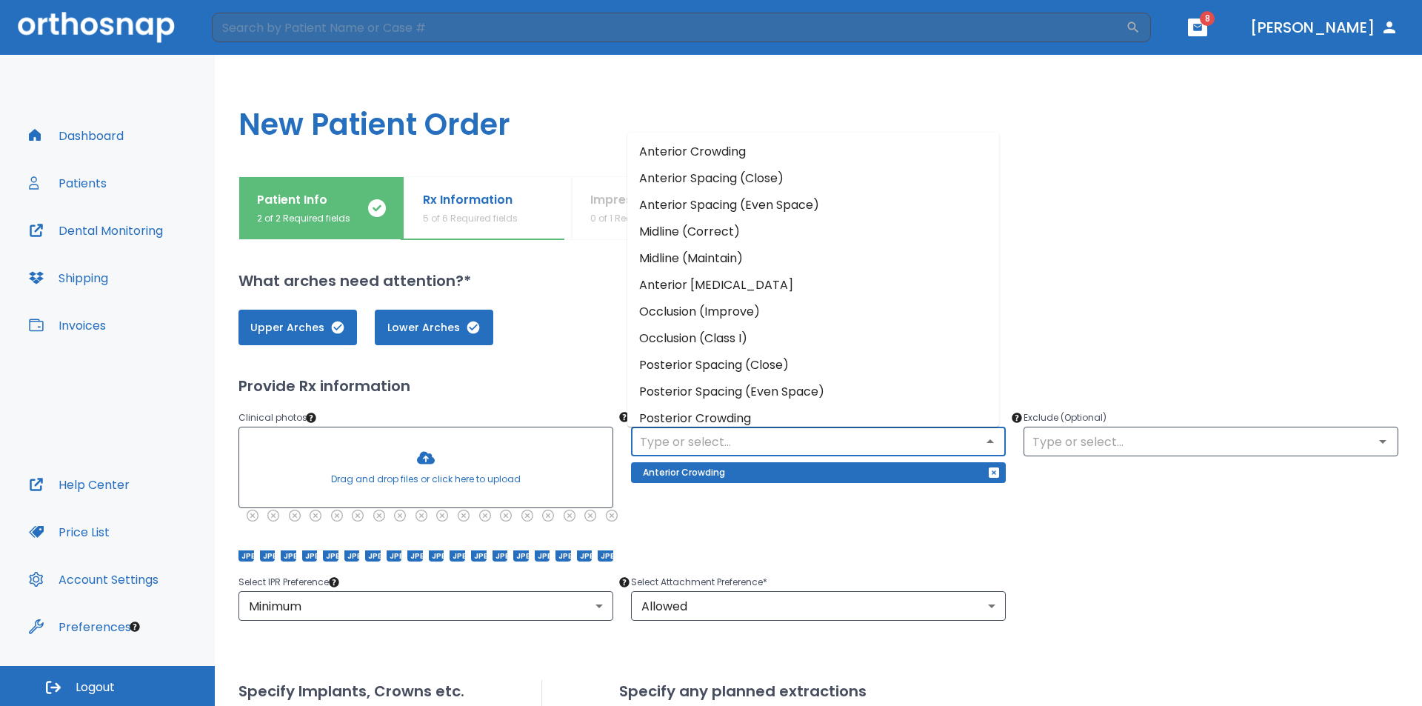
click at [755, 259] on li "Midline (Maintain)" at bounding box center [813, 258] width 372 height 27
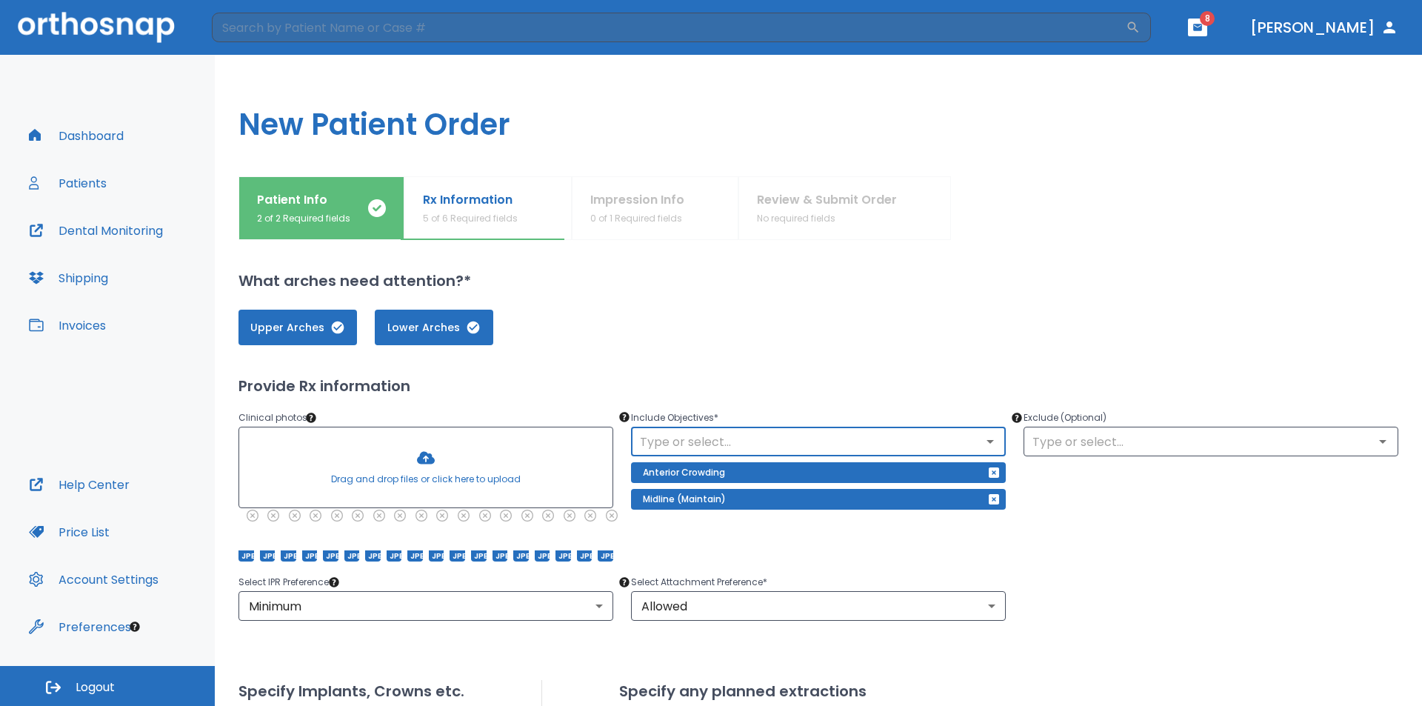
click at [986, 437] on icon "Open" at bounding box center [990, 441] width 18 height 18
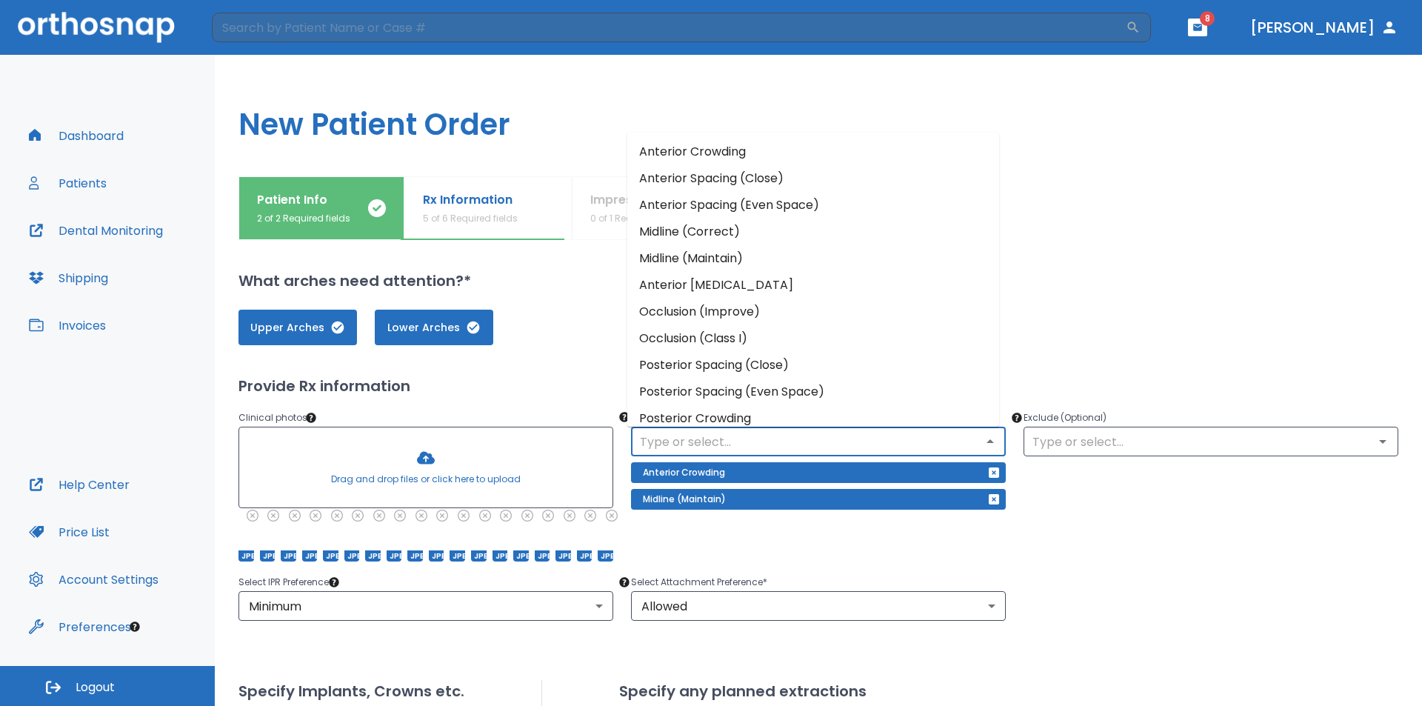
click at [752, 238] on li "Midline (Correct)" at bounding box center [813, 231] width 372 height 27
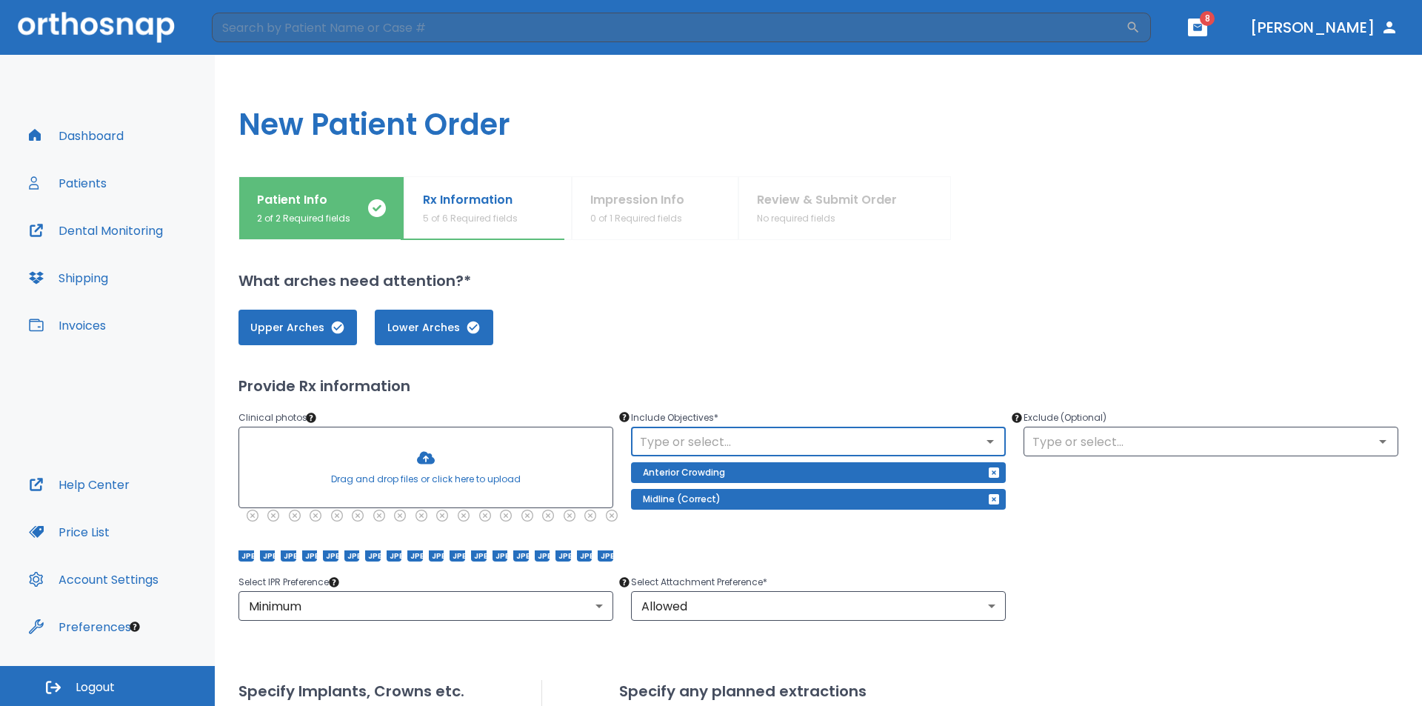
click at [985, 435] on icon "Open" at bounding box center [990, 441] width 18 height 18
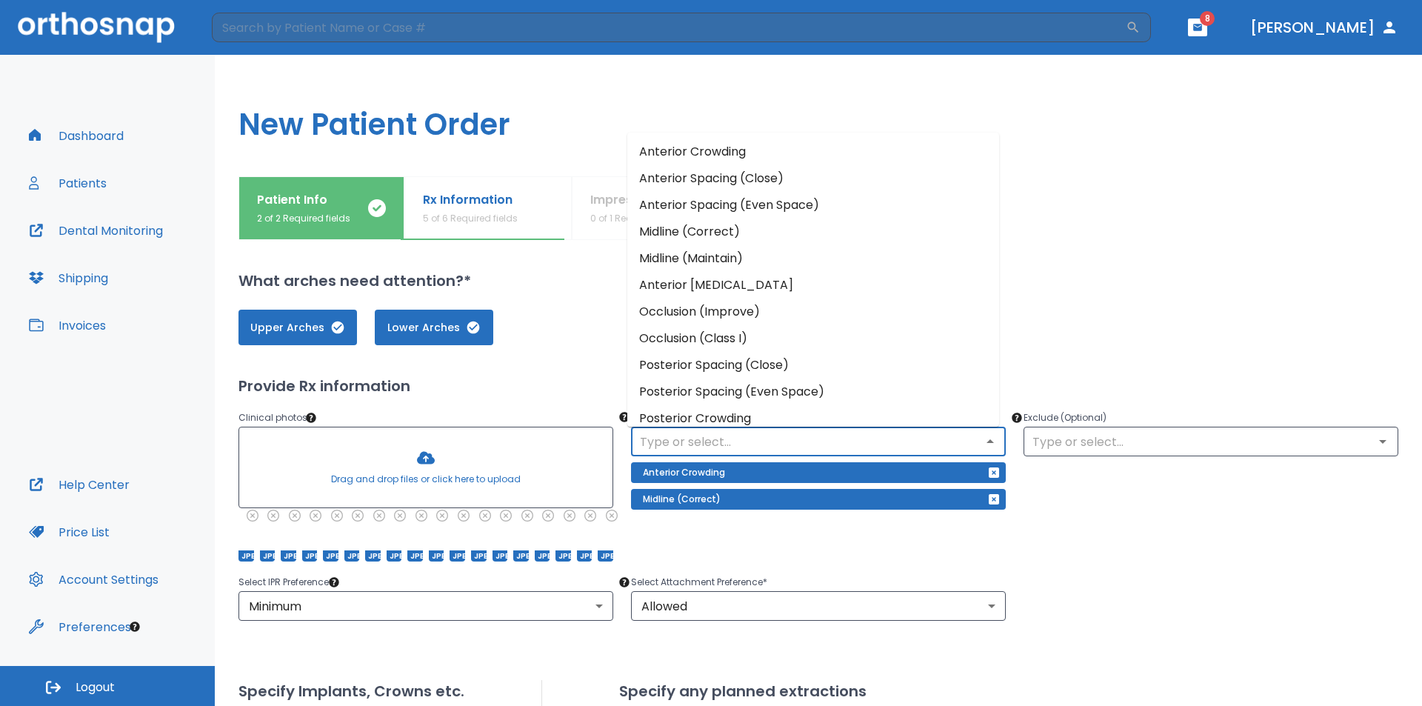
click at [1157, 643] on div "Upper Arches Lower Arches Provide Rx information Clinical photos * Drag and dro…" at bounding box center [818, 656] width 1160 height 729
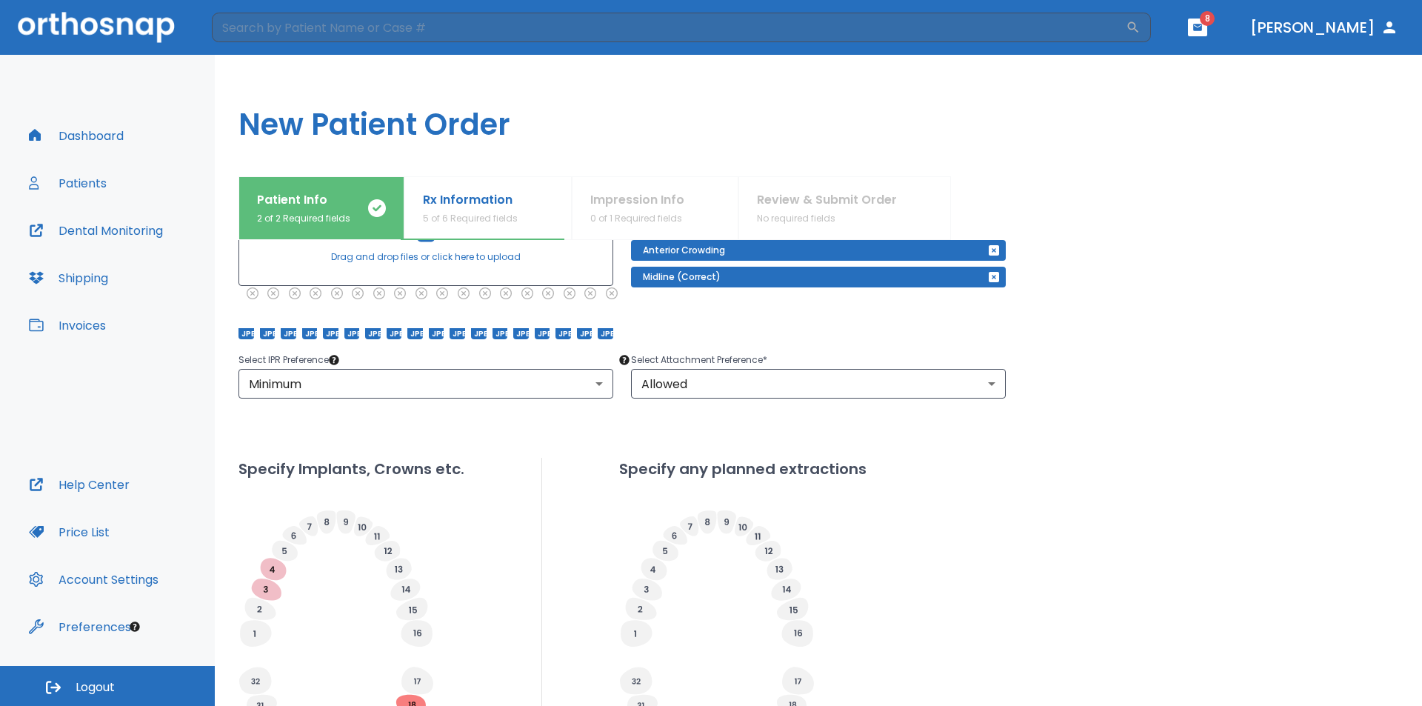
scroll to position [439, 0]
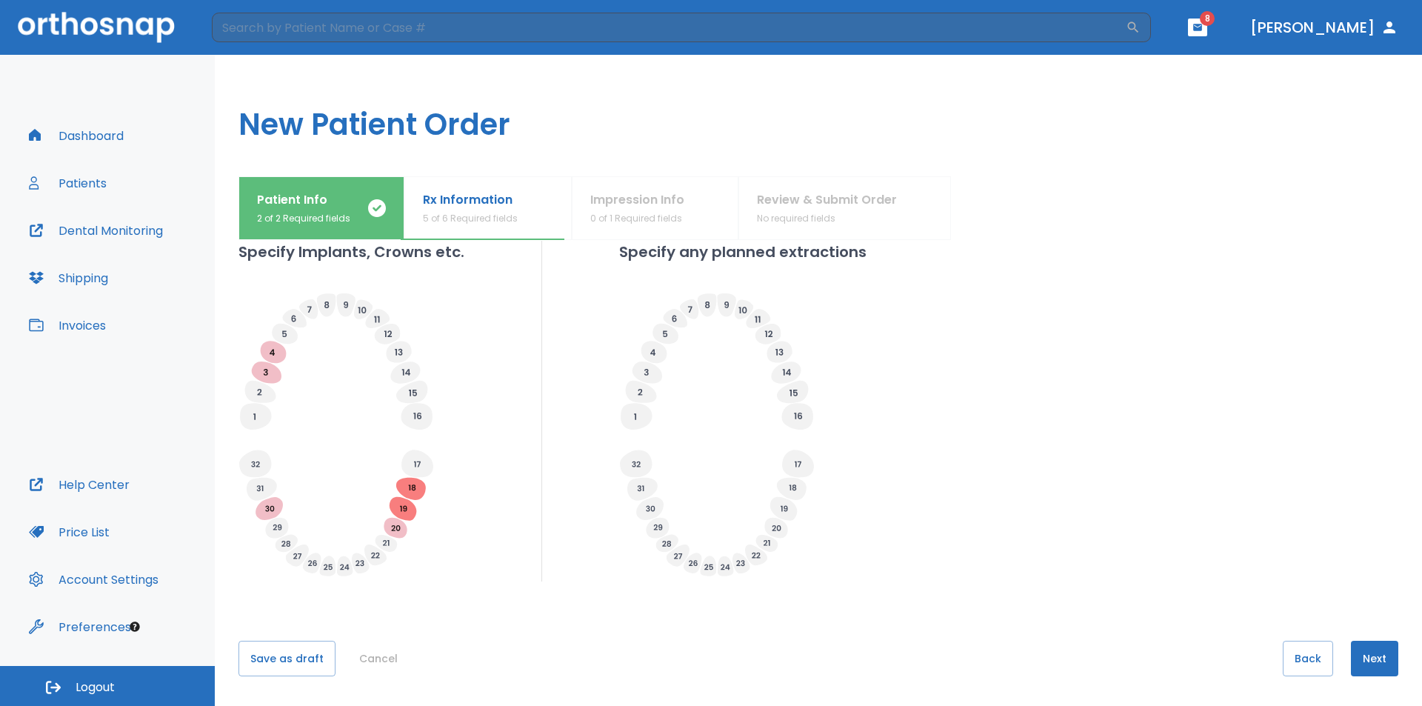
click at [1377, 658] on button "Next" at bounding box center [1374, 658] width 47 height 36
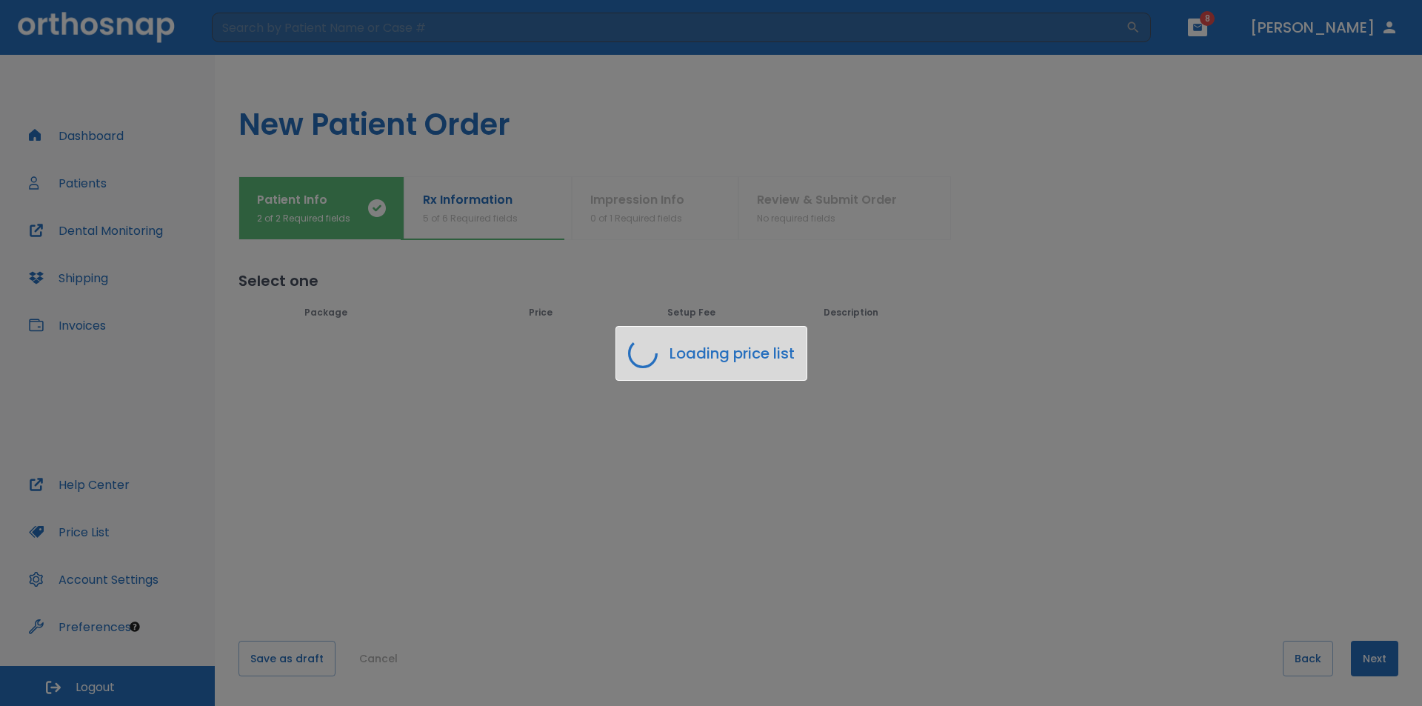
scroll to position [0, 0]
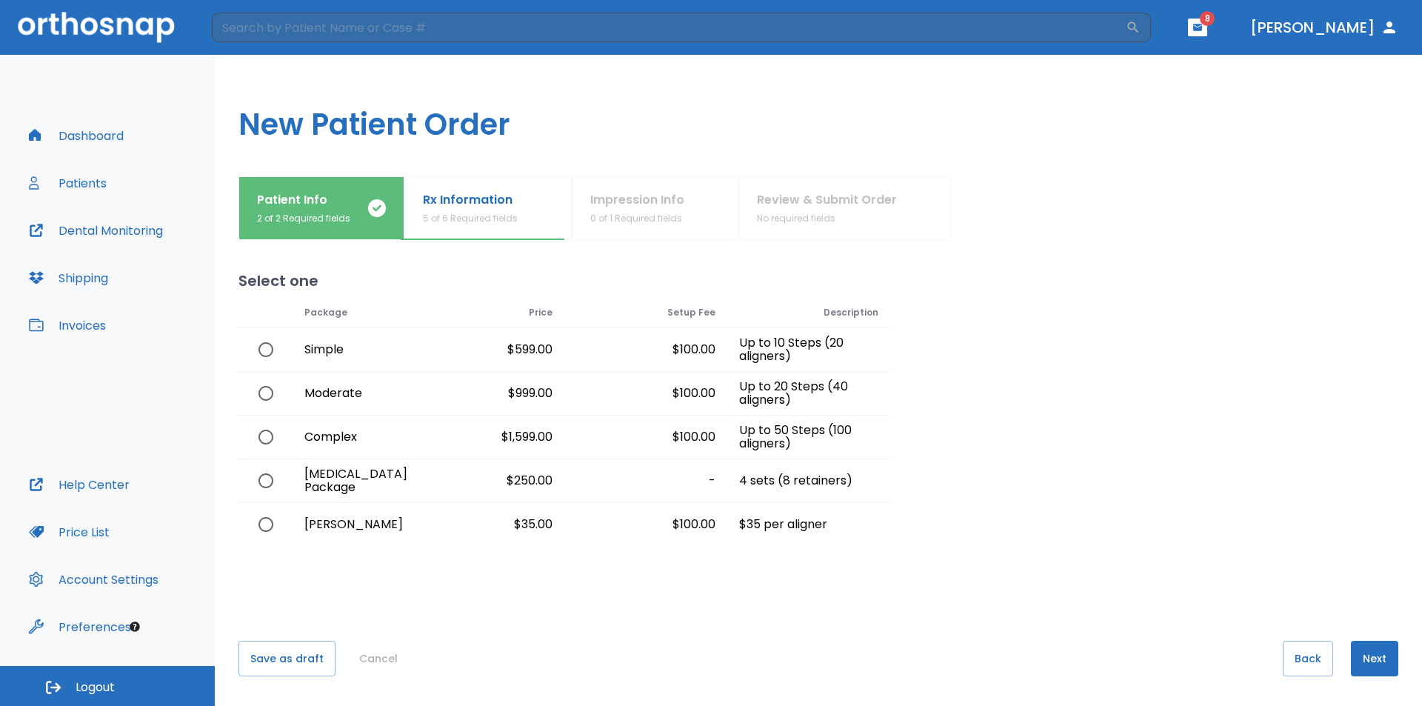
click at [267, 392] on input "radio" at bounding box center [265, 393] width 31 height 31
radio input "true"
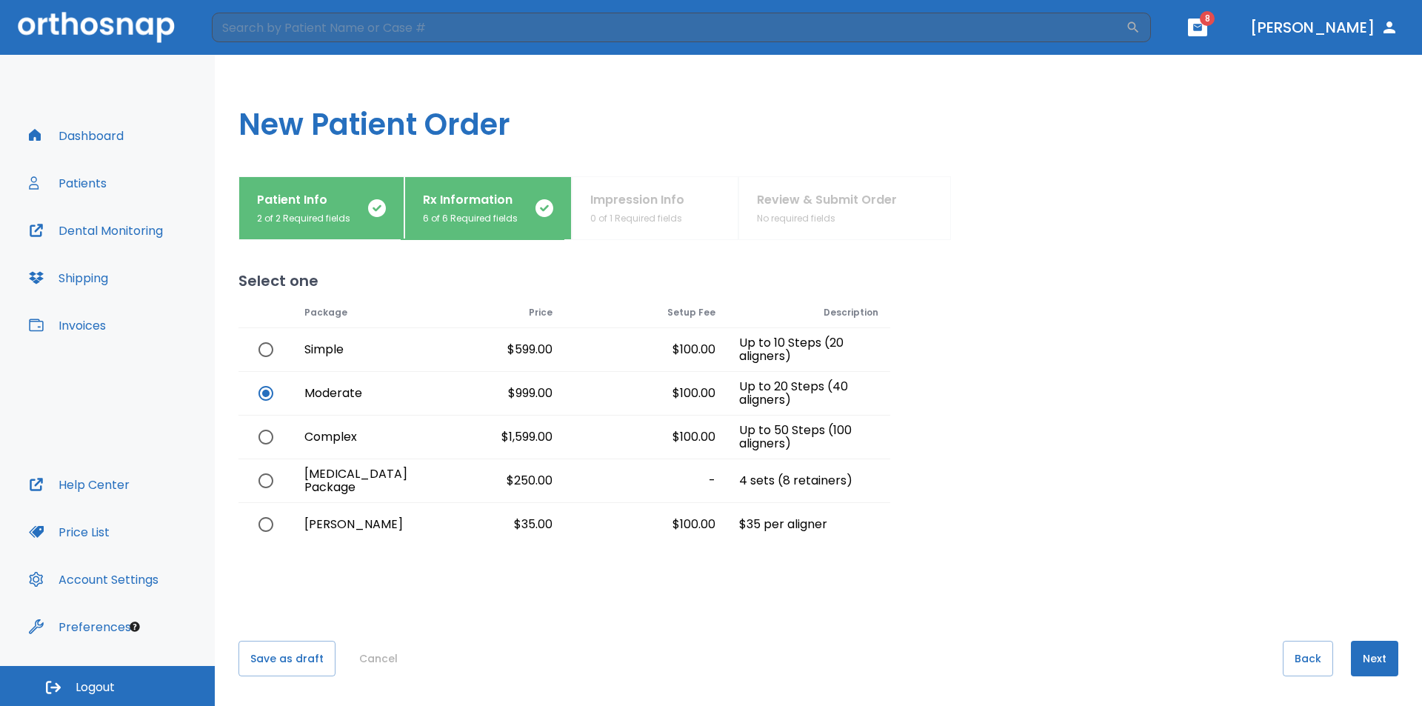
click at [1369, 663] on button "Next" at bounding box center [1374, 658] width 47 height 36
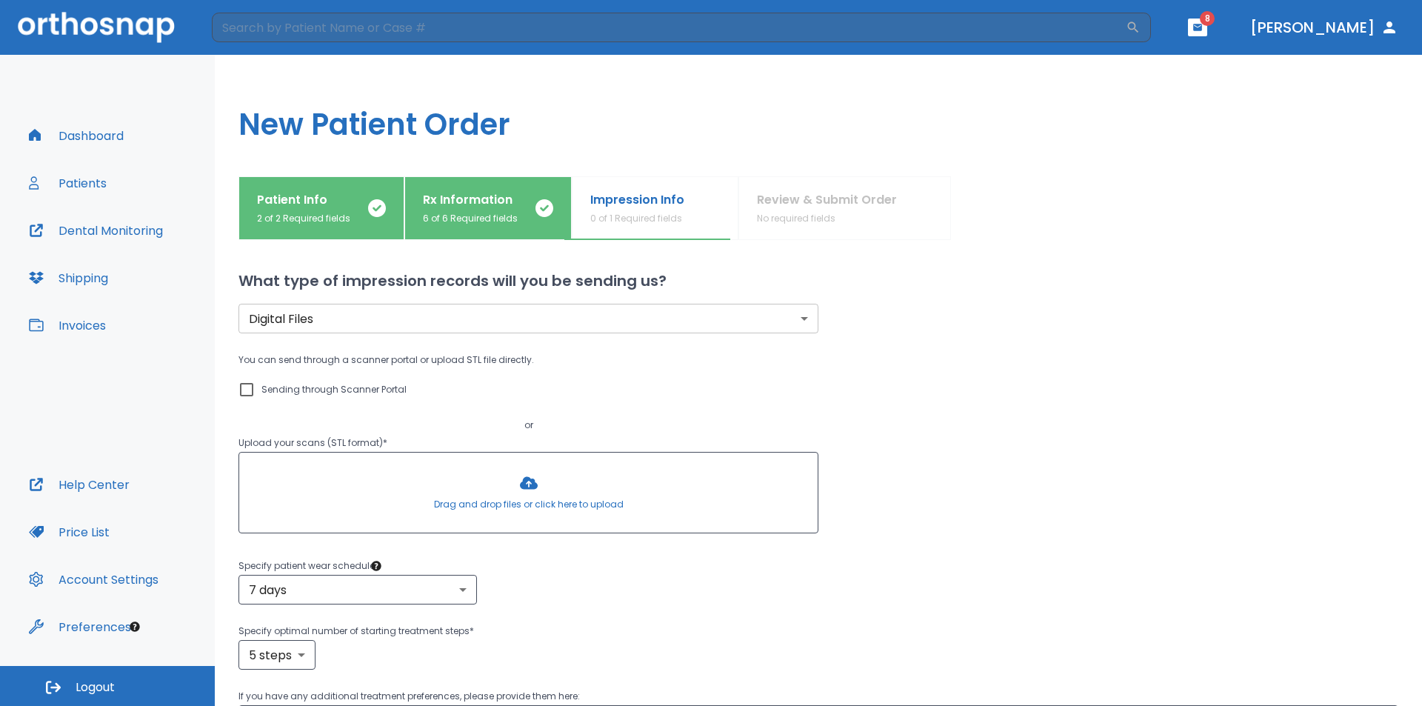
click at [532, 458] on div at bounding box center [528, 492] width 578 height 80
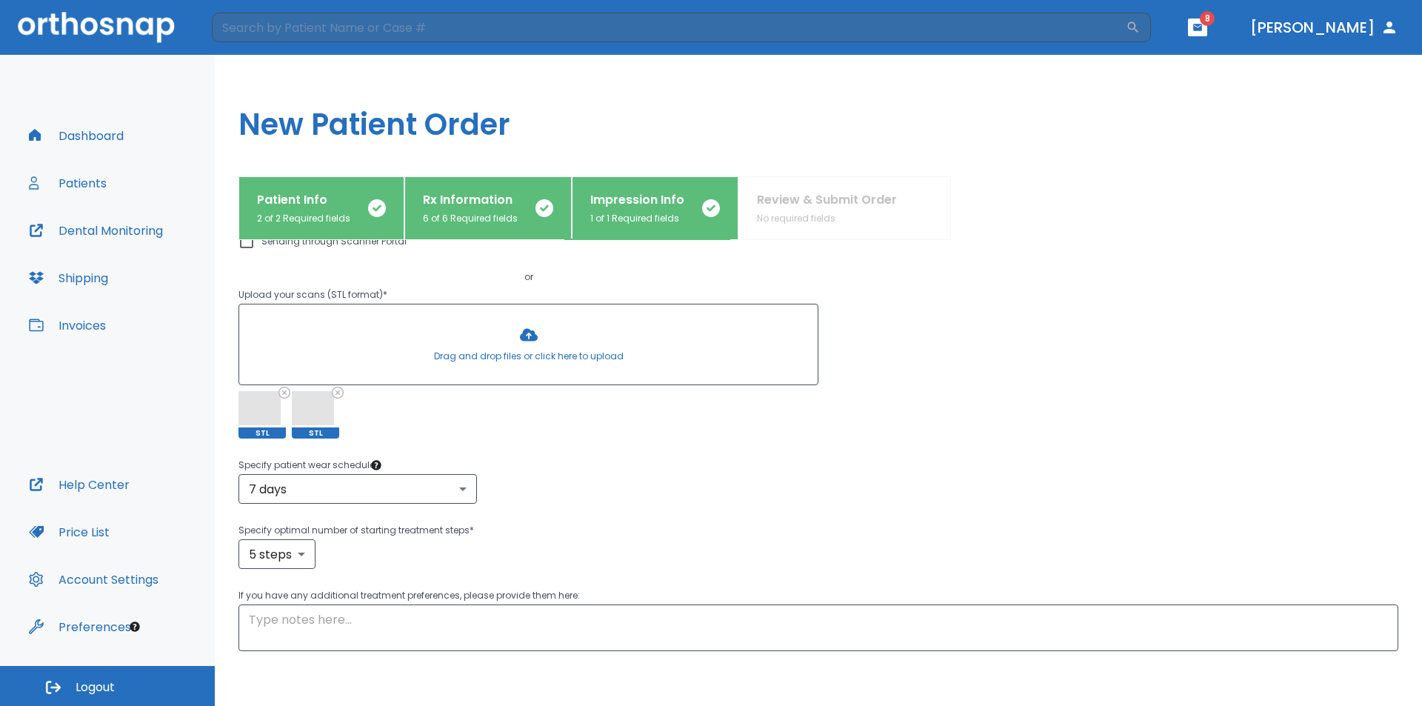
scroll to position [218, 0]
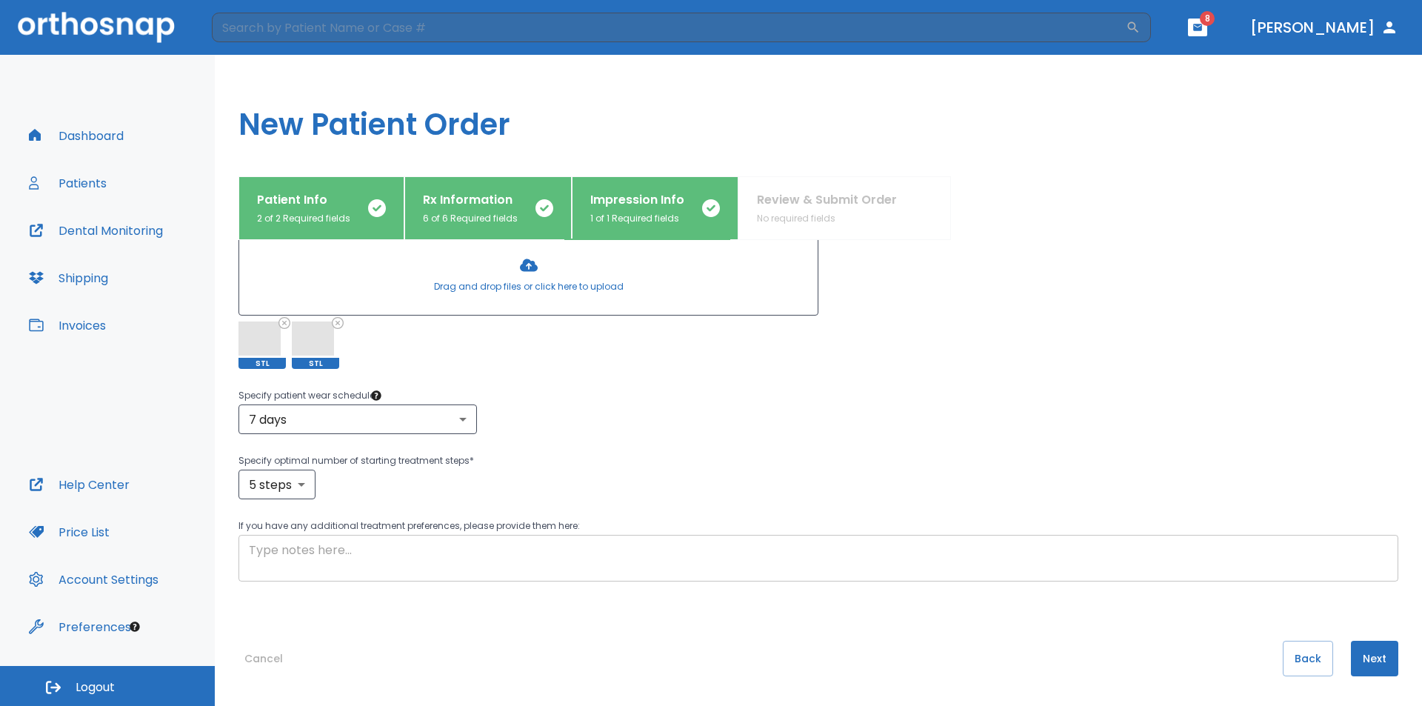
click at [525, 550] on textarea at bounding box center [818, 558] width 1139 height 34
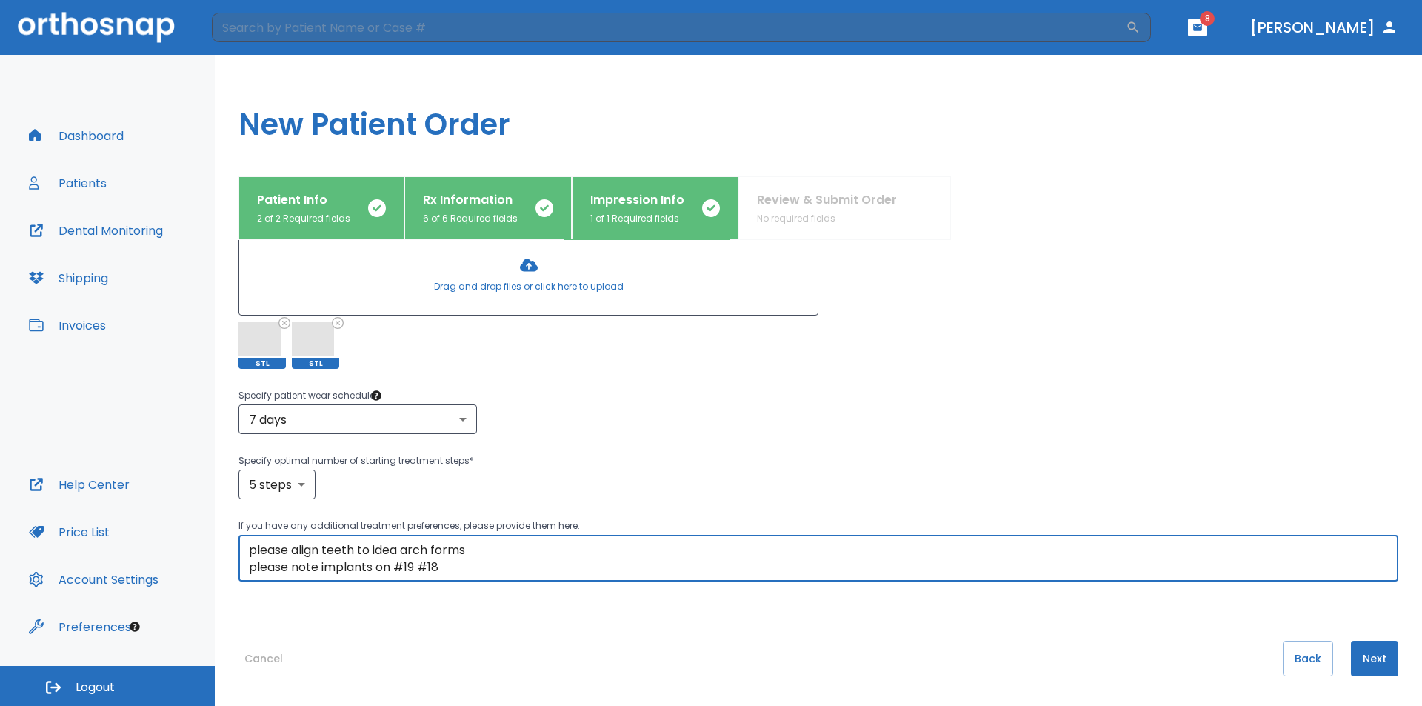
scroll to position [144, 0]
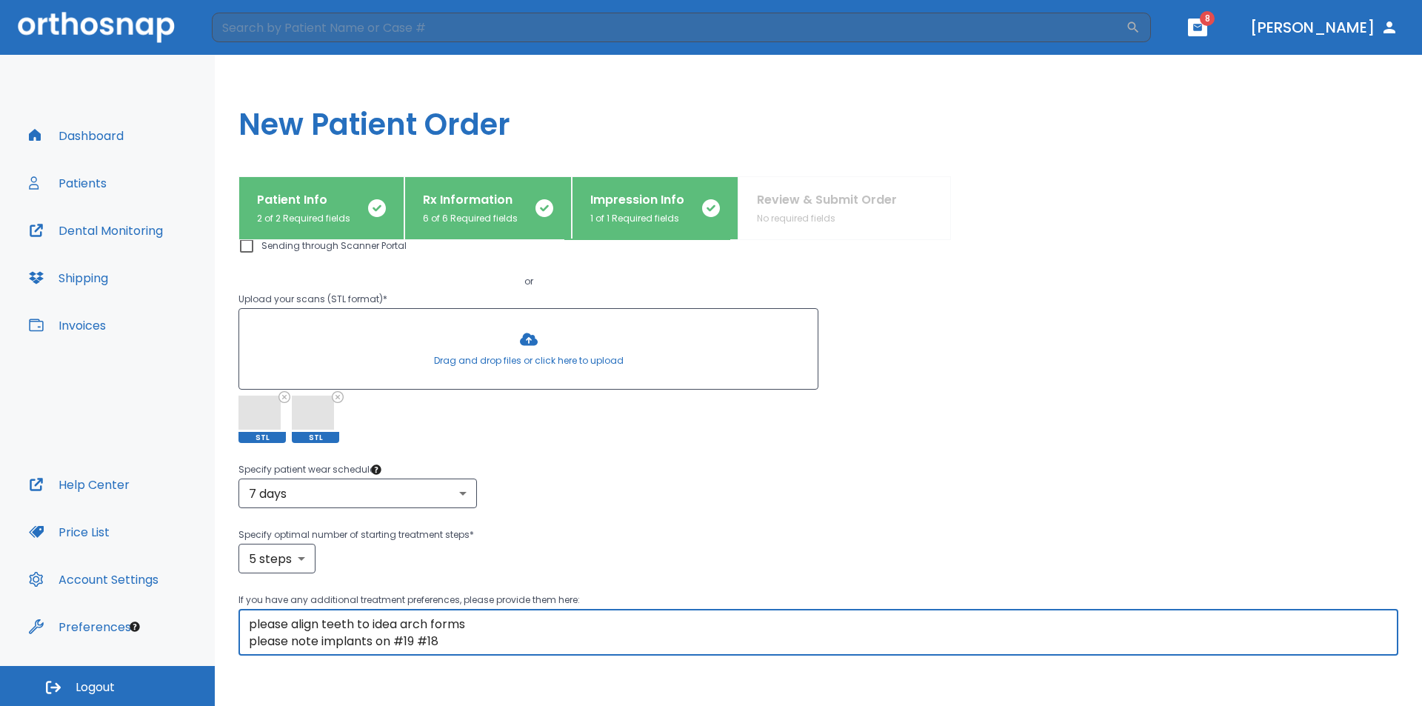
click at [515, 630] on textarea "please align teeth to idea arch forms please note implants on #19 #18" at bounding box center [818, 632] width 1139 height 34
click at [506, 637] on textarea "please align teeth to idea arch forms please note implants on #19 #18" at bounding box center [818, 632] width 1139 height 34
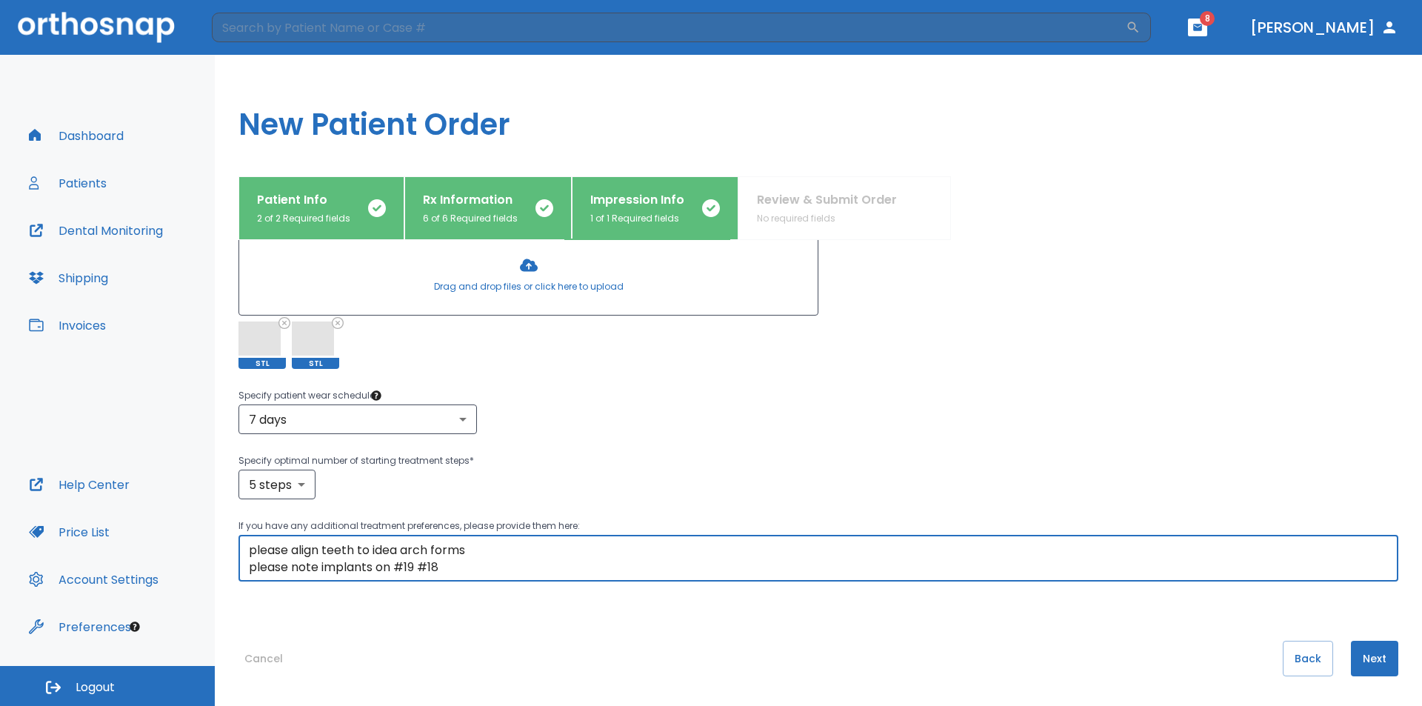
click at [317, 565] on textarea "please align teeth to idea arch forms please note implants on #19 #18 no attach…" at bounding box center [818, 558] width 1139 height 34
click at [486, 559] on textarea "please align teeth to idea arch forms please note implants on #19 #18 no attach…" at bounding box center [818, 558] width 1139 height 34
type textarea "please align teeth to idea arch forms please note implants on #19 #18 no attach…"
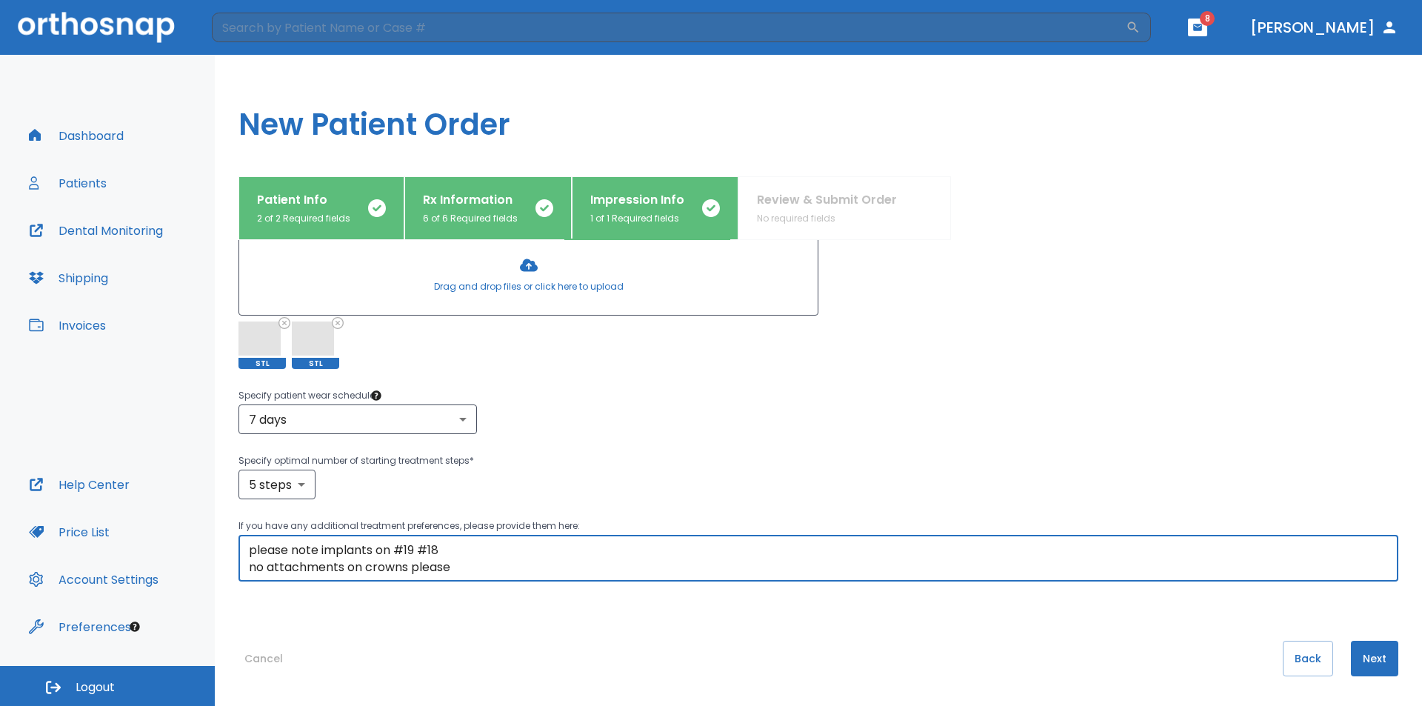
click at [1365, 661] on button "Next" at bounding box center [1374, 658] width 47 height 36
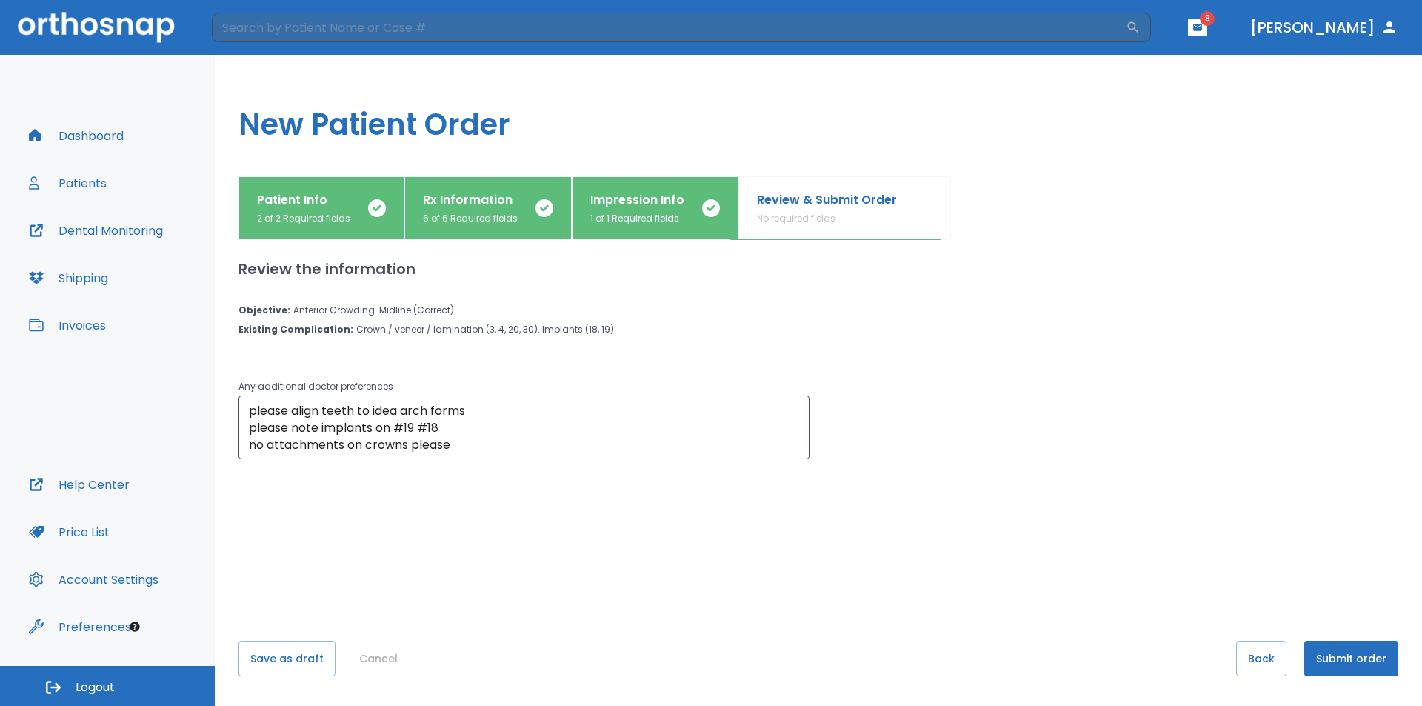
scroll to position [0, 0]
click at [1361, 661] on button "Submit order" at bounding box center [1351, 658] width 94 height 36
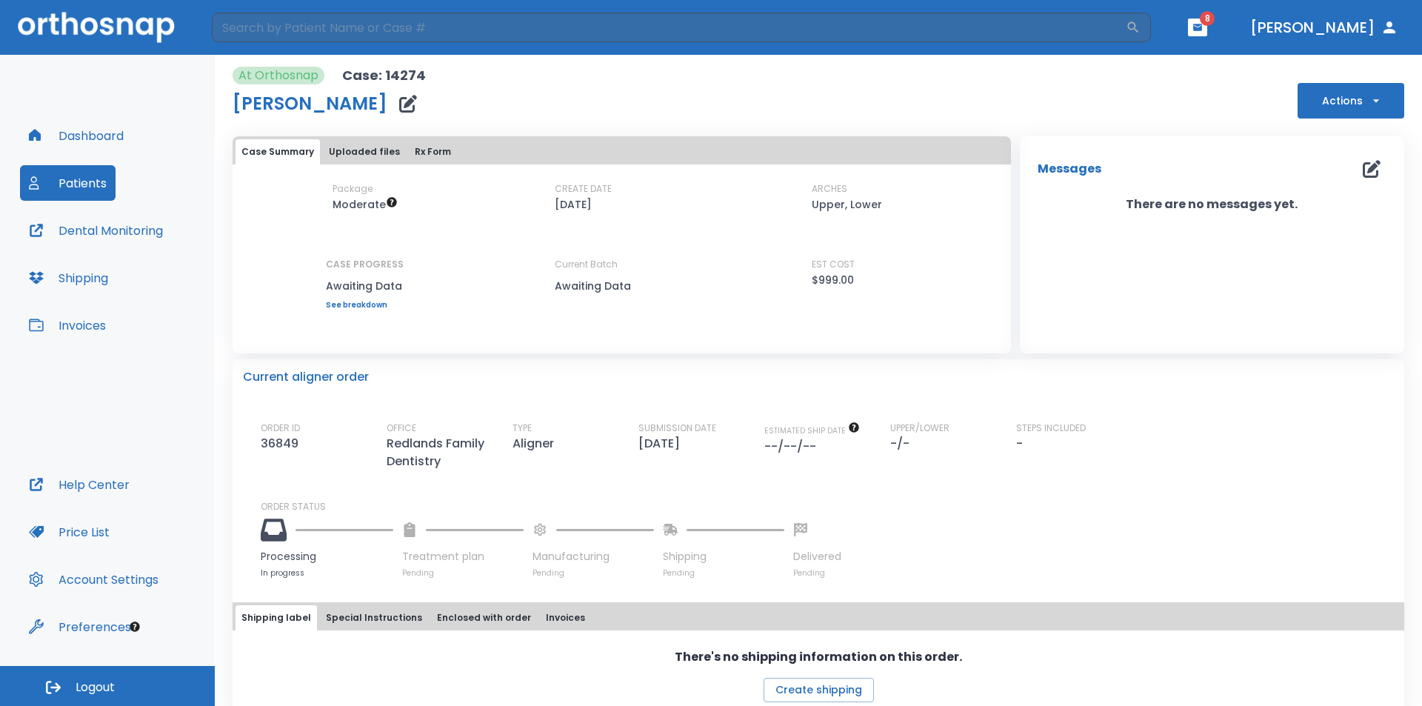
click at [1202, 27] on icon "button" at bounding box center [1197, 27] width 9 height 7
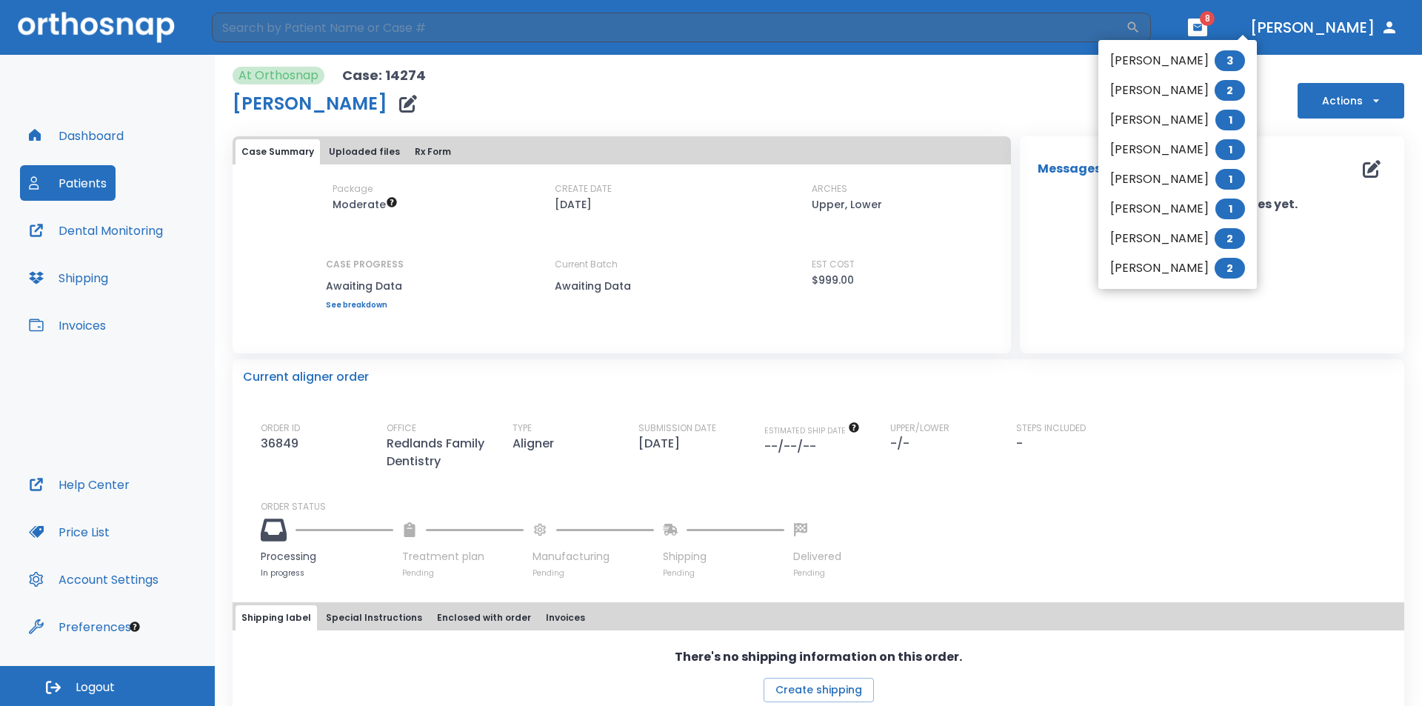
click at [1221, 270] on span "2" at bounding box center [1229, 268] width 30 height 21
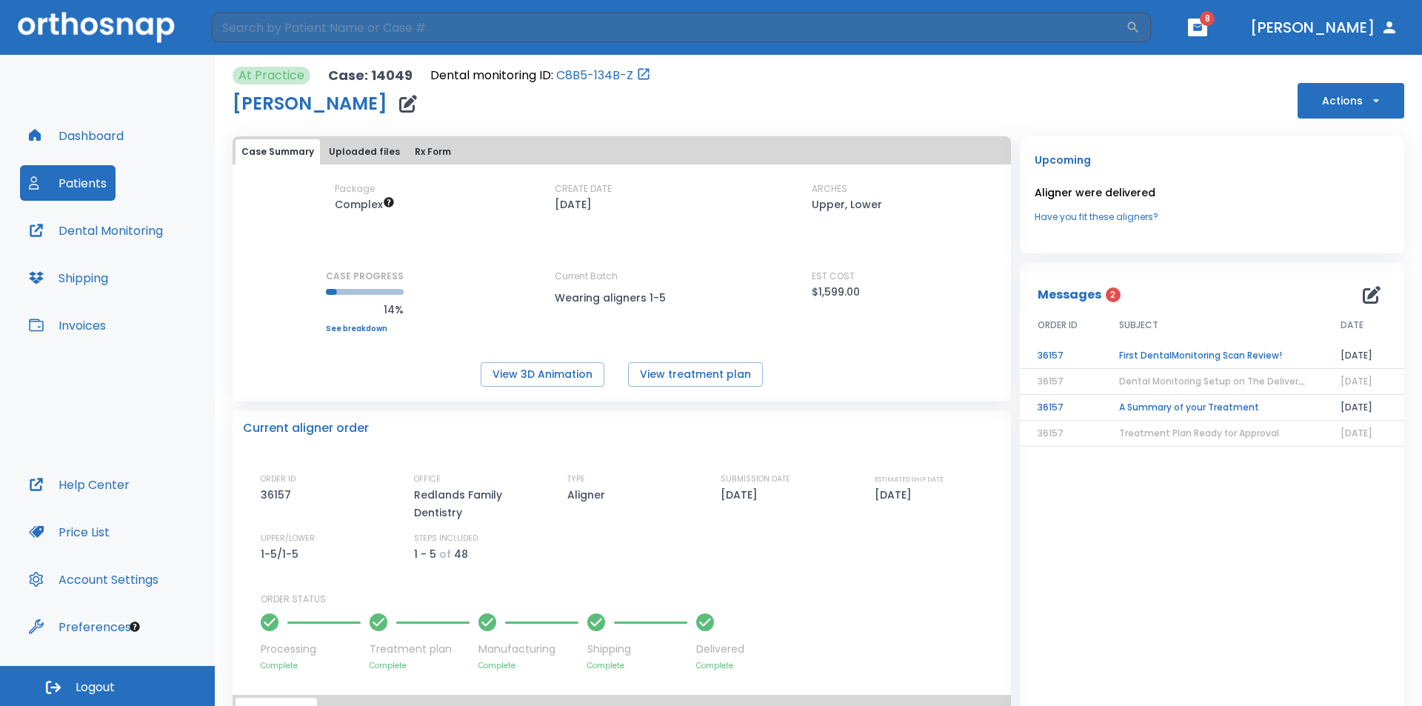
click at [87, 233] on button "Dental Monitoring" at bounding box center [96, 231] width 152 height 36
